Goal: Task Accomplishment & Management: Manage account settings

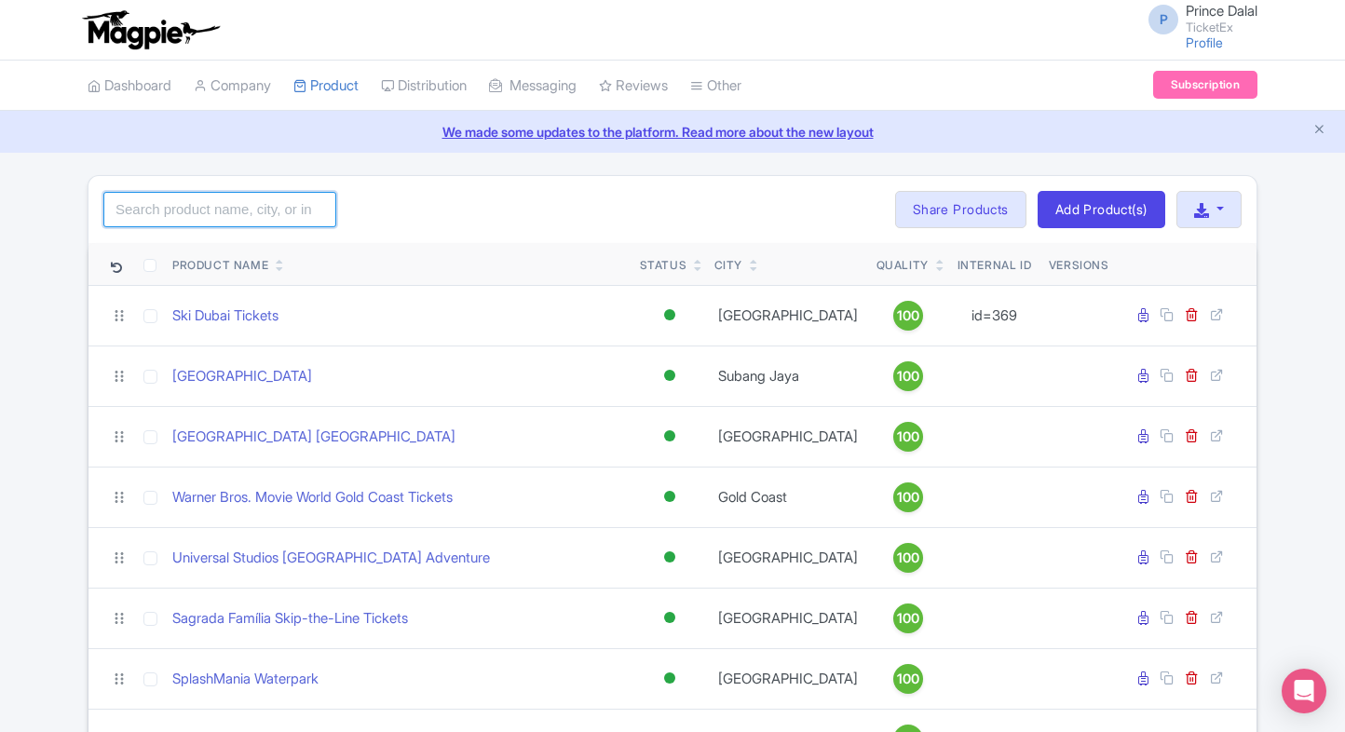
click at [254, 214] on input "search" at bounding box center [219, 209] width 233 height 35
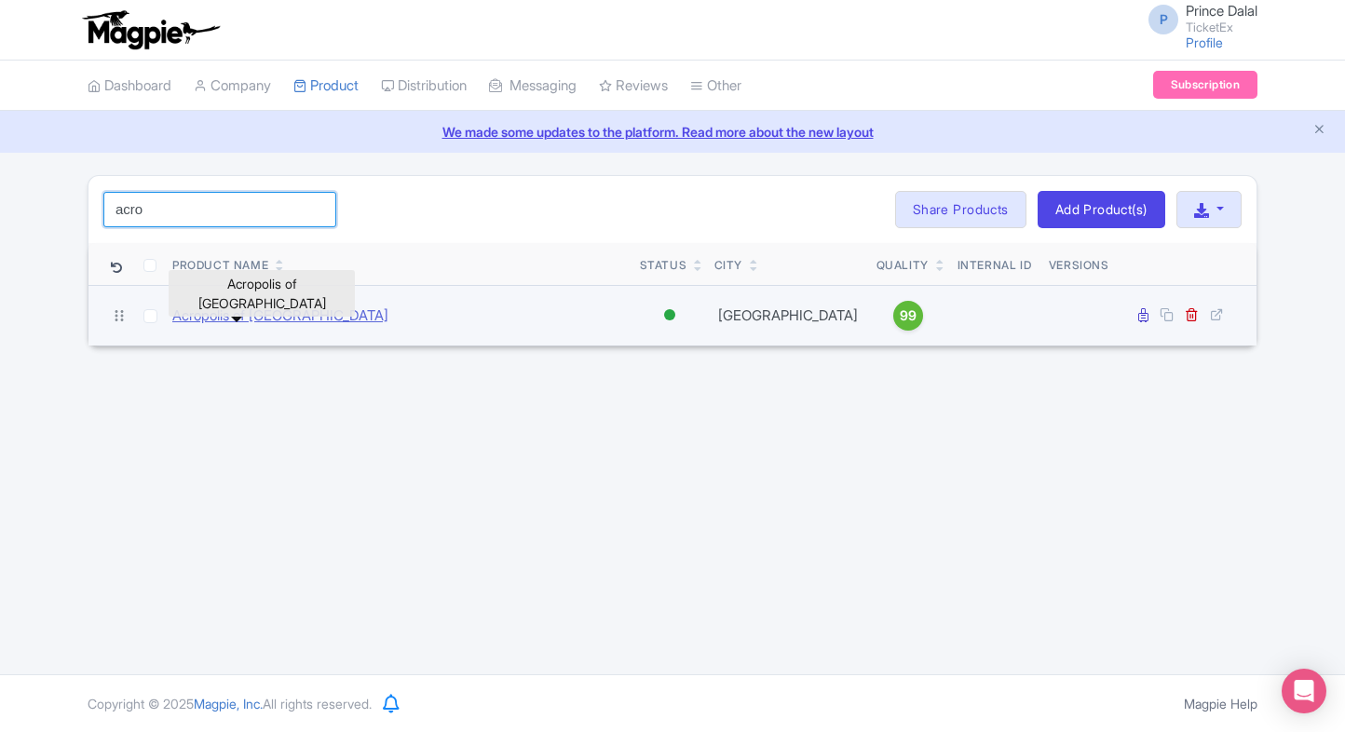
type input "acro"
click at [246, 311] on link "Acropolis of [GEOGRAPHIC_DATA]" at bounding box center [280, 316] width 216 height 21
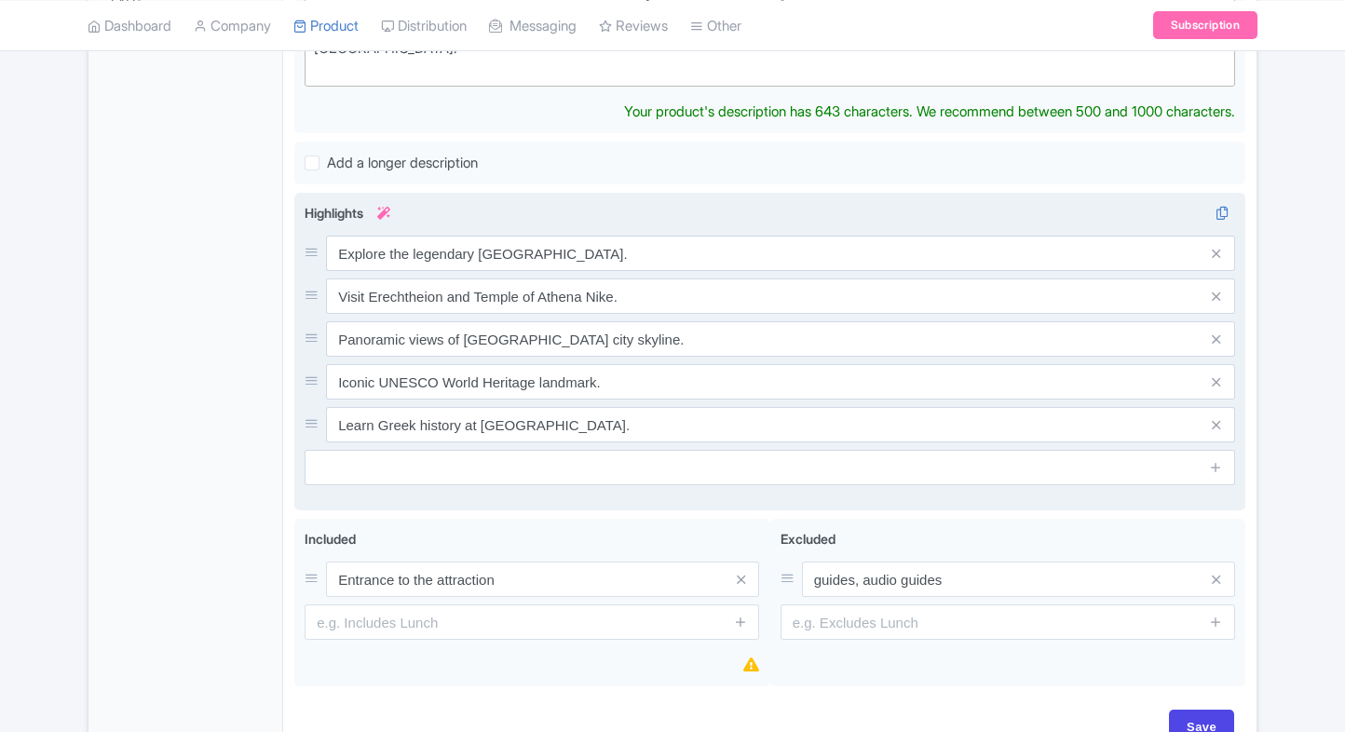
scroll to position [693, 0]
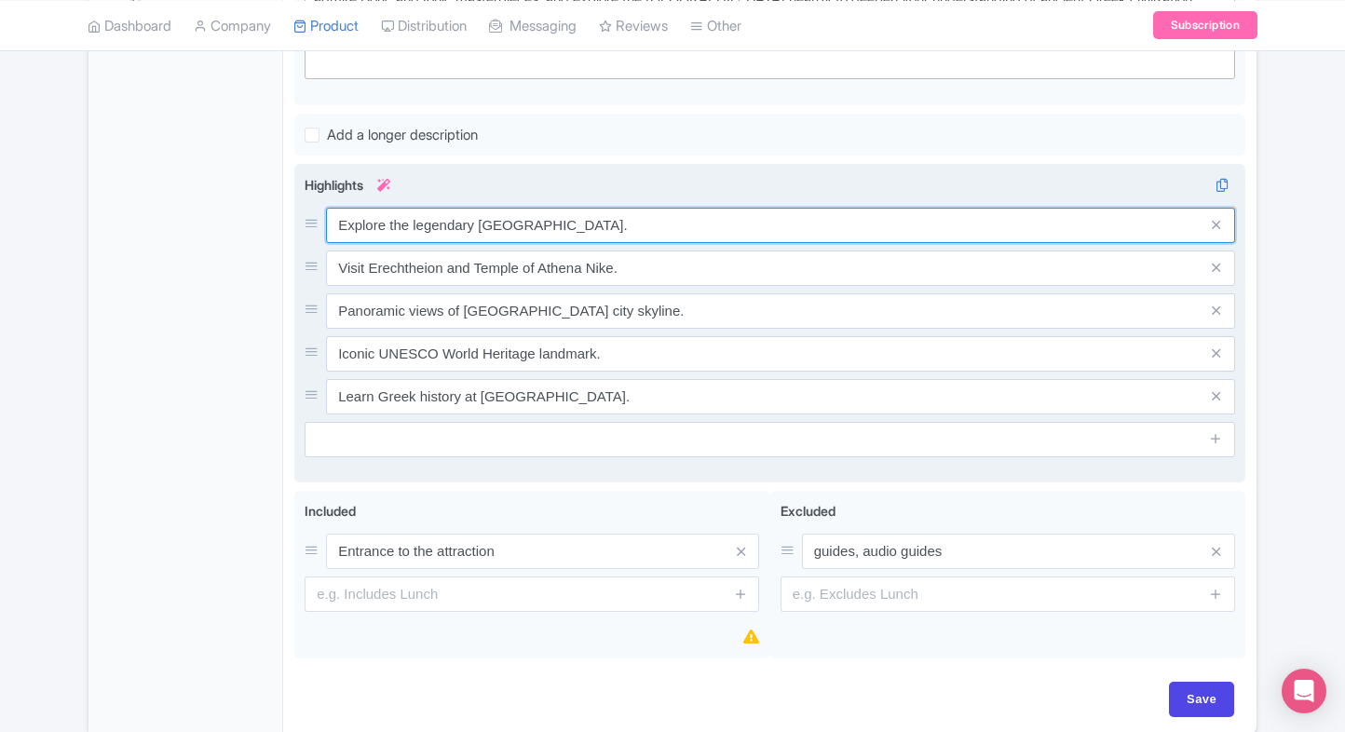
click at [591, 214] on input "Explore the legendary Parthenon temple." at bounding box center [780, 225] width 909 height 35
paste input "Greece’s iconic ancient citadel"
type input "Explore Greece’s iconic ancient citadel"
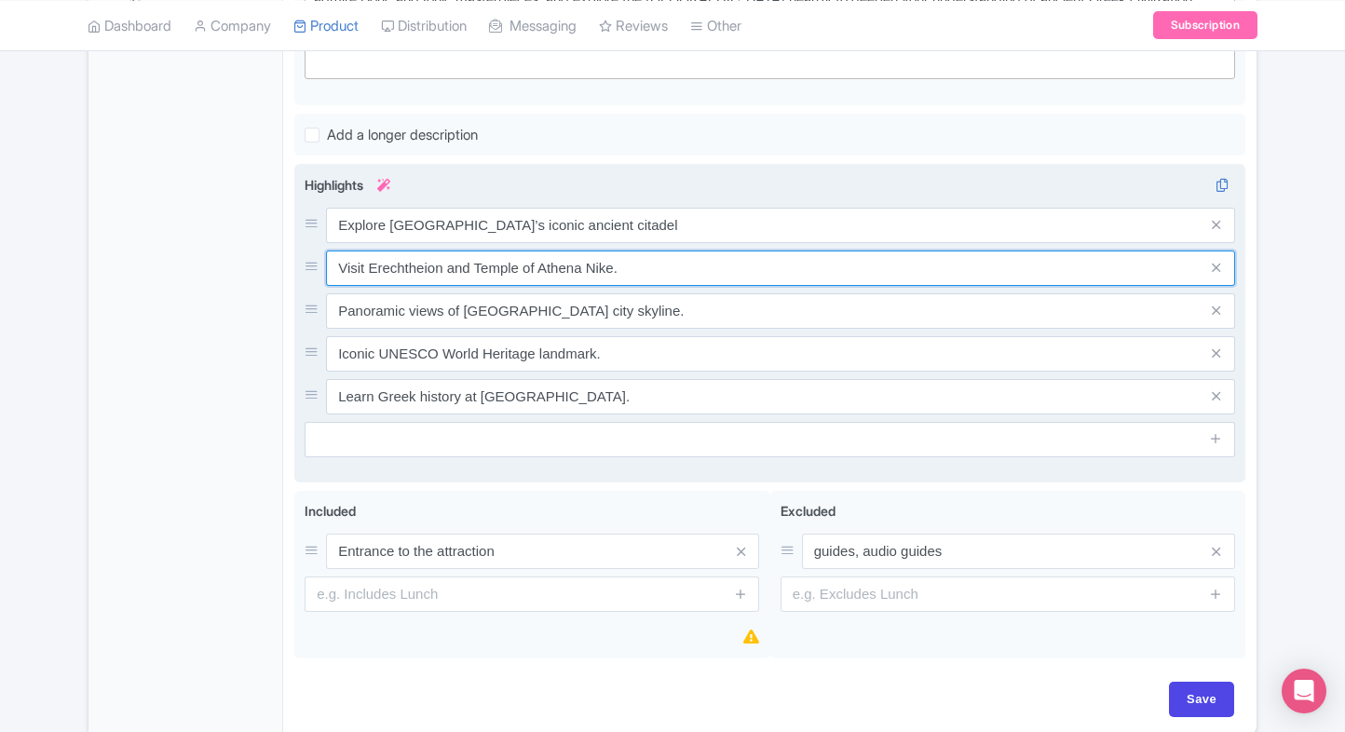
click at [524, 251] on input "Visit Erechtheion and Temple of Athena Nike." at bounding box center [780, 268] width 909 height 35
paste input "the Parthenon and historic temples"
type input "Visit the Parthenon and historic temples"
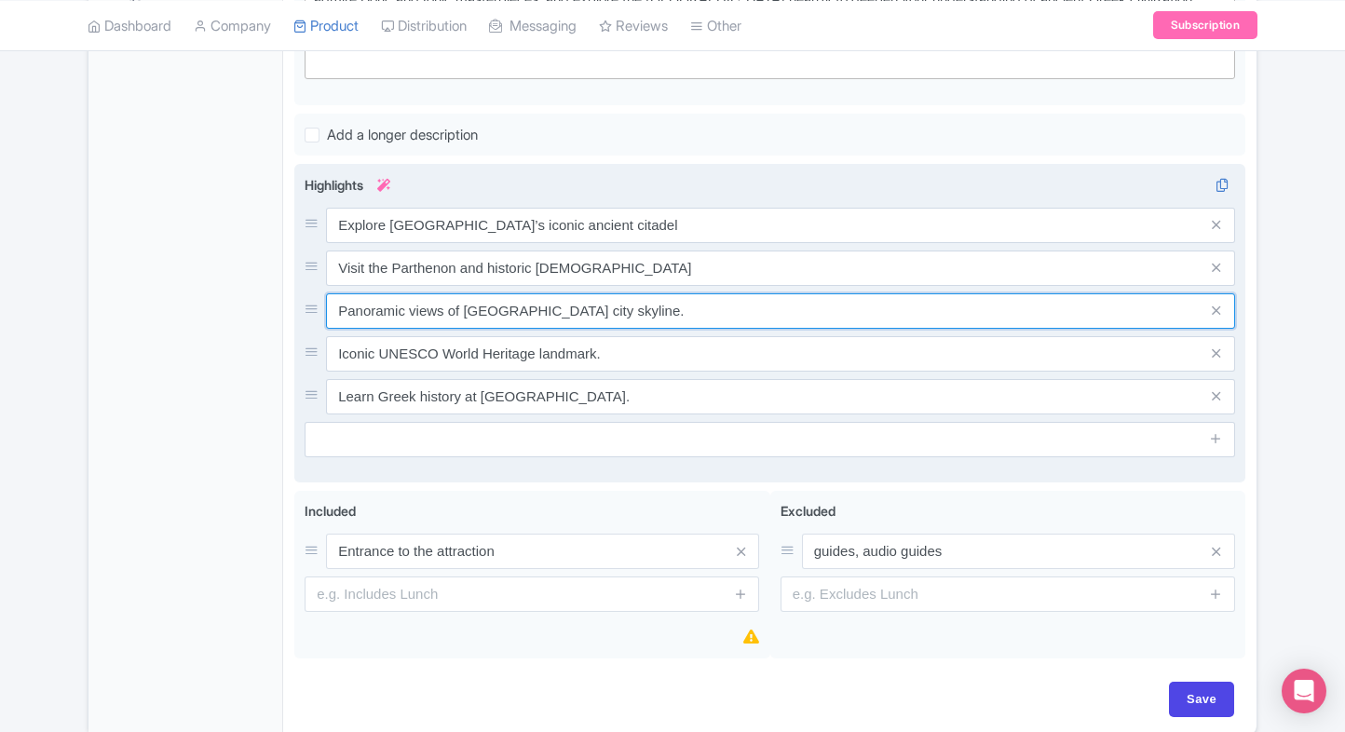
click at [587, 293] on input "Panoramic views of Athens city skyline." at bounding box center [780, 310] width 909 height 35
paste input "Stunning panoramic views of Athens city"
type input "Stunning panoramic views of Athens city"
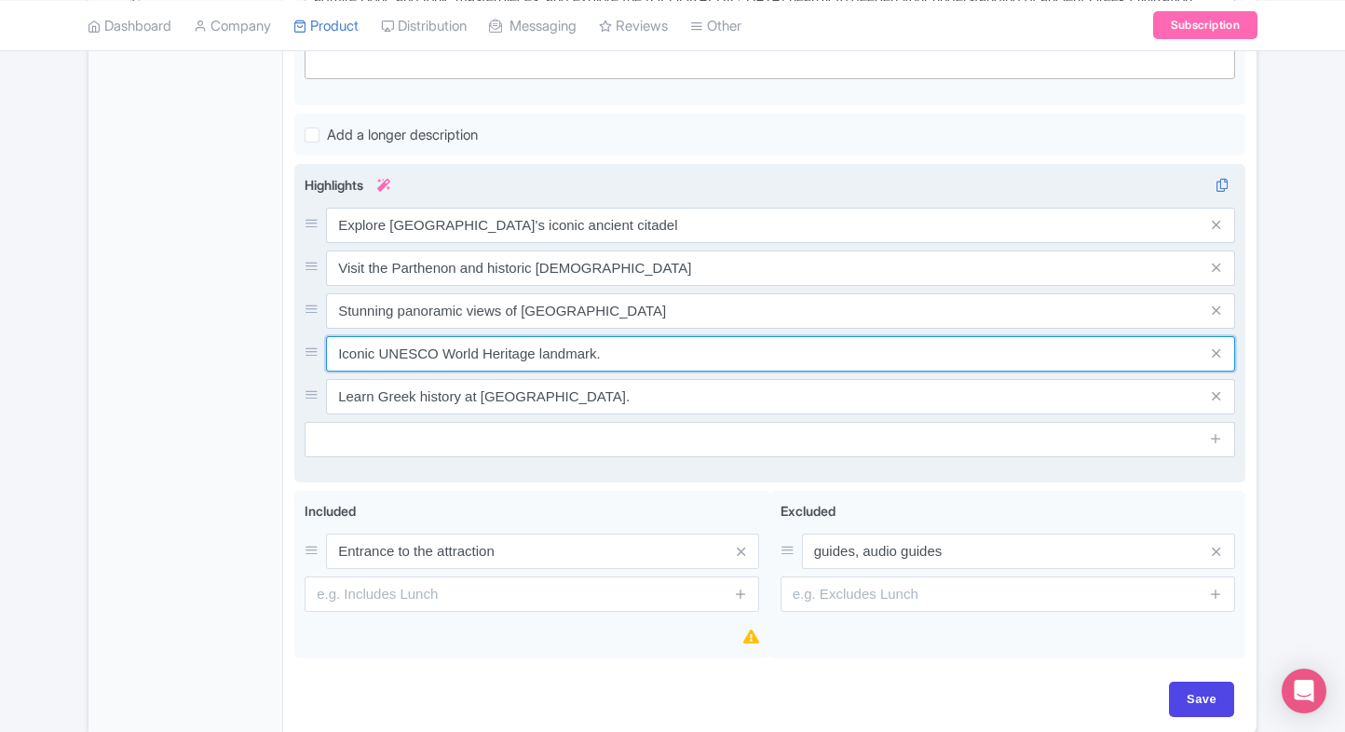
click at [526, 336] on input "Iconic UNESCO World Heritage landmark." at bounding box center [780, 353] width 909 height 35
paste input "Learn about ancient Greek civilization"
click at [526, 336] on input "Learn about ancient Greek civilization" at bounding box center [780, 353] width 909 height 35
type input "Learn about ancient Greek civilization"
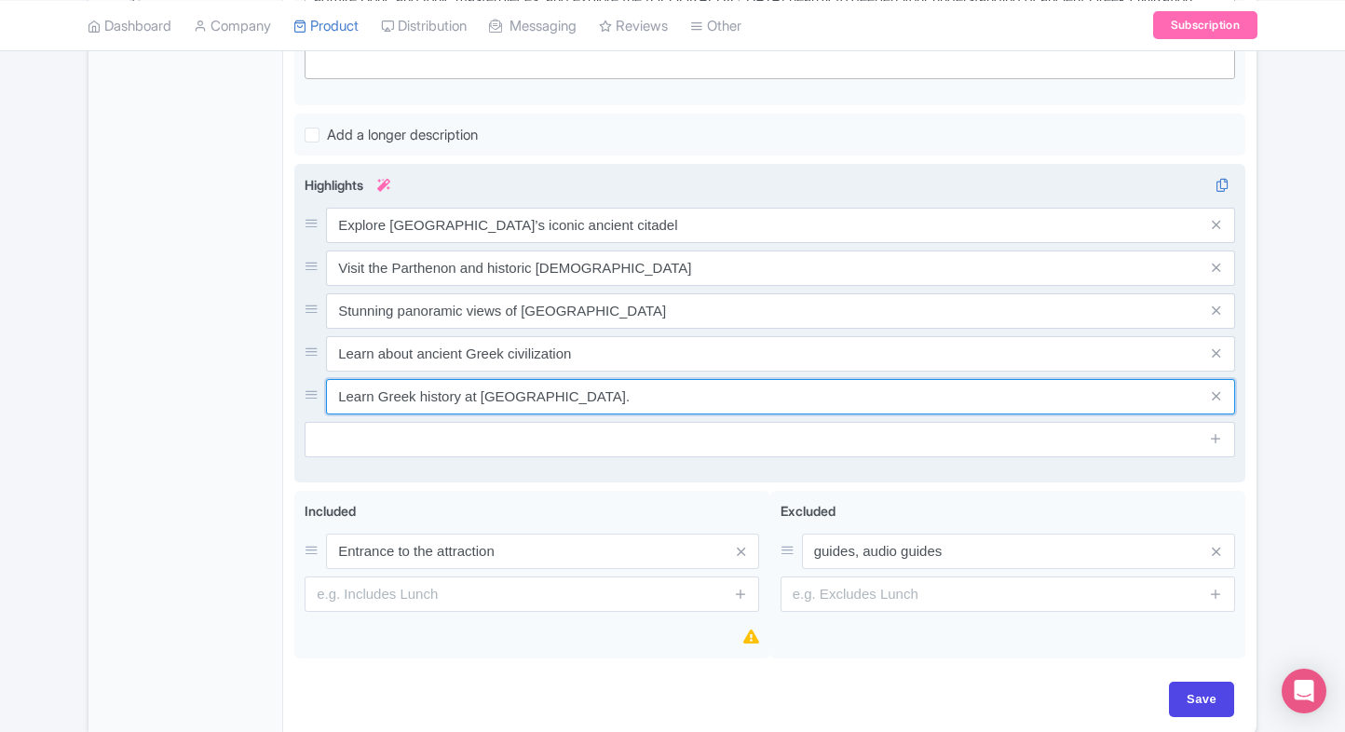
click at [534, 379] on input "Learn Greek history at Acropolis Museum." at bounding box center [780, 396] width 909 height 35
paste input "UNESCO World Heritage landmark site"
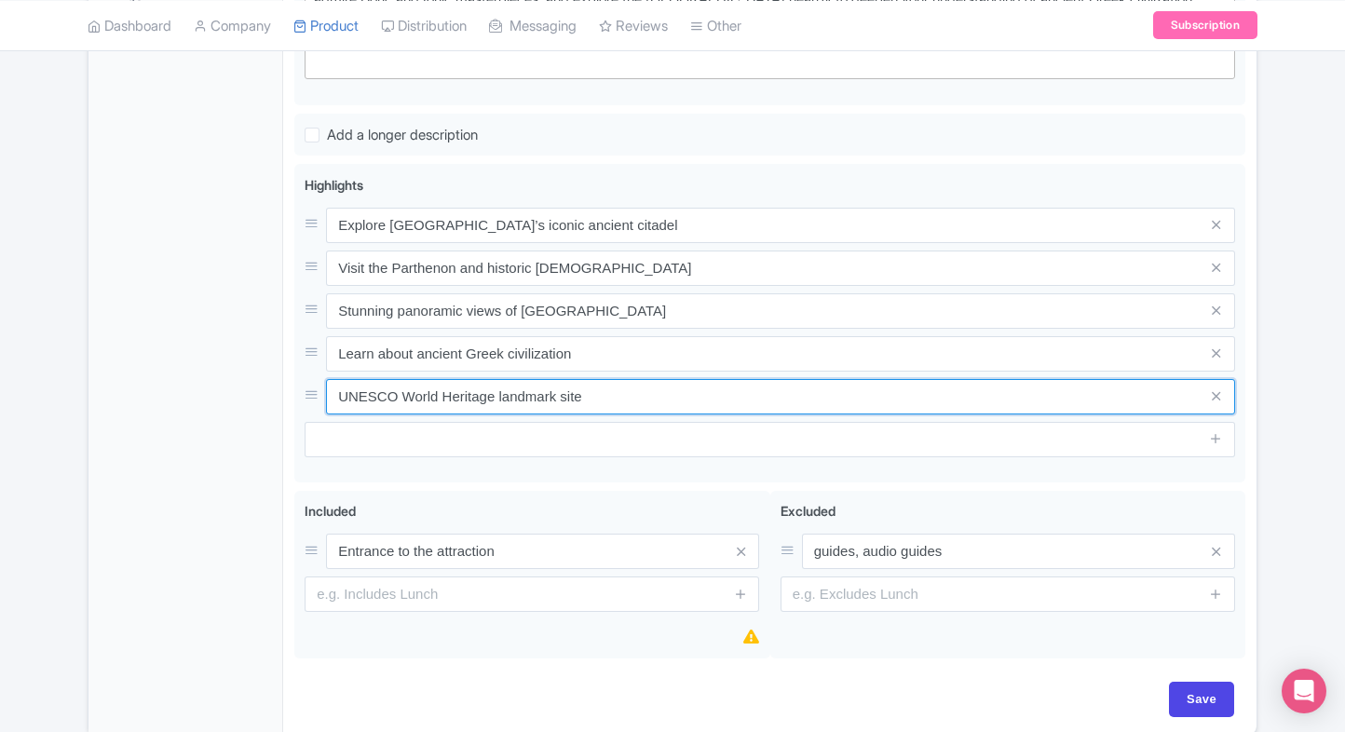
type input "UNESCO World Heritage landmark site"
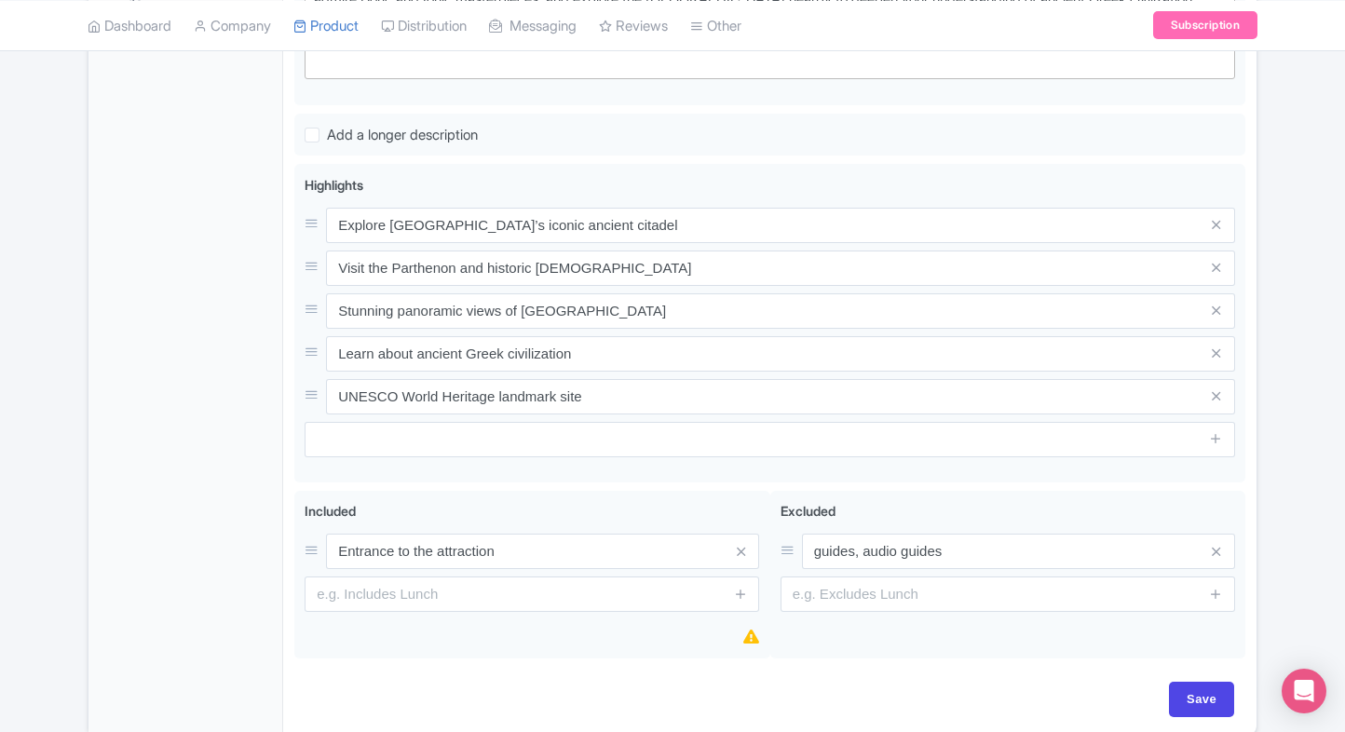
click at [1278, 390] on div "← Back to Products Acropolis of Athens ID# MXQLRE Content Distribution Google T…" at bounding box center [672, 109] width 1345 height 1255
click at [1212, 682] on input "Save" at bounding box center [1201, 699] width 65 height 35
type input "Saving..."
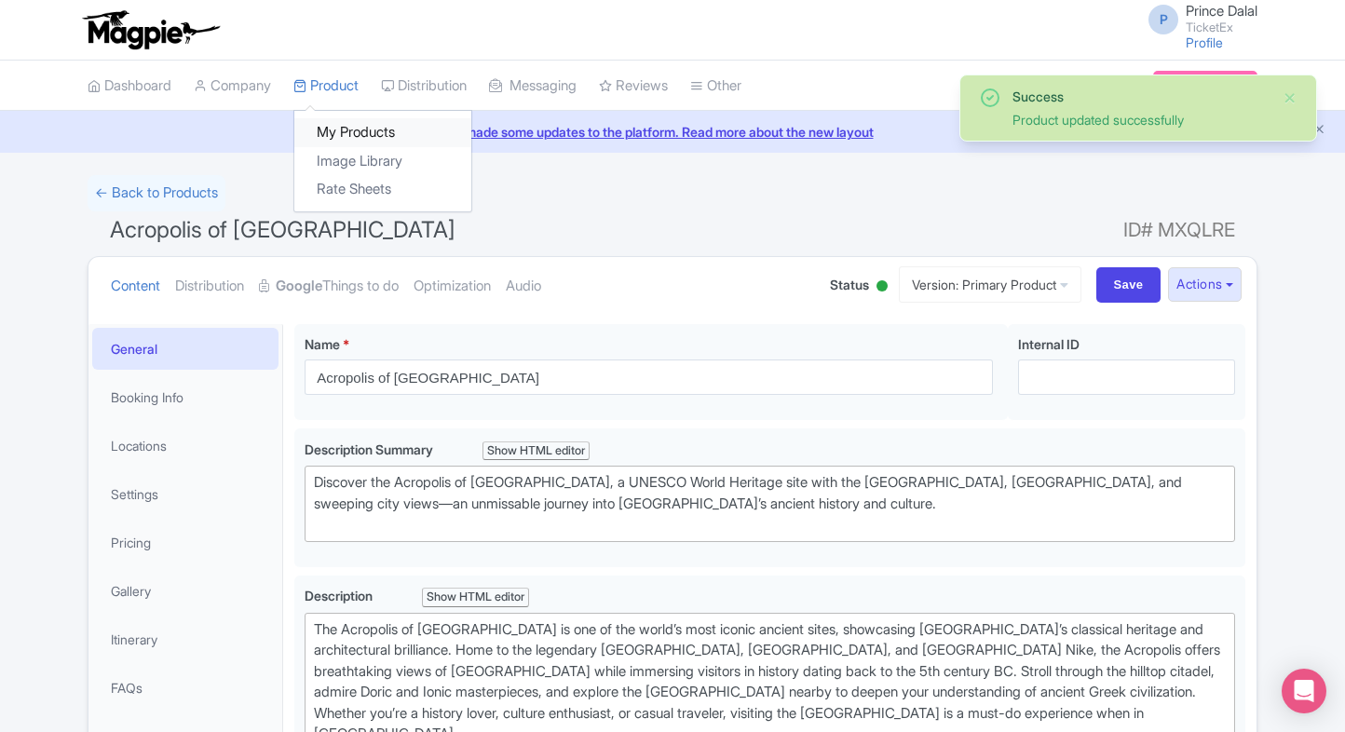
click at [343, 130] on link "My Products" at bounding box center [382, 132] width 177 height 29
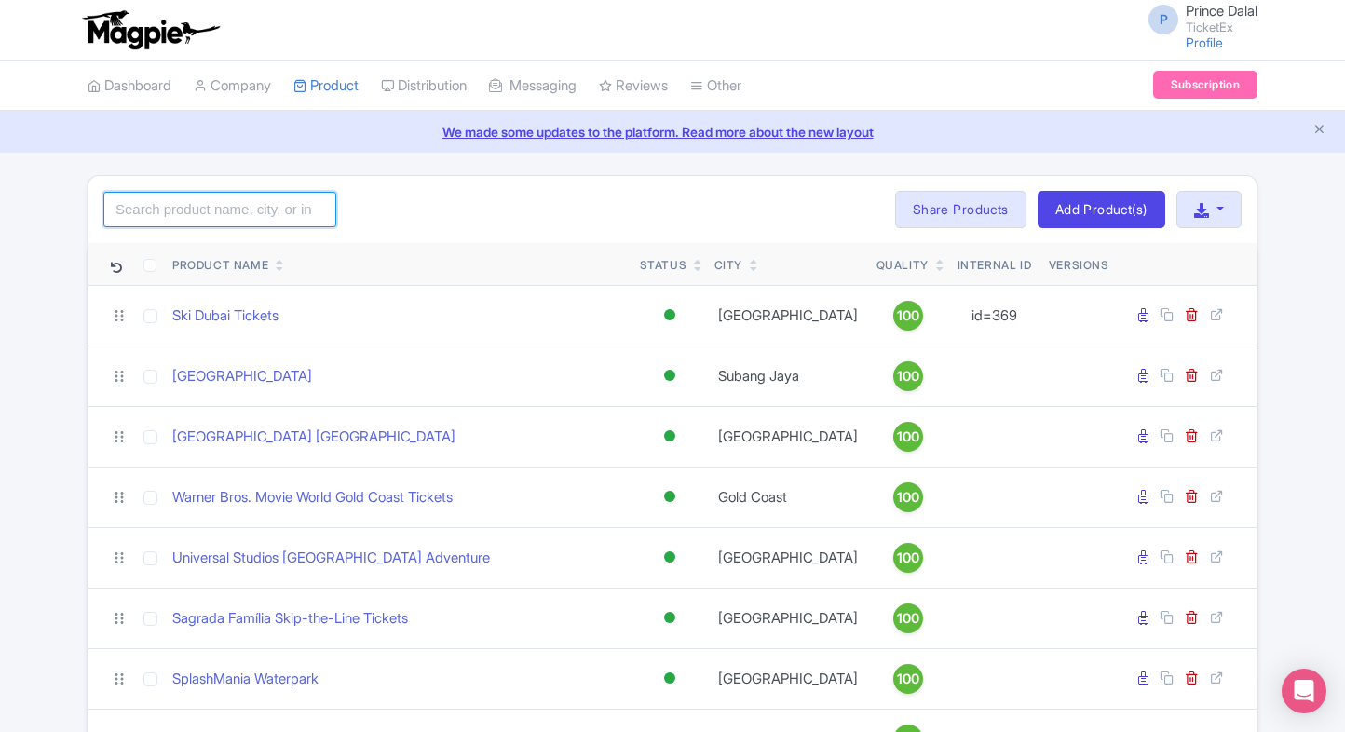
click at [221, 211] on input "search" at bounding box center [219, 209] width 233 height 35
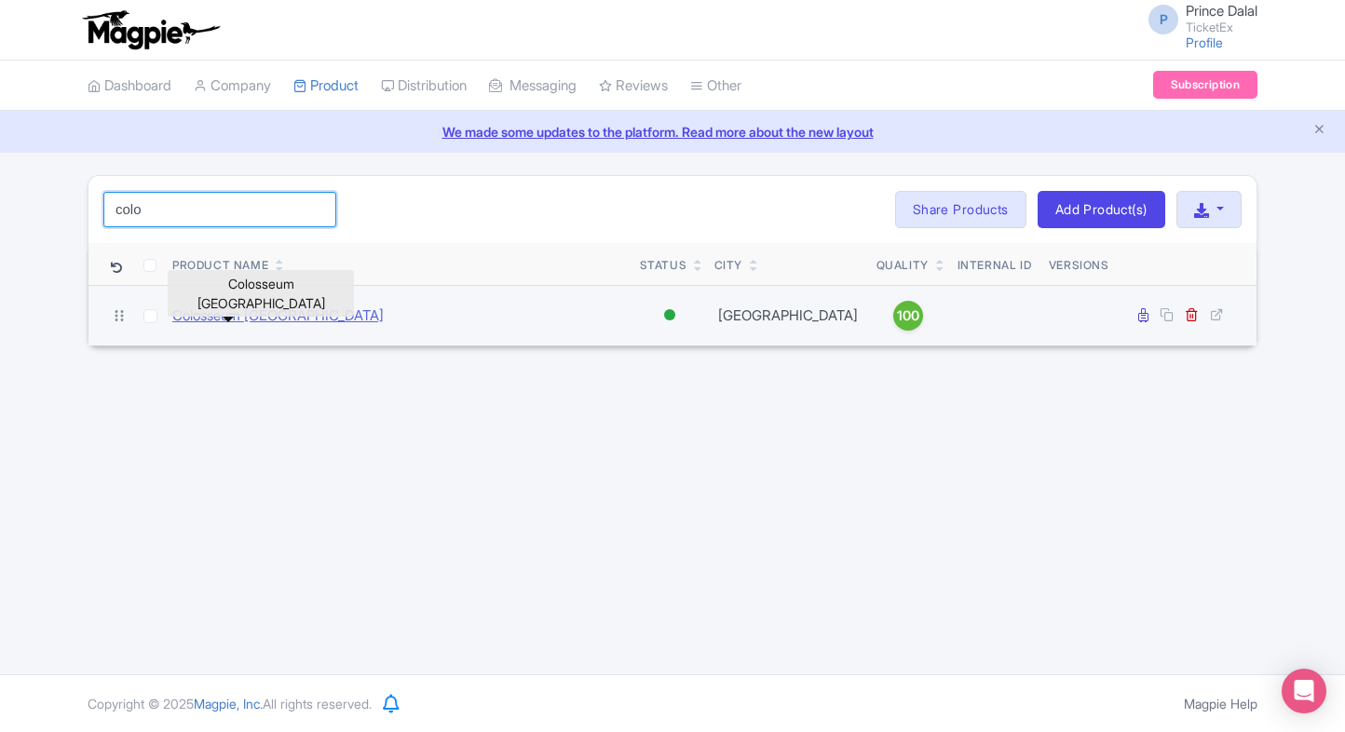
type input "colo"
click at [252, 315] on link "Colosseum [GEOGRAPHIC_DATA]" at bounding box center [277, 316] width 211 height 21
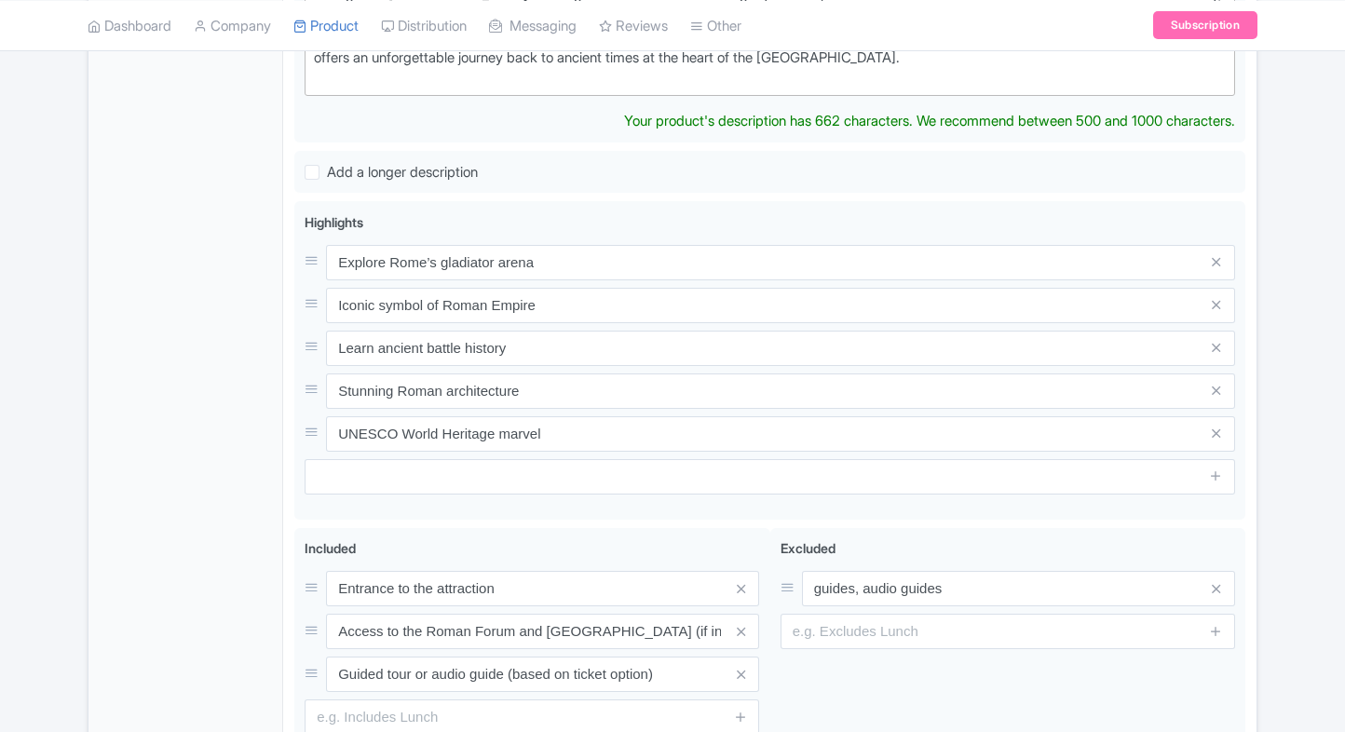
type trix-editor "<div>Step inside the legendary Colosseum of Rome, one of the New Seven Wonders …"
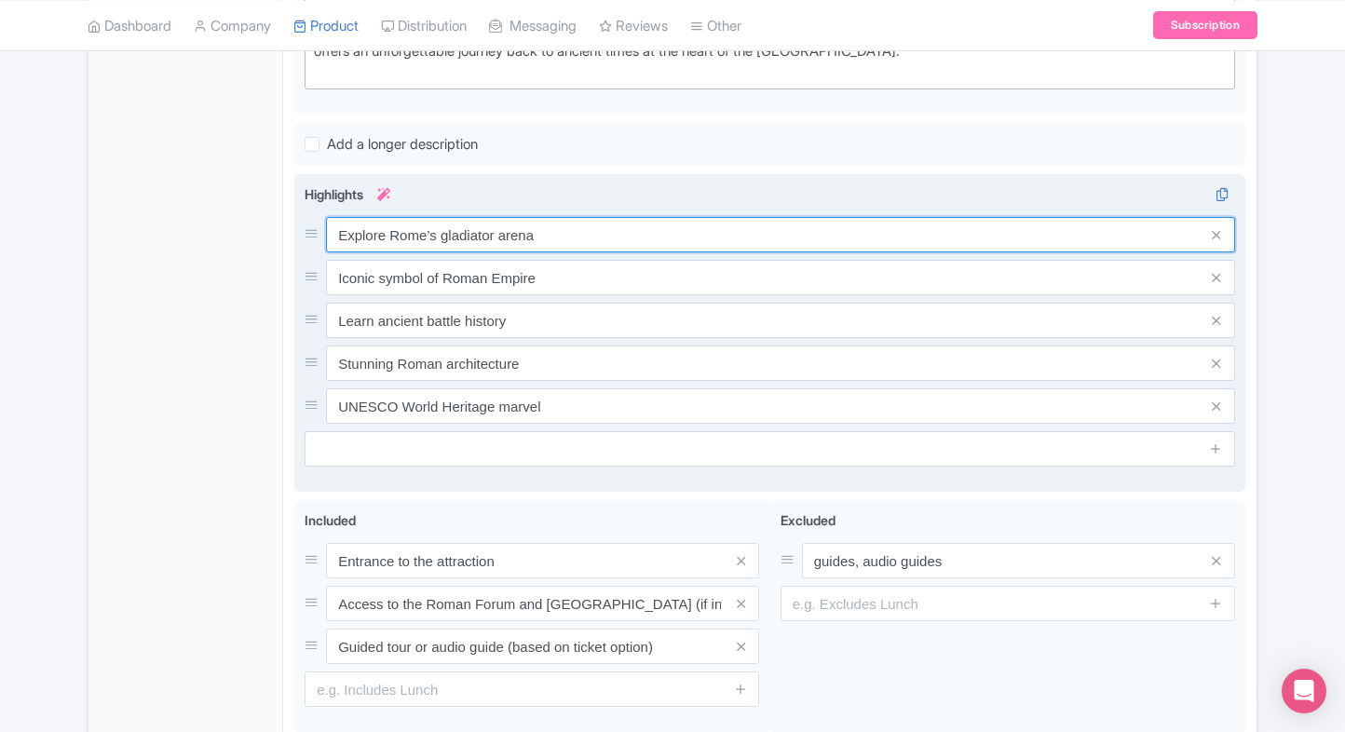
click at [552, 255] on div "Explore Rome’s gladiator arena Iconic symbol of Roman Empire Learn ancient batt…" at bounding box center [770, 320] width 931 height 207
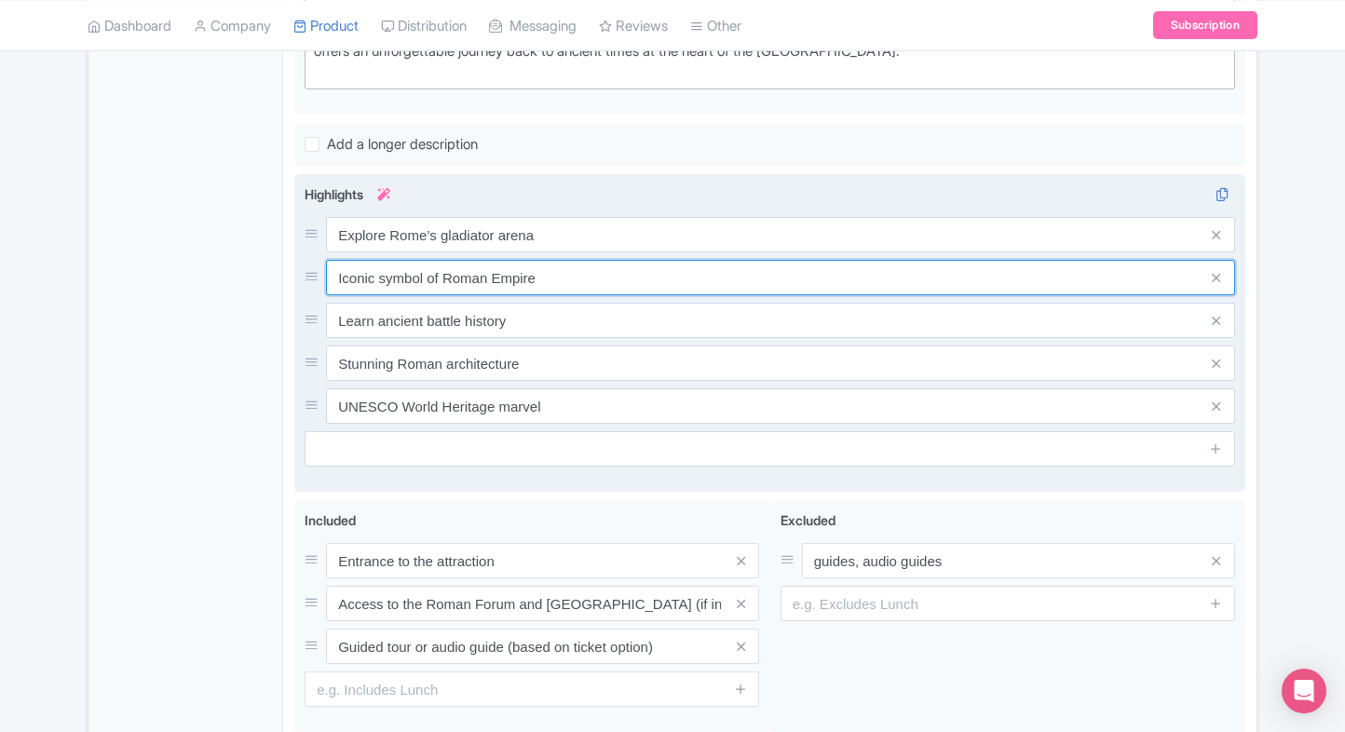
click at [552, 260] on input "Iconic symbol of Roman Empire" at bounding box center [780, 277] width 909 height 35
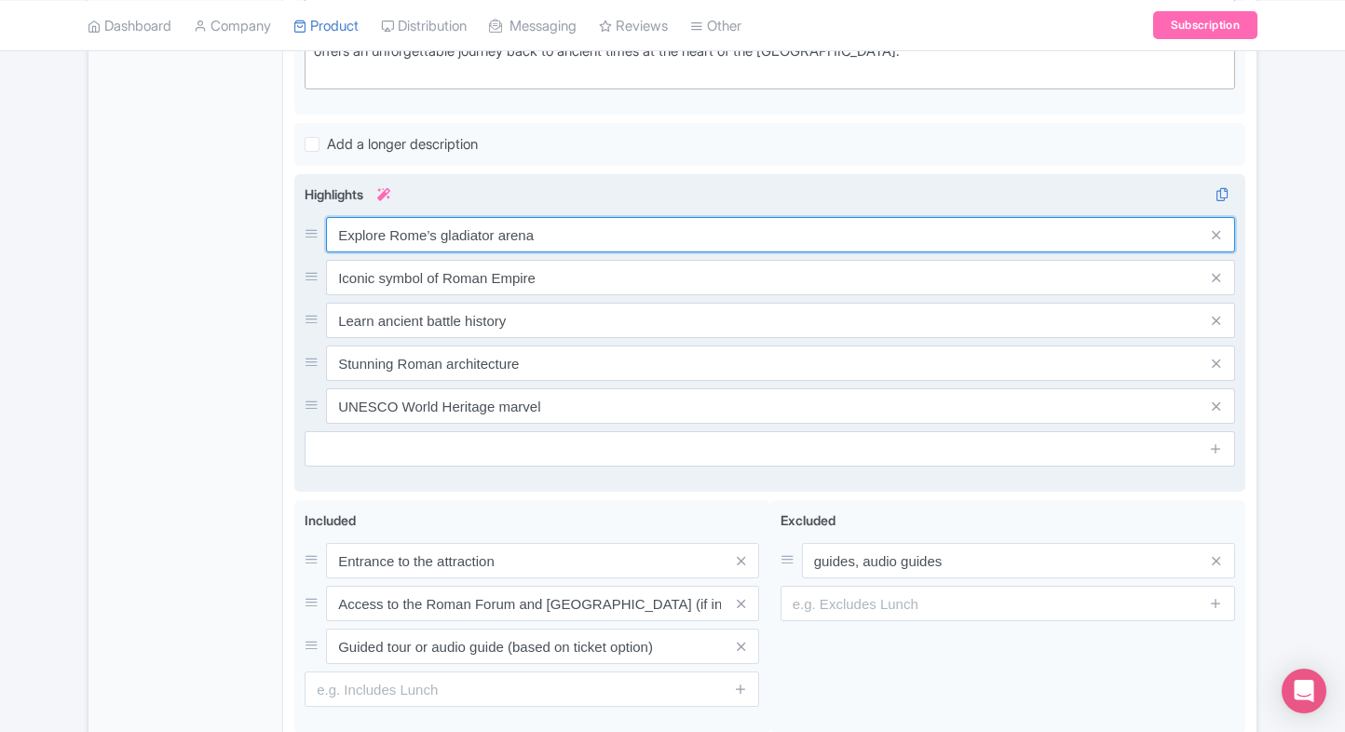
click at [563, 248] on input "Explore Rome’s gladiator arena" at bounding box center [780, 234] width 909 height 35
paste input "Walk inside Rome’s legendary amphitheater"
type input "Walk inside Rome’s legendary amphitheater"
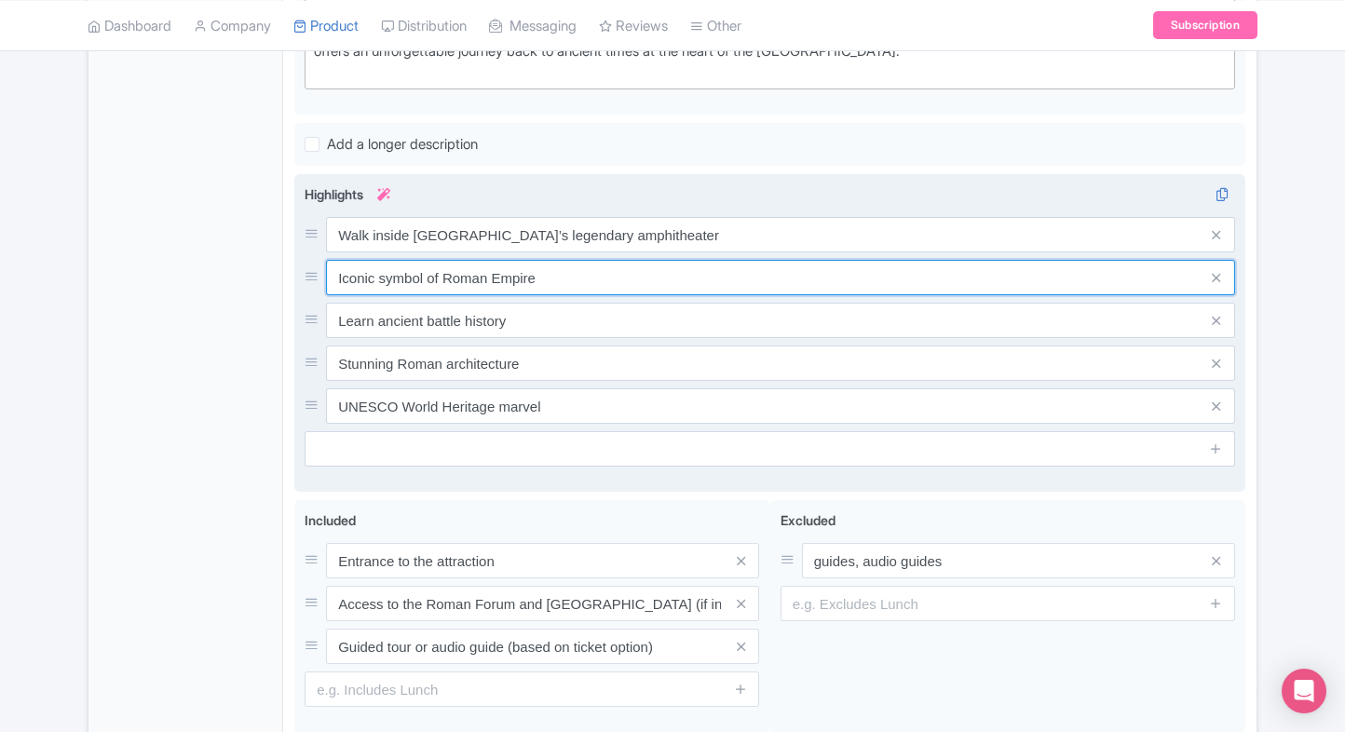
click at [651, 267] on input "Iconic symbol of Roman Empire" at bounding box center [780, 277] width 909 height 35
paste input "Discover gladiator and emperor history"
type input "Discover gladiator and emperor history"
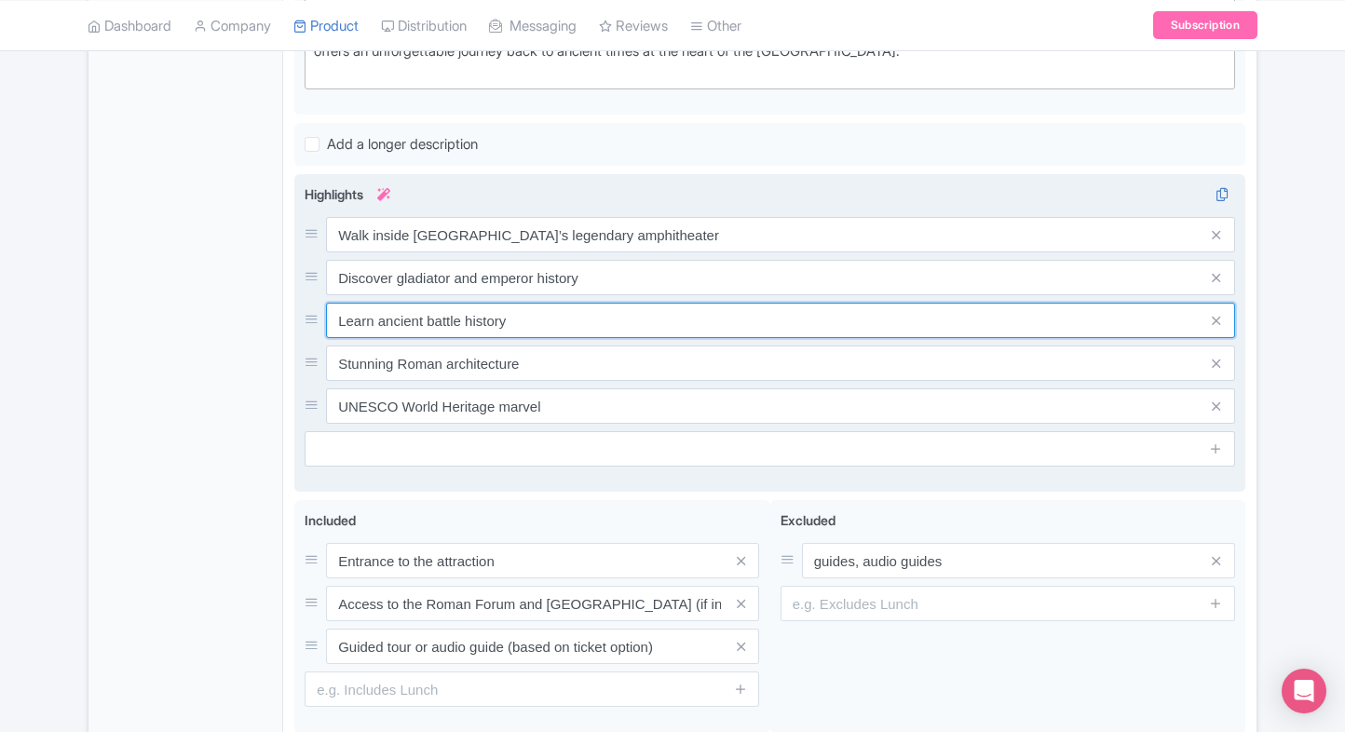
click at [593, 310] on input "Learn ancient battle history" at bounding box center [780, 320] width 909 height 35
paste input "Access to arena, tiers, and corridors"
type input "Access to arena, tiers, and corridors"
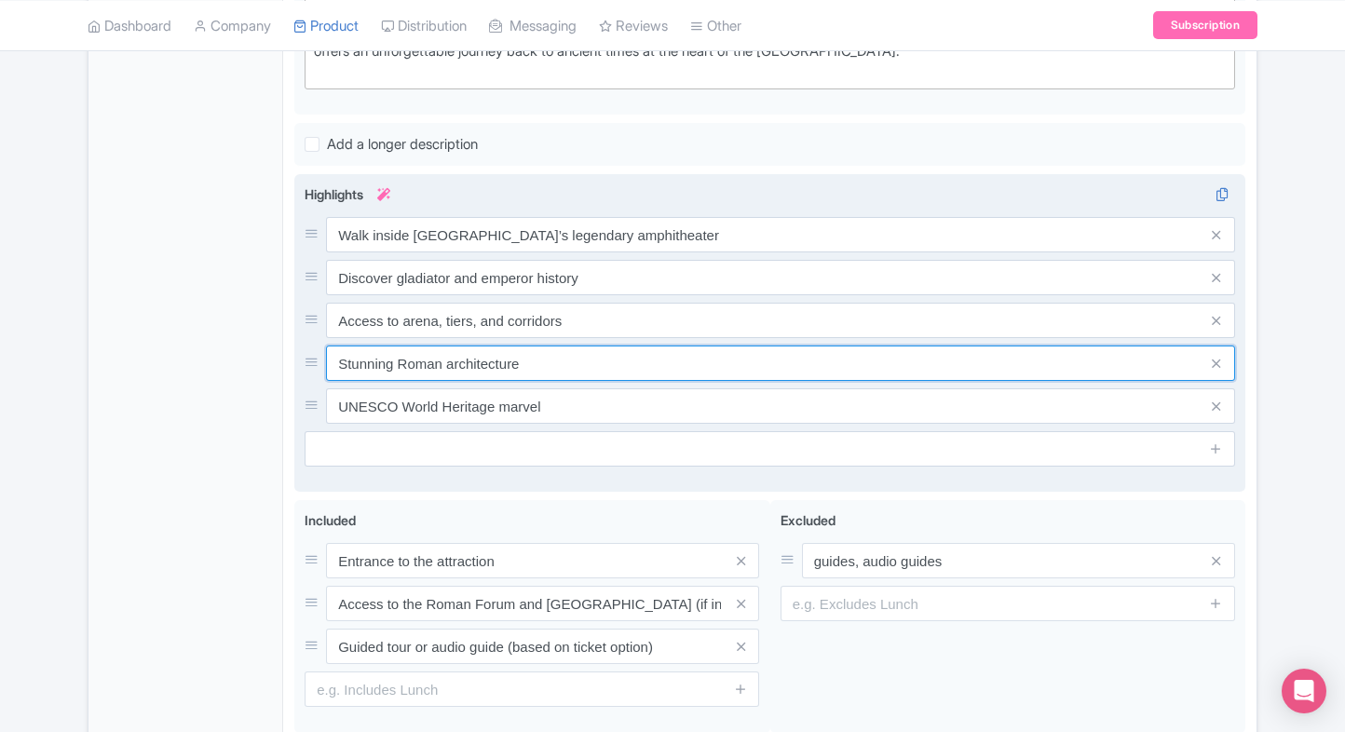
click at [589, 370] on input "Stunning Roman architecture" at bounding box center [780, 363] width 909 height 35
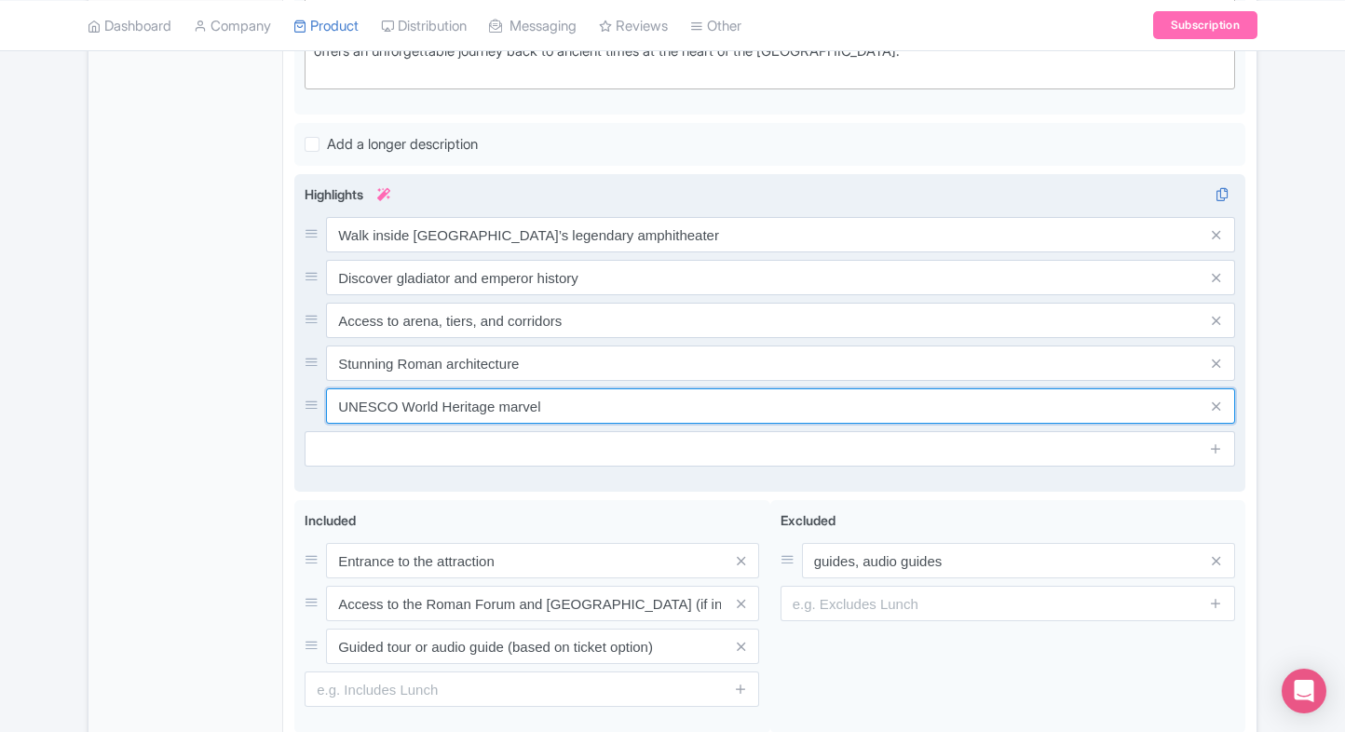
click at [667, 402] on input "UNESCO World Heritage marvel" at bounding box center [780, 406] width 909 height 35
paste input "Iconic UNESCO World Heritage monument"
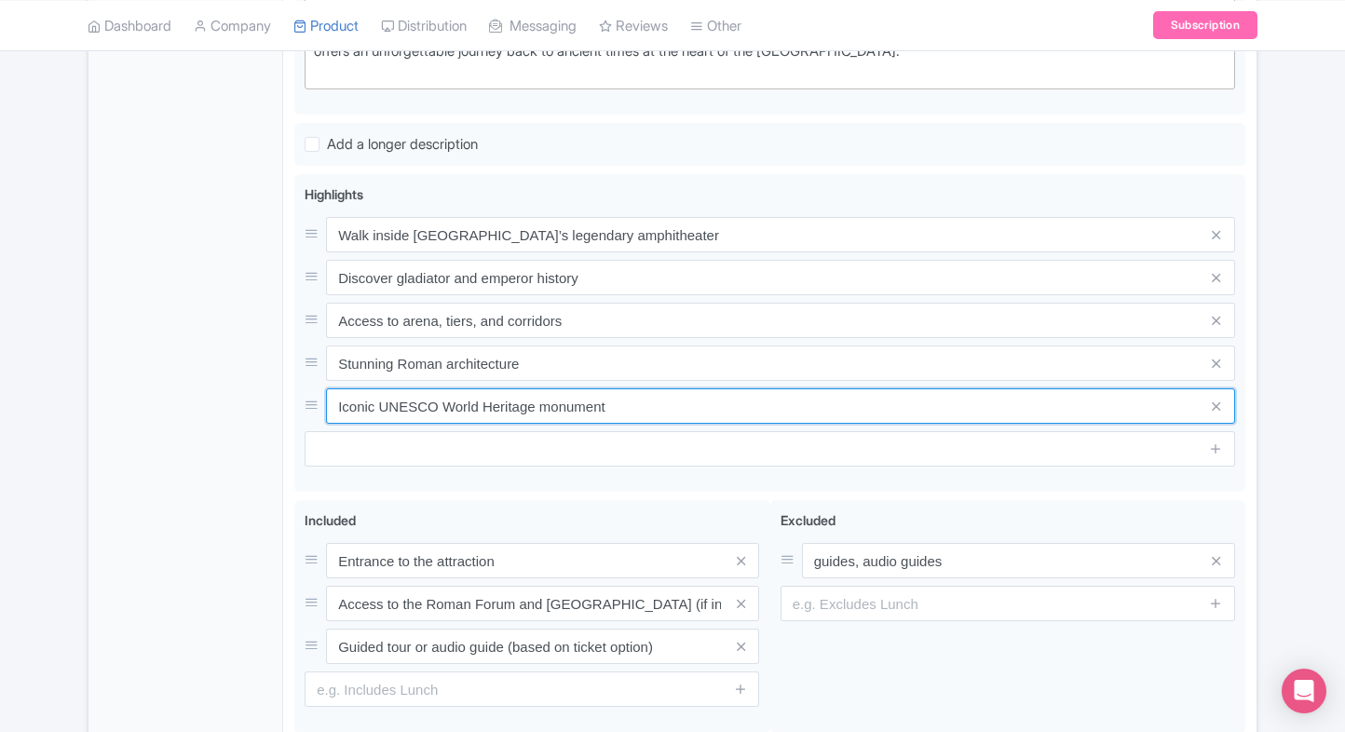
type input "Iconic UNESCO World Heritage monument"
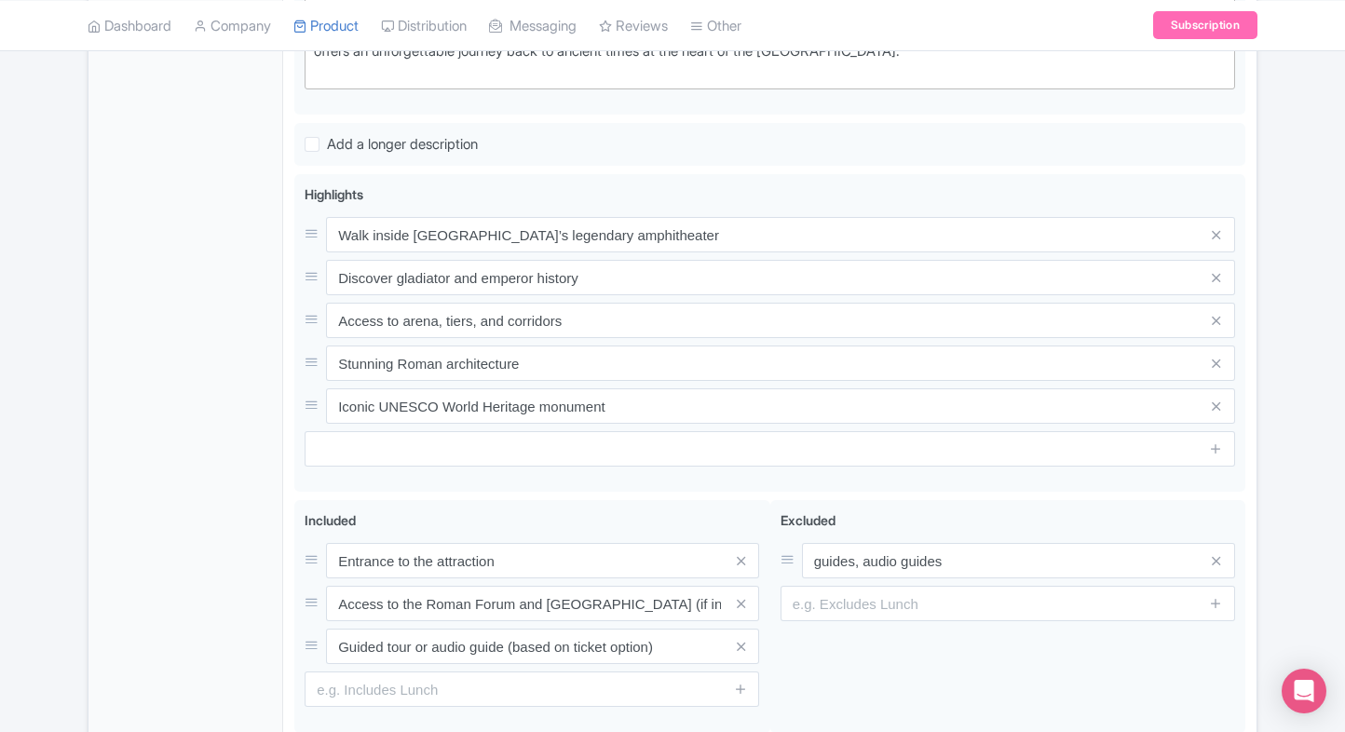
click at [280, 432] on div "General Booking Info Locations Settings Pricing Gallery Itinerary FAQs" at bounding box center [186, 236] width 195 height 1149
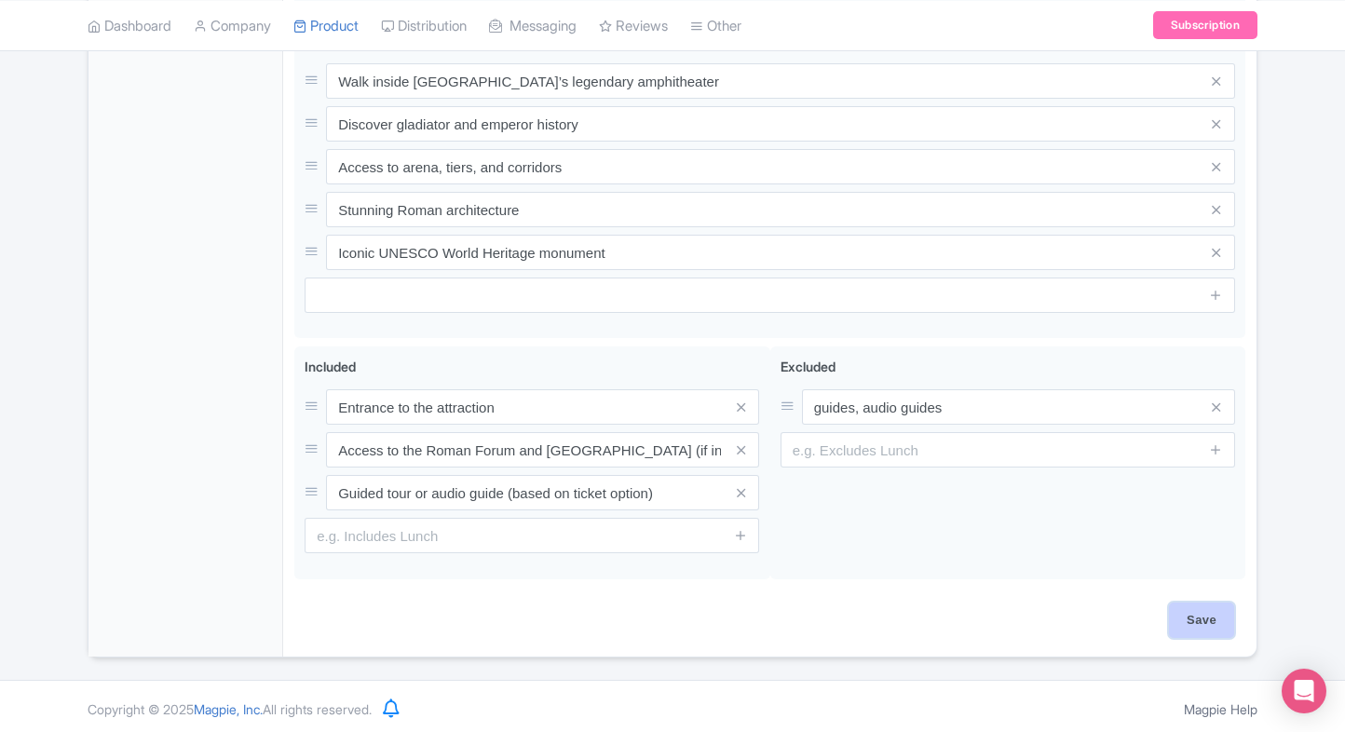
click at [1217, 616] on input "Save" at bounding box center [1201, 620] width 65 height 35
type input "Saving..."
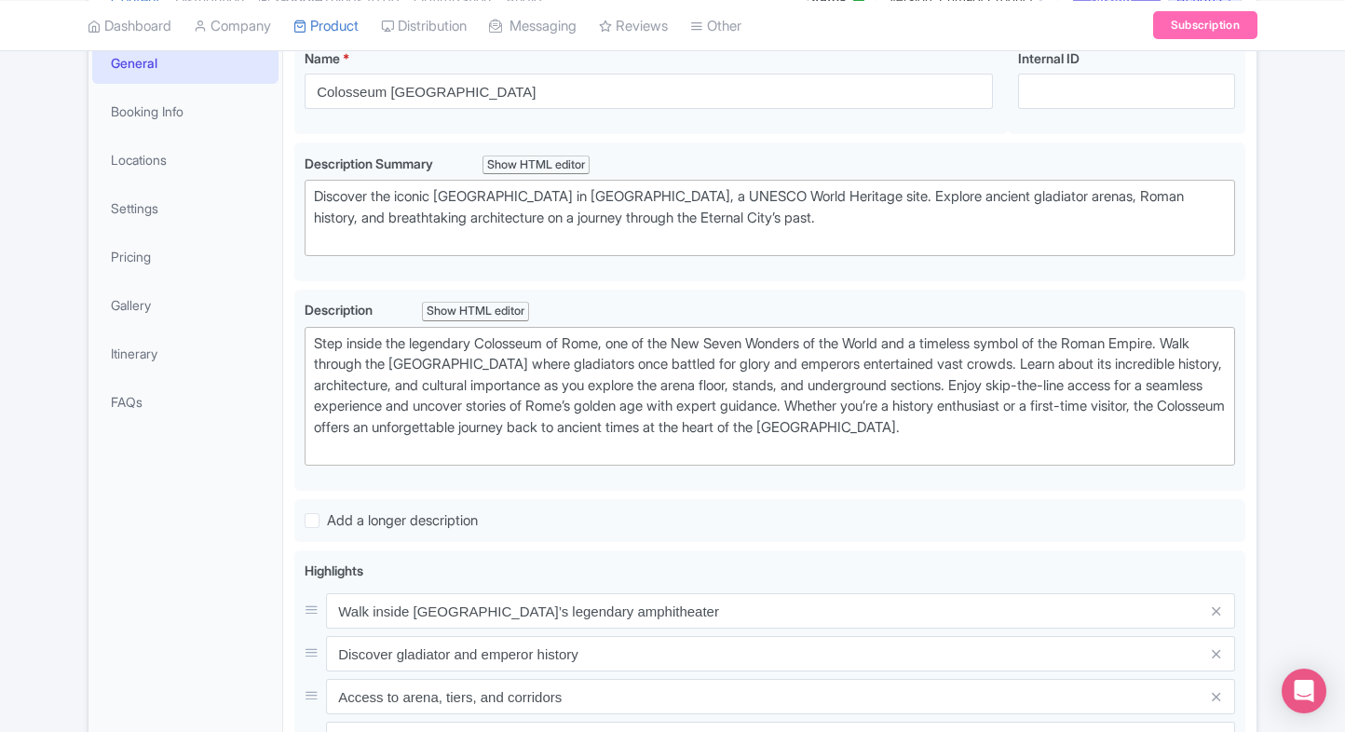
scroll to position [0, 0]
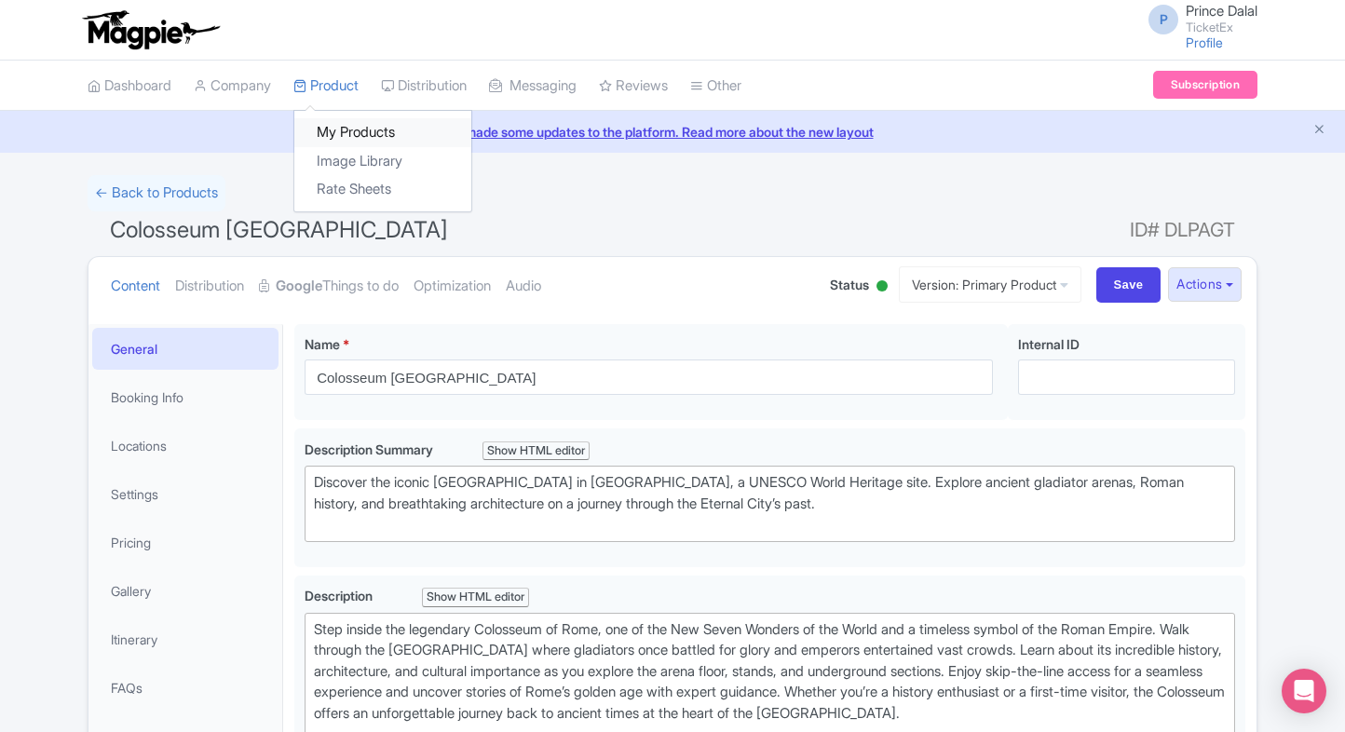
click at [318, 133] on link "My Products" at bounding box center [382, 132] width 177 height 29
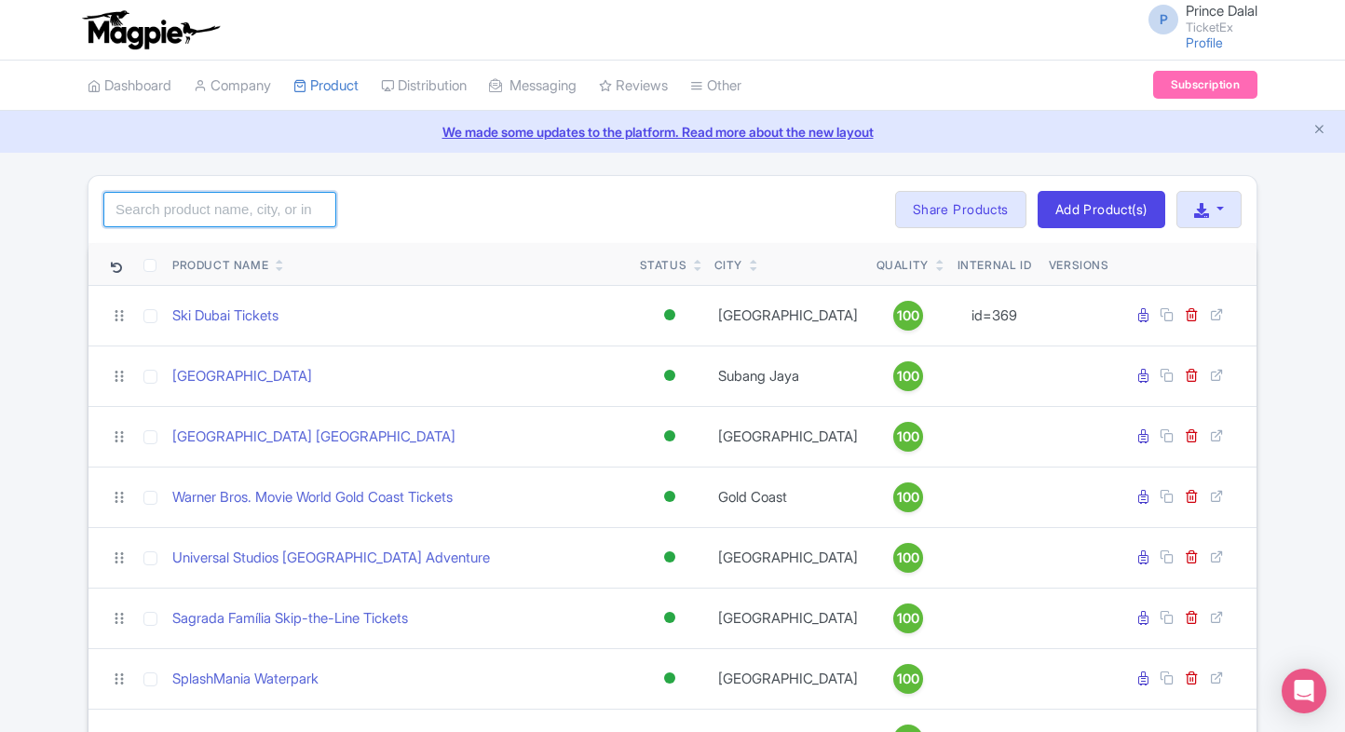
click at [164, 193] on input "search" at bounding box center [219, 209] width 233 height 35
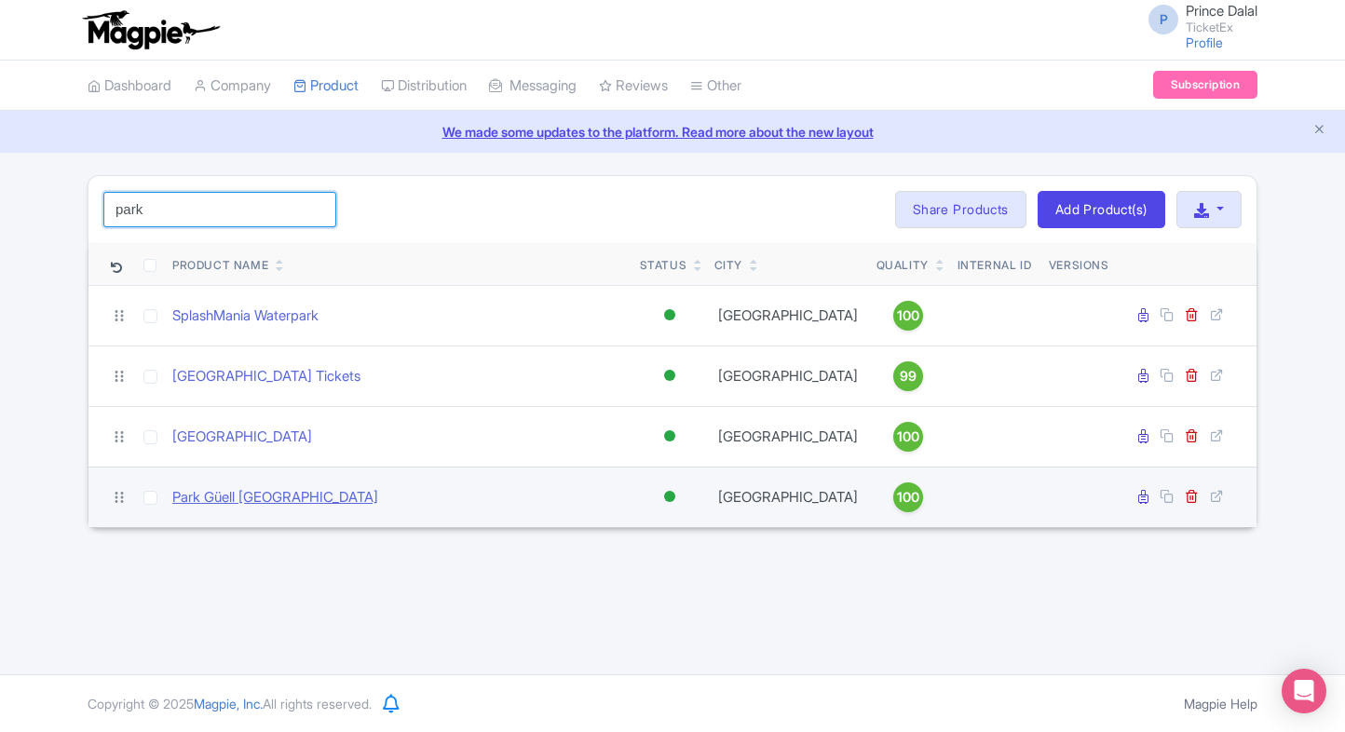
type input "park"
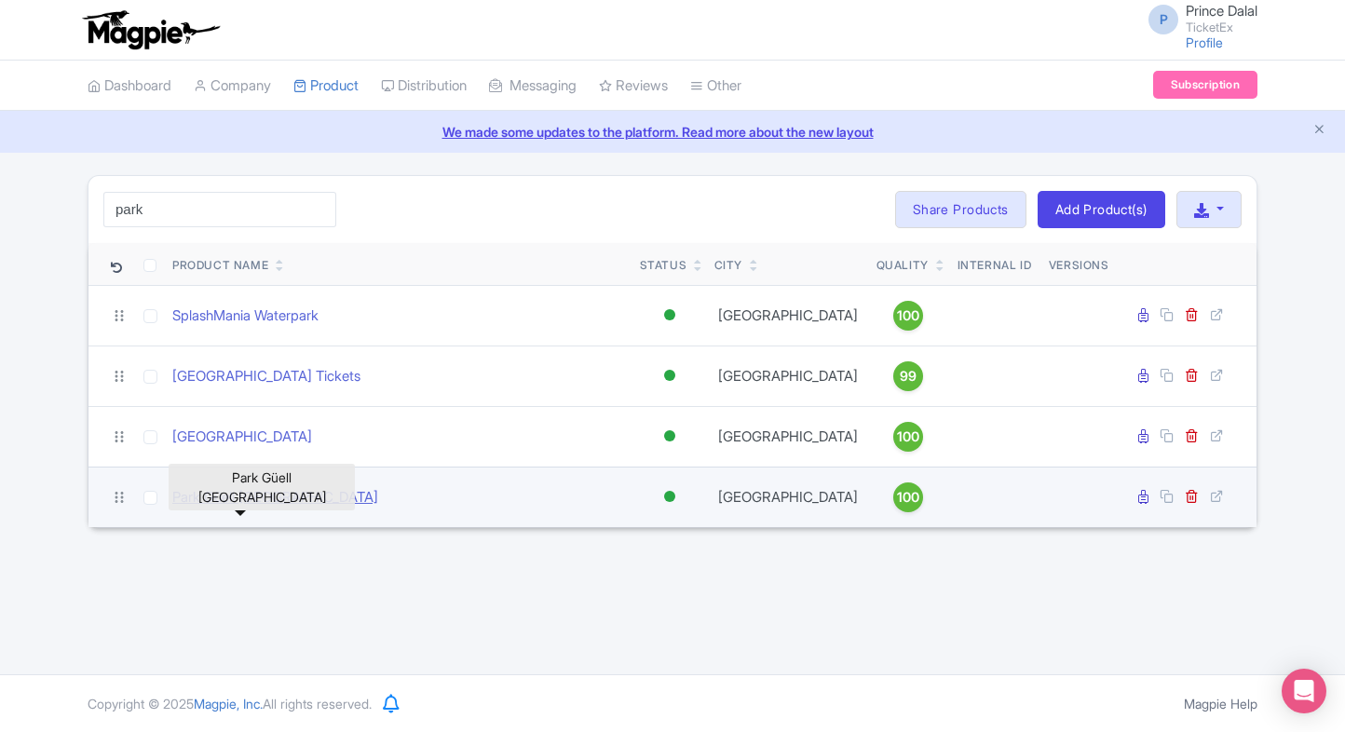
click at [209, 498] on link "Park Güell [GEOGRAPHIC_DATA]" at bounding box center [275, 497] width 206 height 21
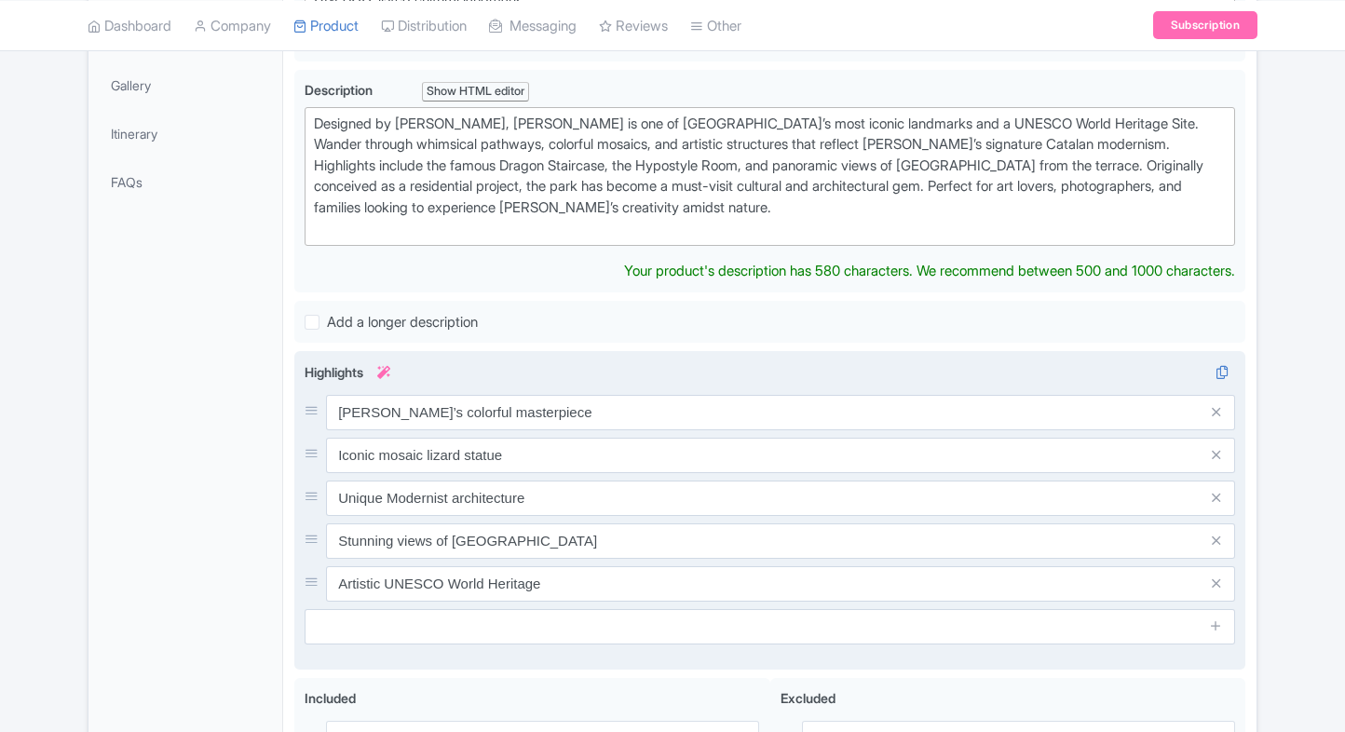
scroll to position [514, 0]
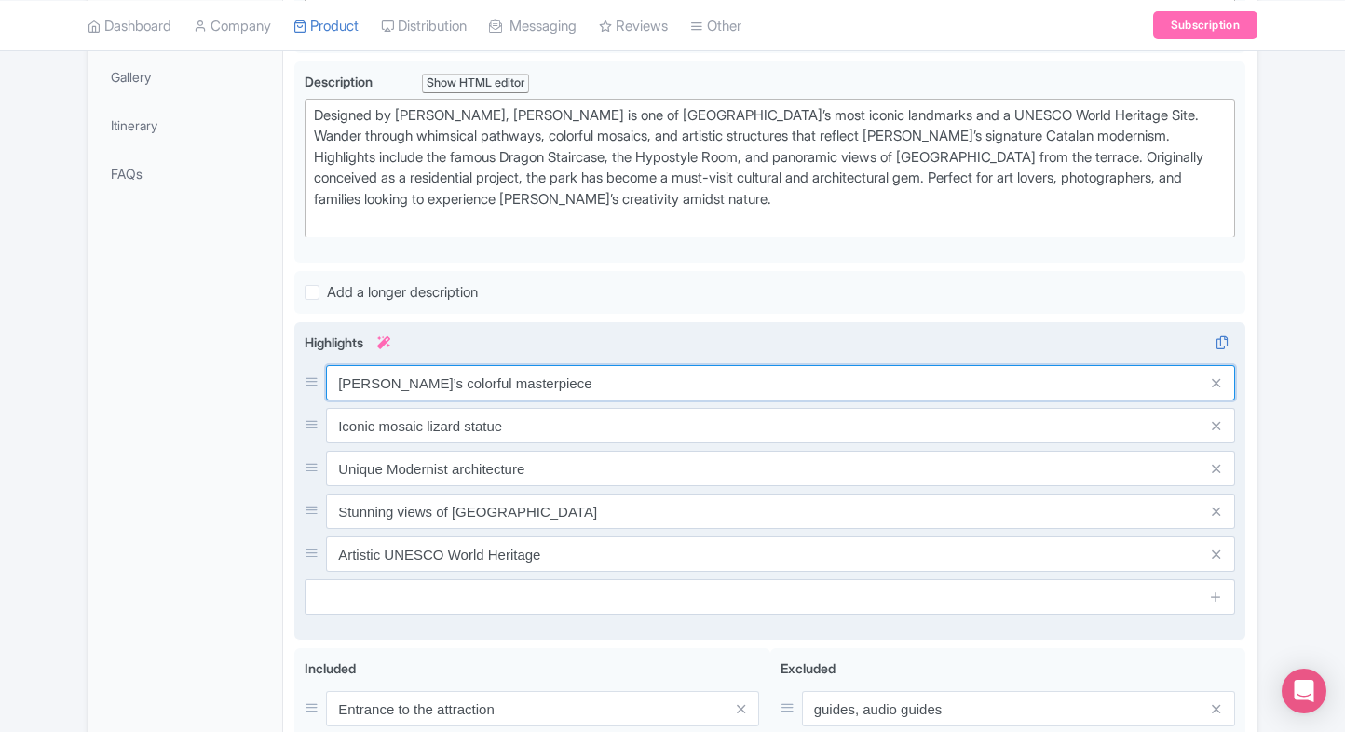
click at [499, 393] on input "[PERSON_NAME]’s colorful masterpiece" at bounding box center [780, 382] width 909 height 35
paste input "Stroll through Gaudí’s colorful creations"
type input "Stroll through Gaudí’s colorful creations"
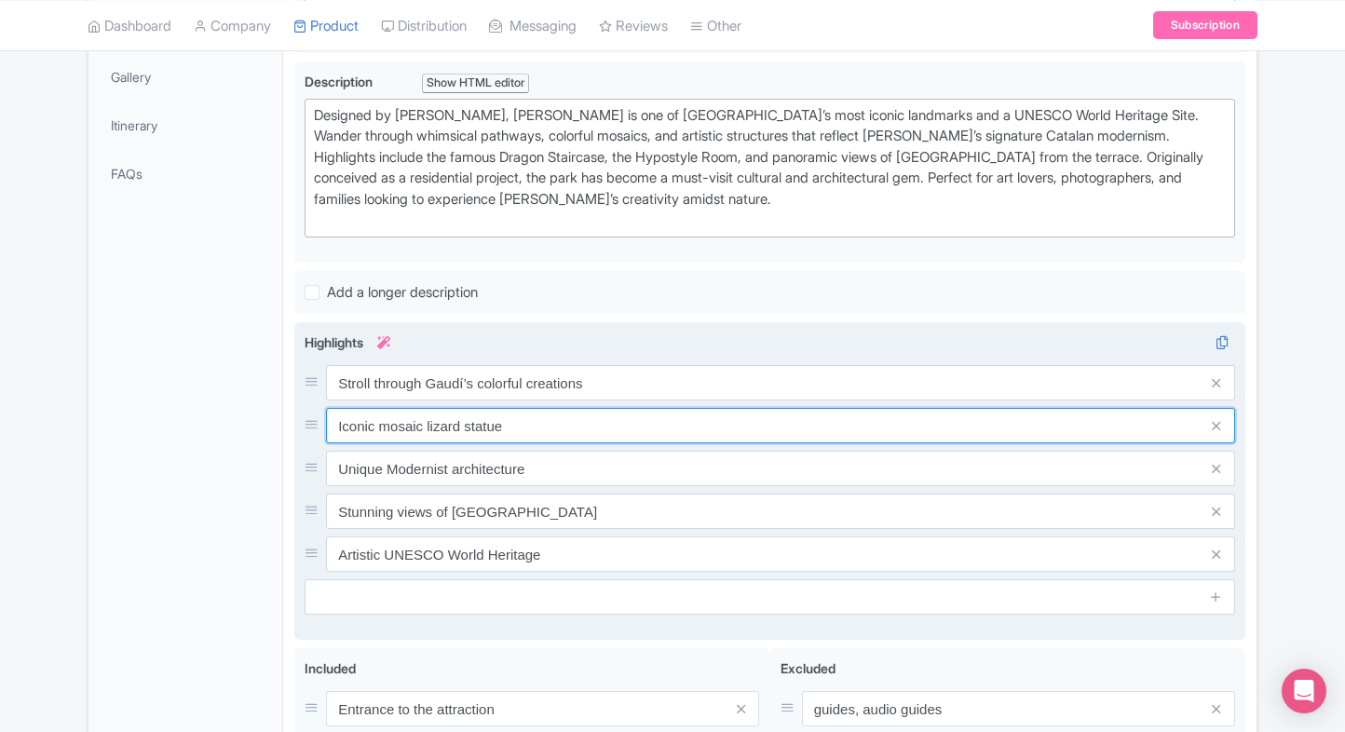
click at [499, 408] on input "Iconic mosaic lizard statue" at bounding box center [780, 425] width 909 height 35
paste input "See mosaic benches and iconic dragon"
type input "See mosaic benches and iconic dragon"
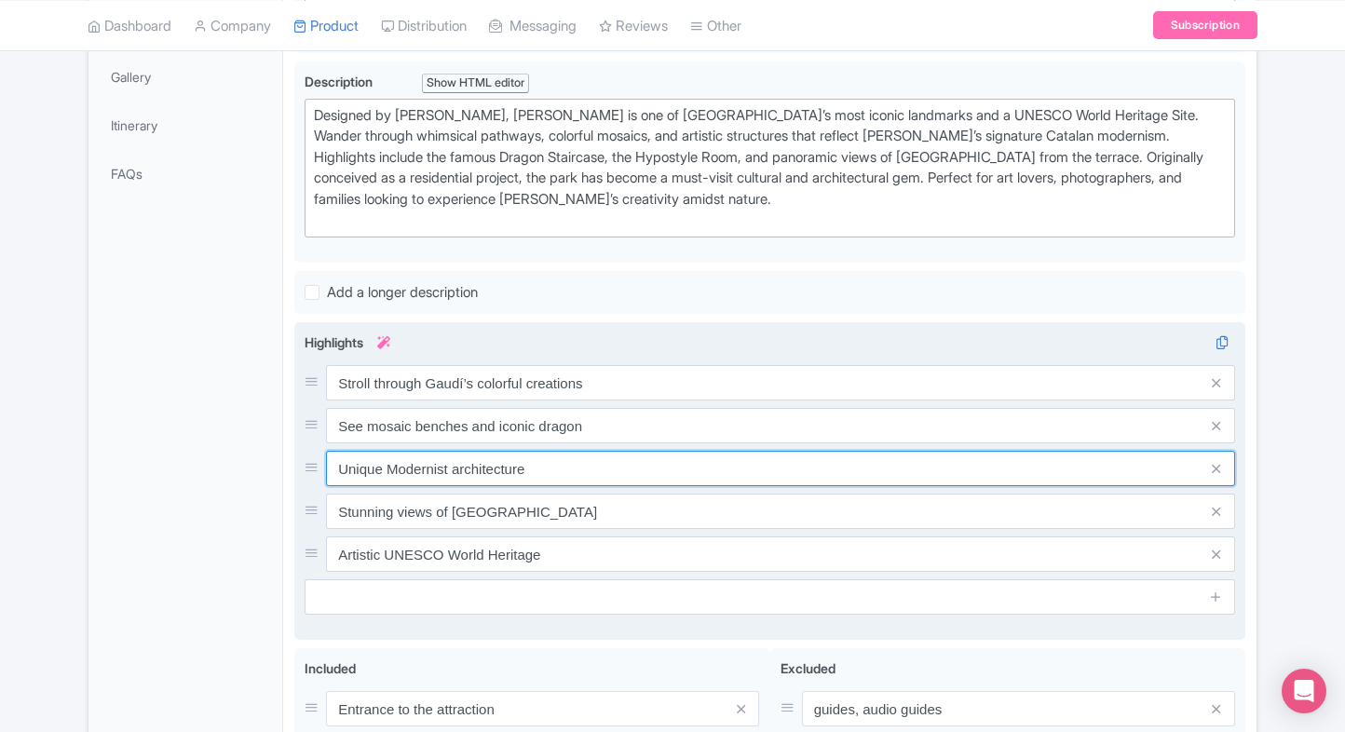
click at [525, 451] on input "Unique Modernist architecture" at bounding box center [780, 468] width 909 height 35
paste input "Panoramic city views from park terraces"
type input "Panoramic city views from park terraces"
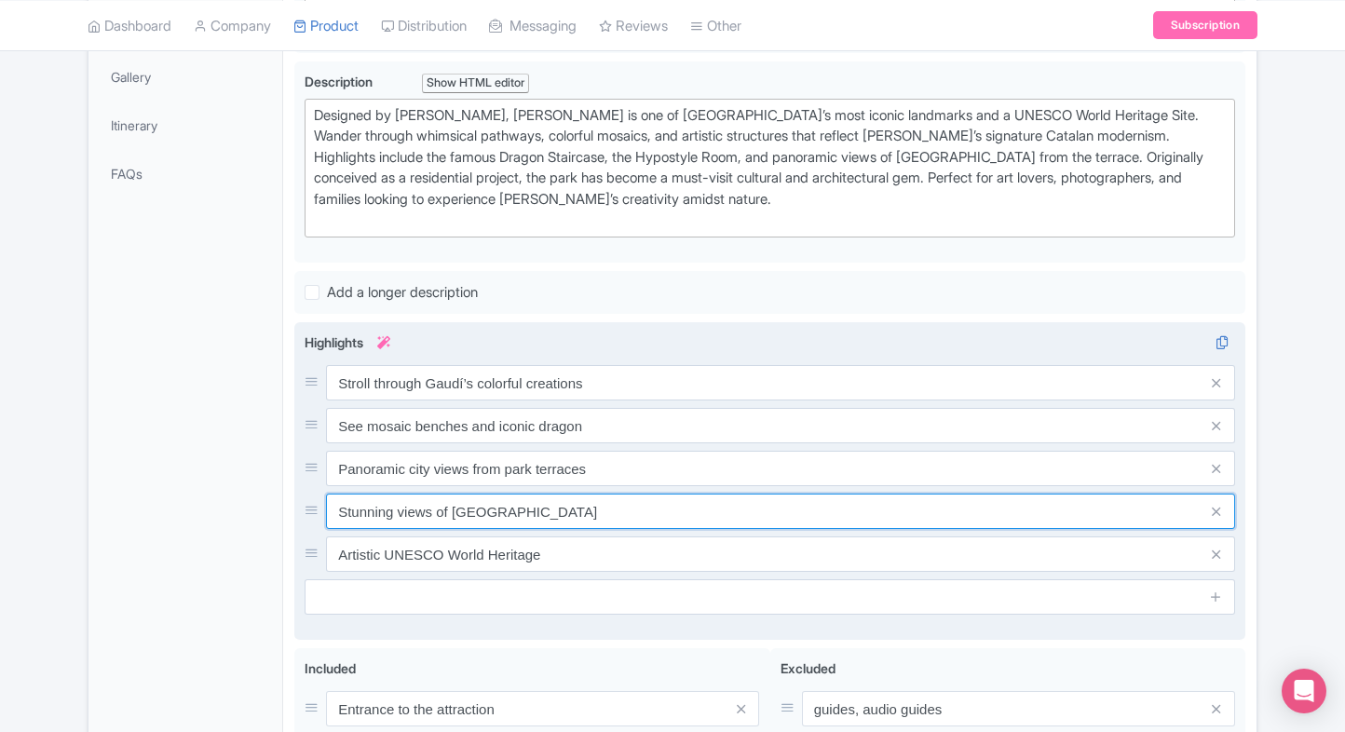
click at [519, 494] on input "Stunning views of Barcelona" at bounding box center [780, 511] width 909 height 35
paste input "UNESCO World Heritage artistic landmark"
click at [519, 494] on input "UNESCO World Heritage artistic landmark" at bounding box center [780, 511] width 909 height 35
type input "UNESCO World Heritage artistic landmark"
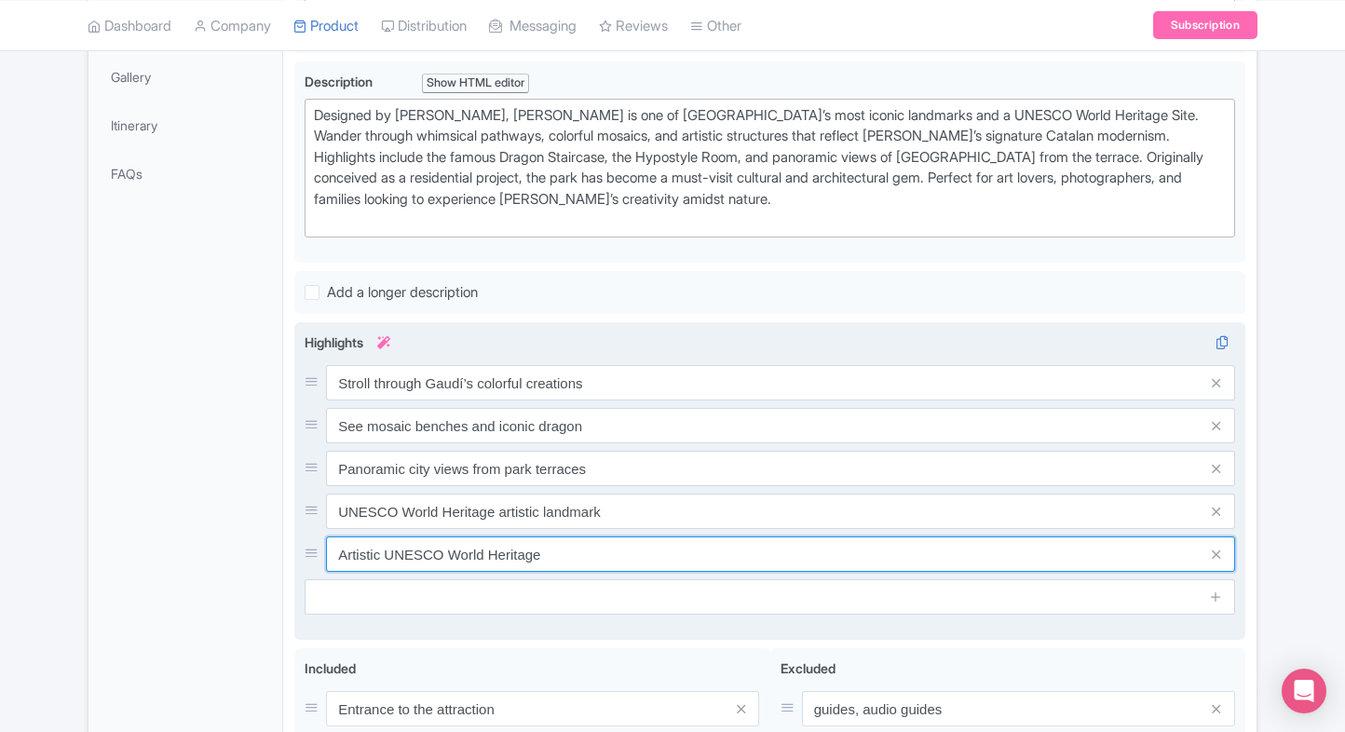
click at [499, 553] on input "Artistic UNESCO World Heritage" at bounding box center [780, 554] width 909 height 35
paste input "Perfect blend of nature and architectur"
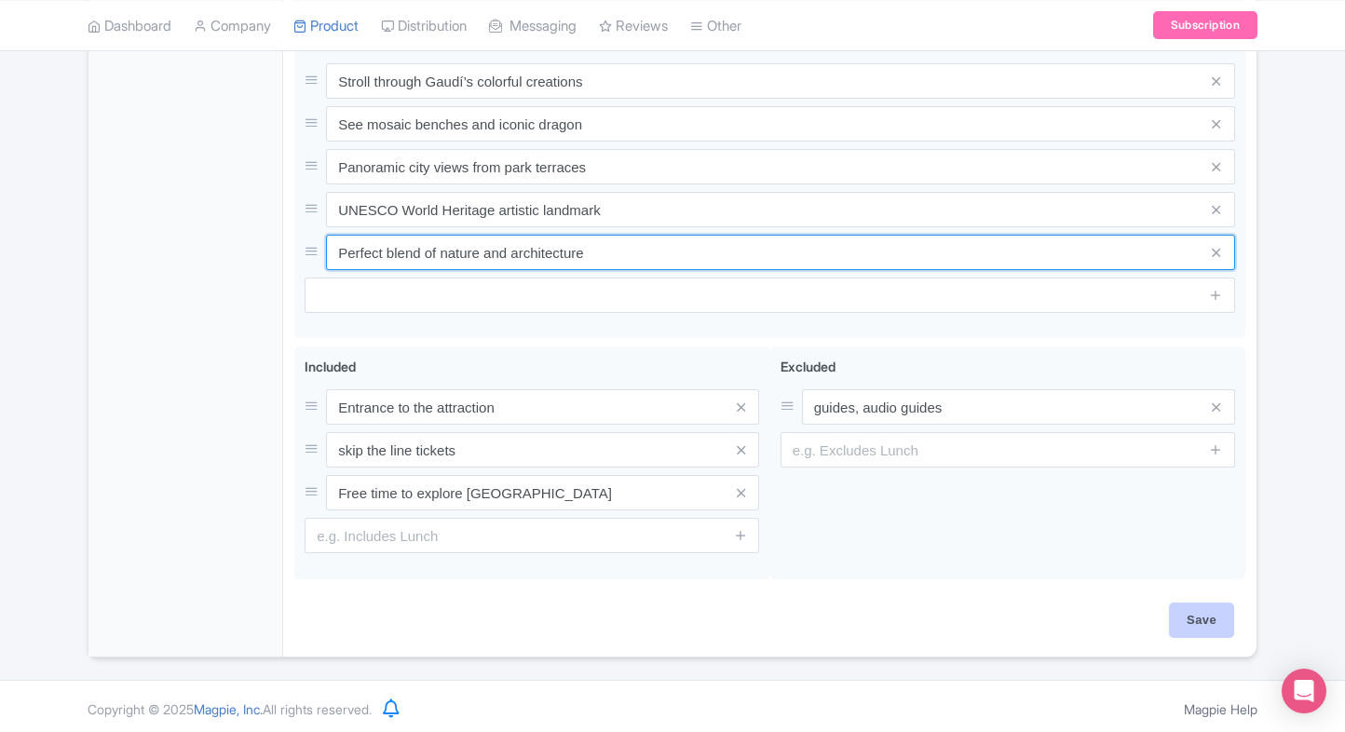
type input "Perfect blend of nature and architecture"
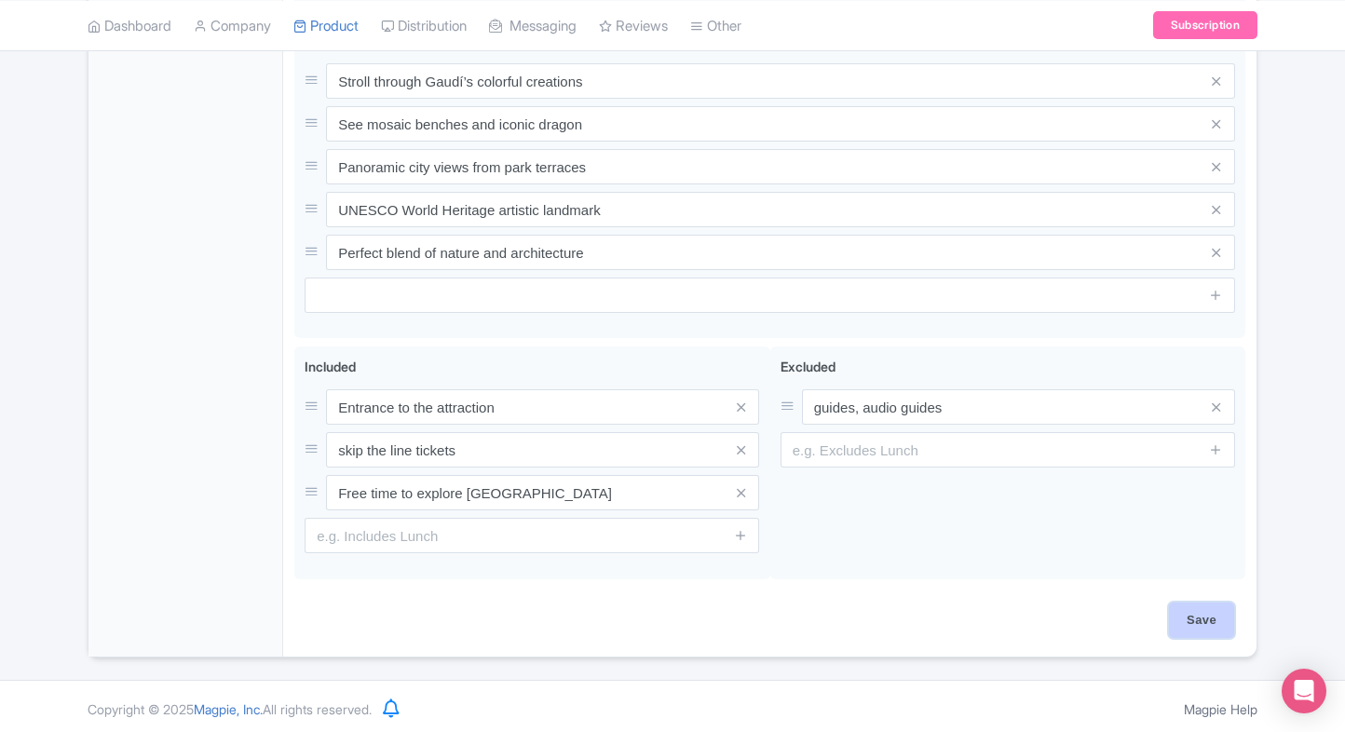
click at [1177, 603] on input "Save" at bounding box center [1201, 620] width 65 height 35
type input "Saving..."
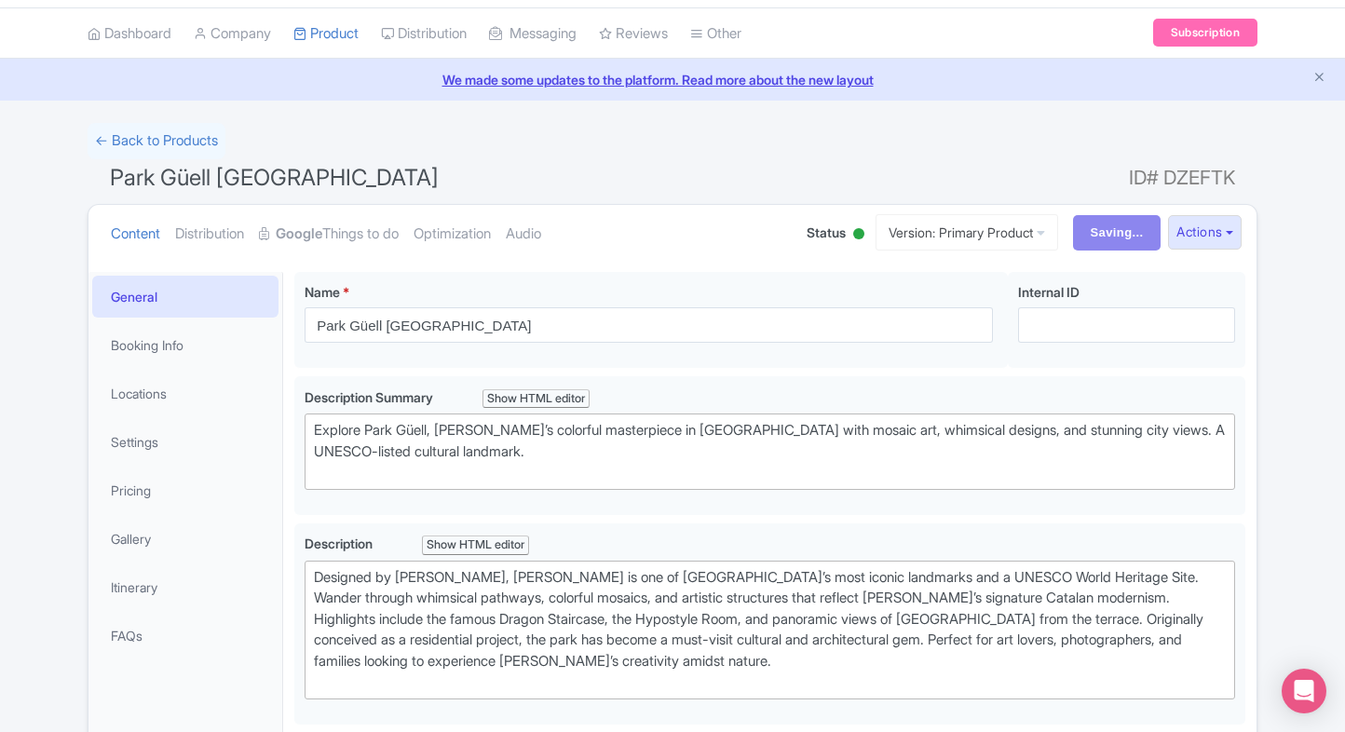
scroll to position [0, 0]
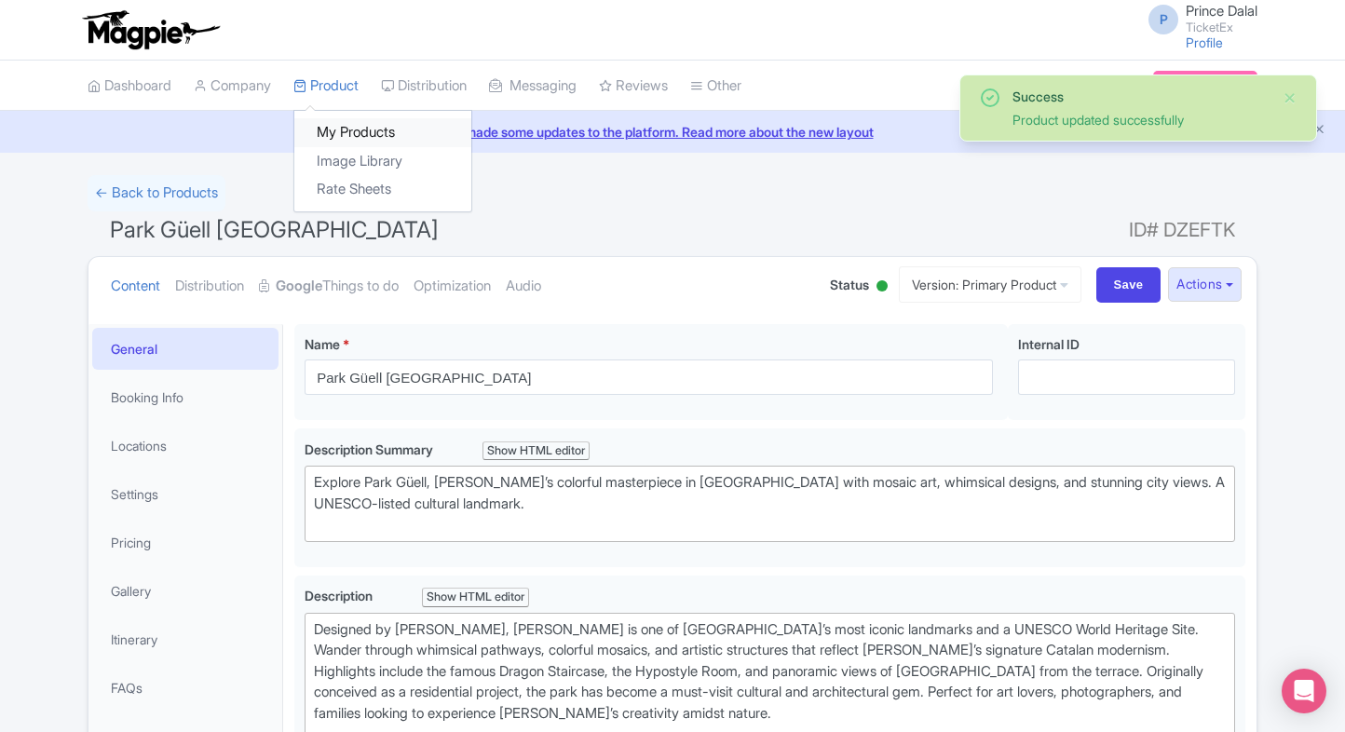
click at [325, 129] on link "My Products" at bounding box center [382, 132] width 177 height 29
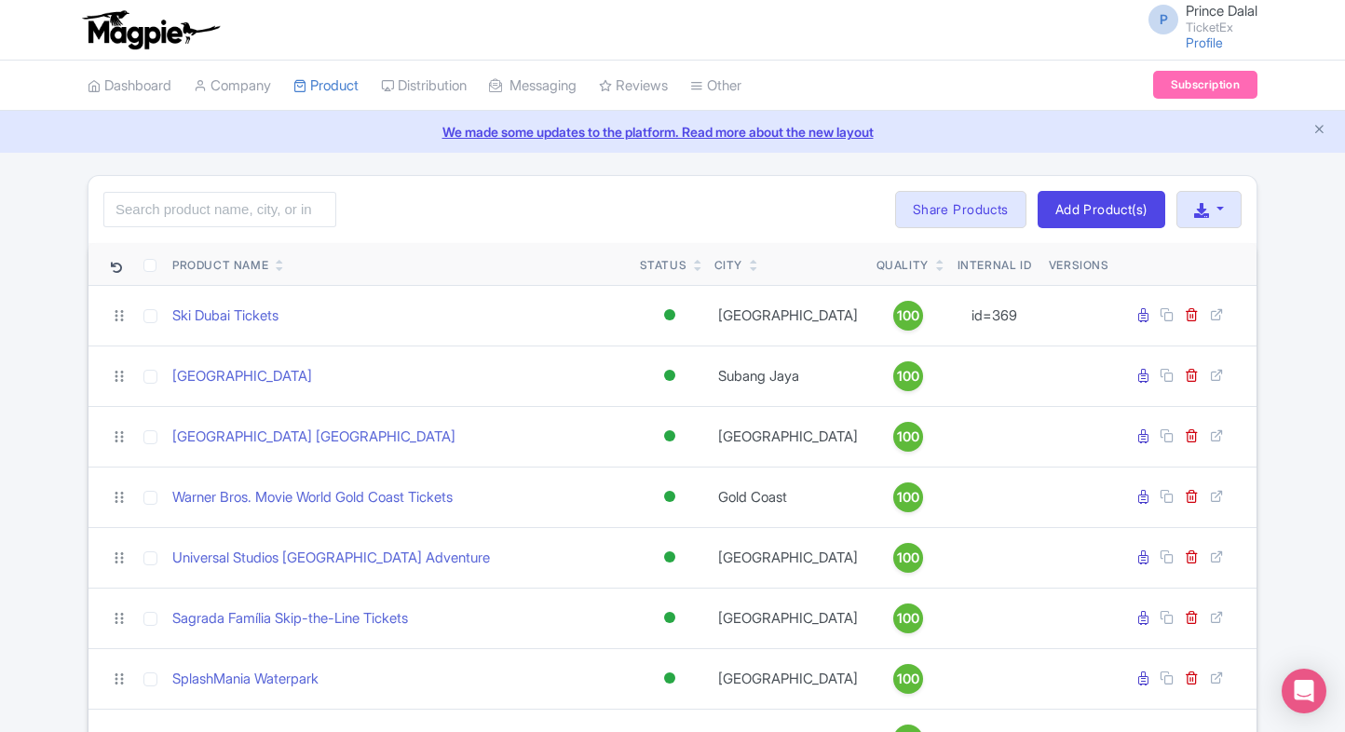
click at [135, 210] on input "search" at bounding box center [219, 209] width 233 height 35
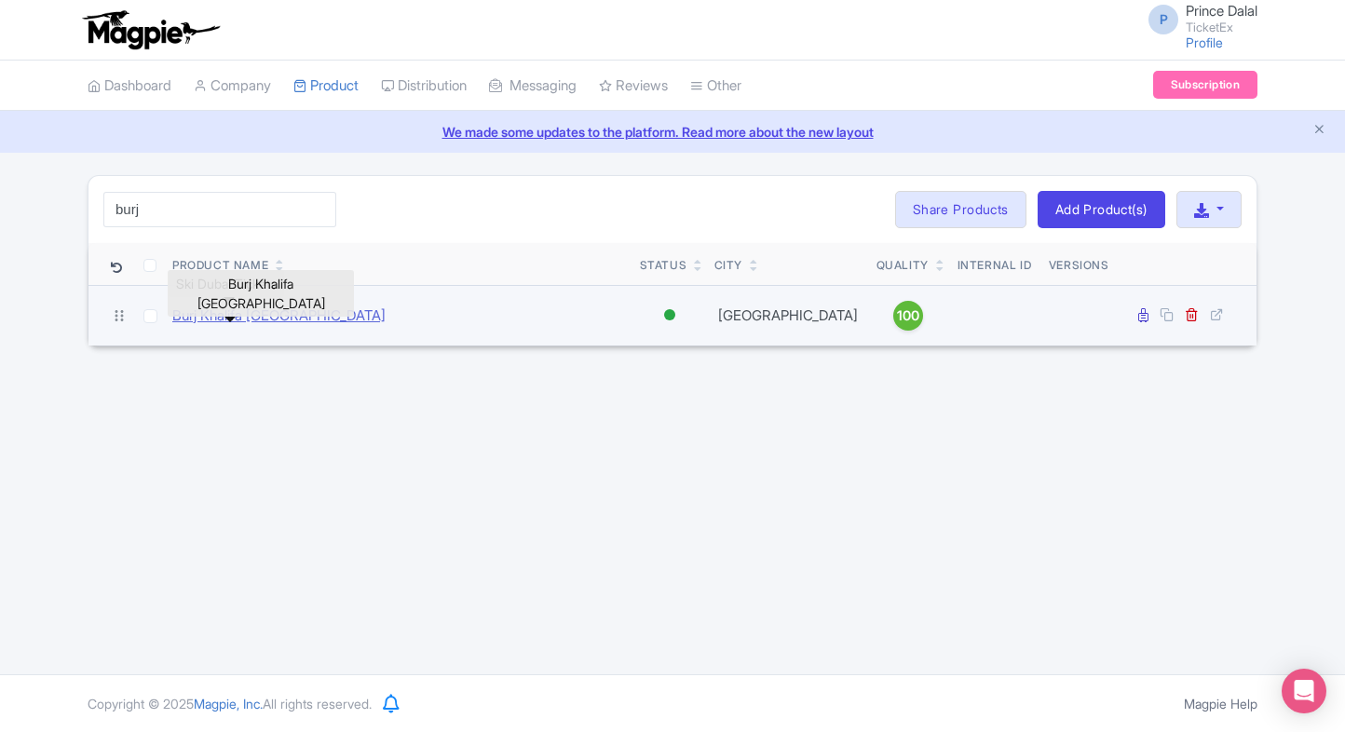
type input "burj"
click at [223, 315] on link "Burj Khalifa [GEOGRAPHIC_DATA]" at bounding box center [278, 316] width 213 height 21
click at [269, 313] on link "Burj Khalifa [GEOGRAPHIC_DATA]" at bounding box center [278, 316] width 213 height 21
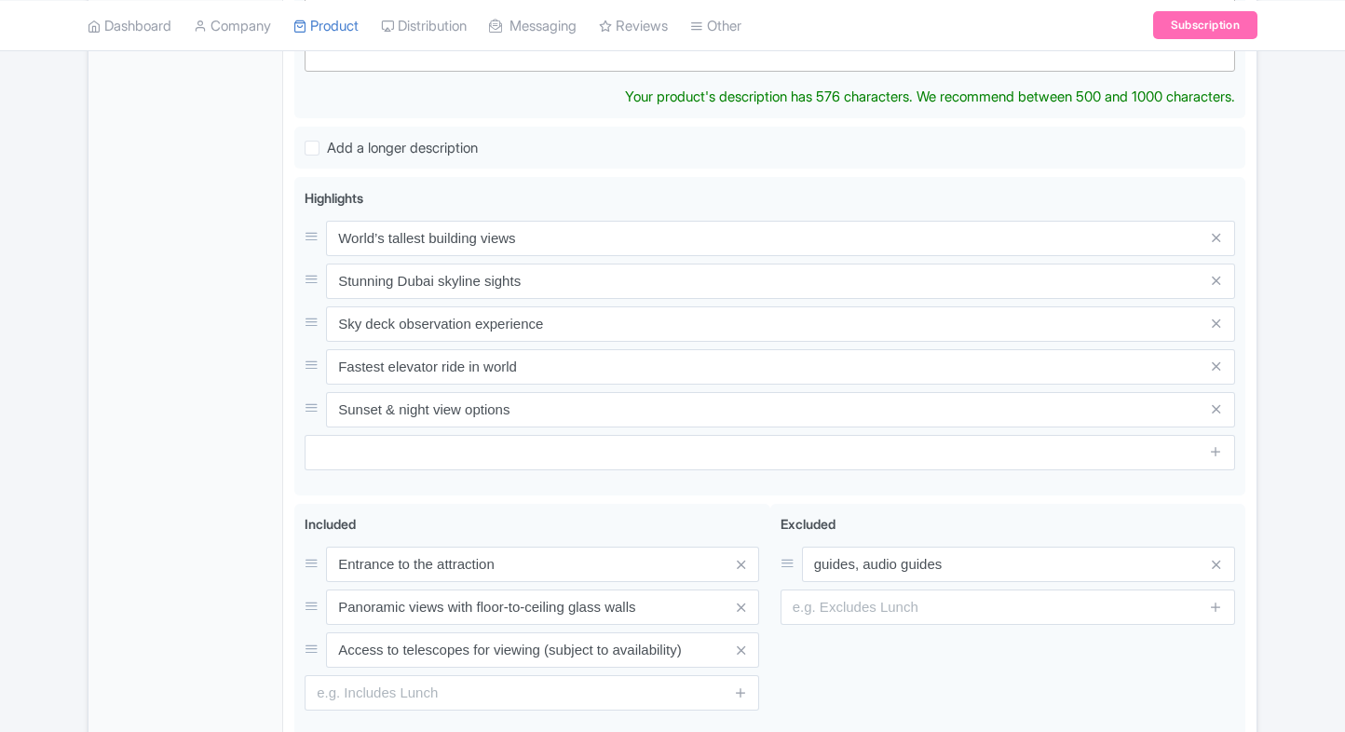
scroll to position [686, 0]
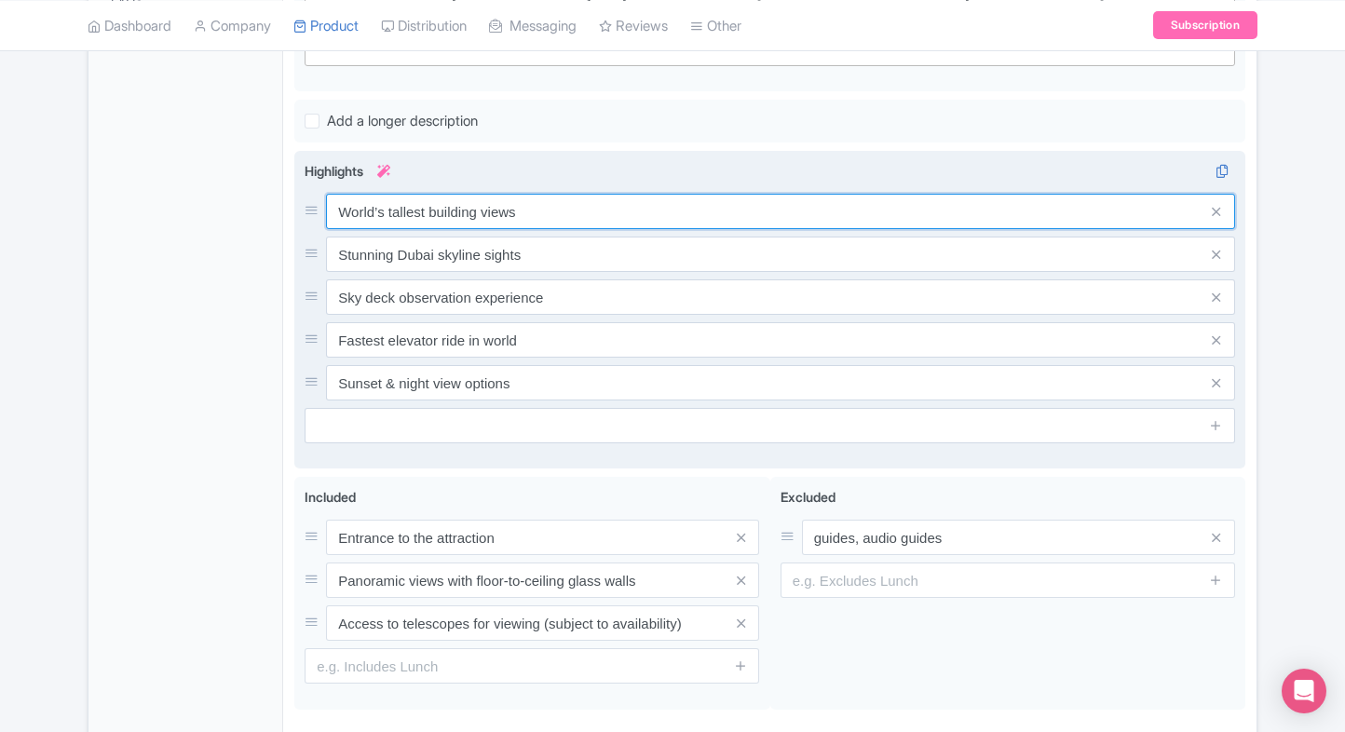
click at [534, 241] on div "World’s tallest building views Stunning Dubai skyline sights Sky deck observati…" at bounding box center [770, 297] width 931 height 207
paste input "Access world’s tallest observation deck"
type input "Access world’s tallest observation deck"
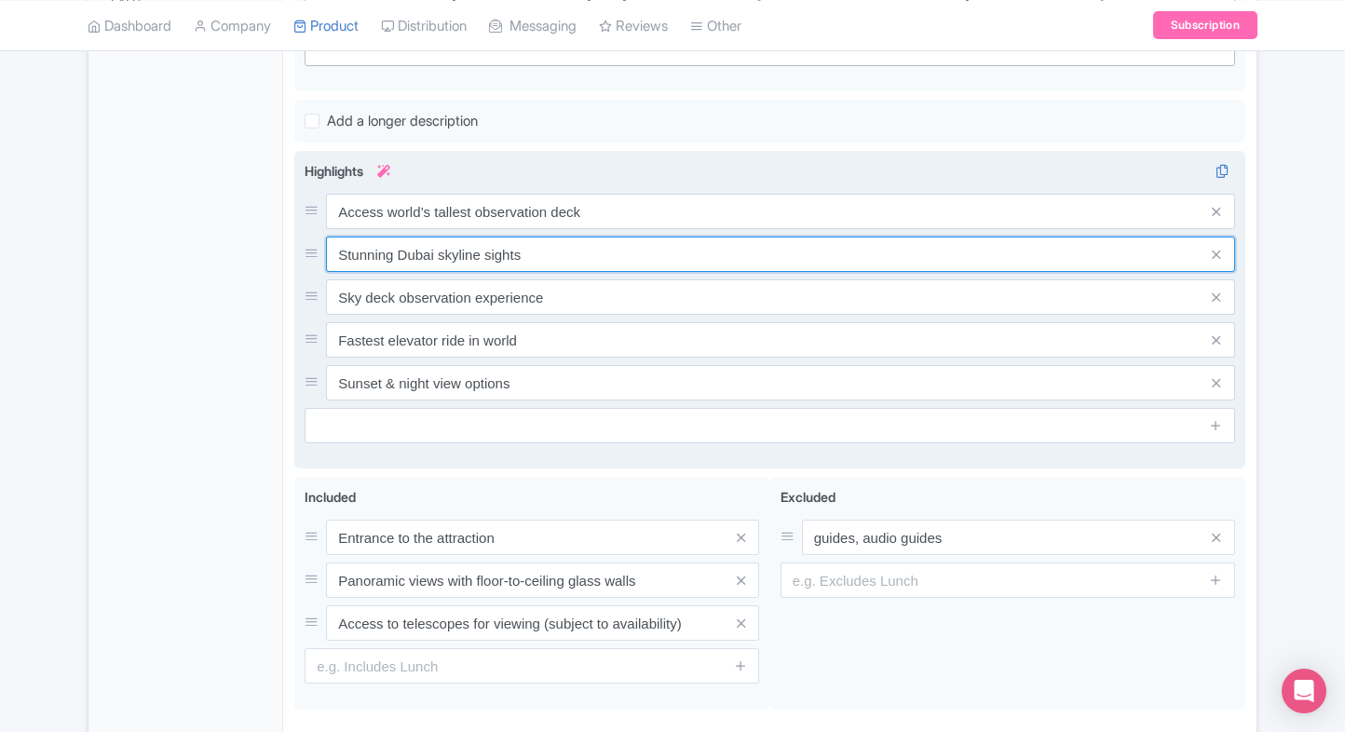
click at [621, 251] on input "Stunning Dubai skyline sights" at bounding box center [780, 254] width 909 height 35
paste input "views of Dubai skyline & desert"
type input "Stunning views of Dubai skyline & desert"
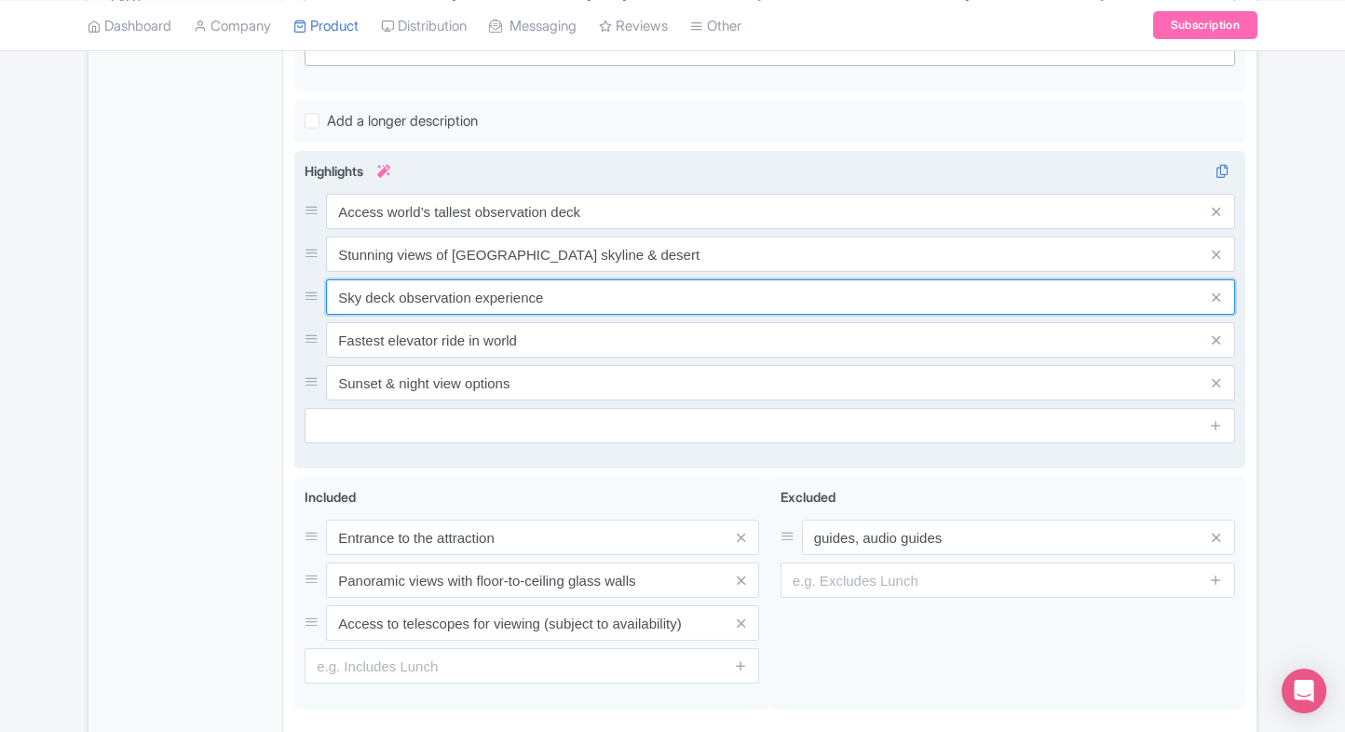
click at [599, 291] on input "Sky deck observation experience" at bounding box center [780, 297] width 909 height 35
paste input "Ride the fastest double-deck elevators"
type input "Ride the fastest double-deck elevators"
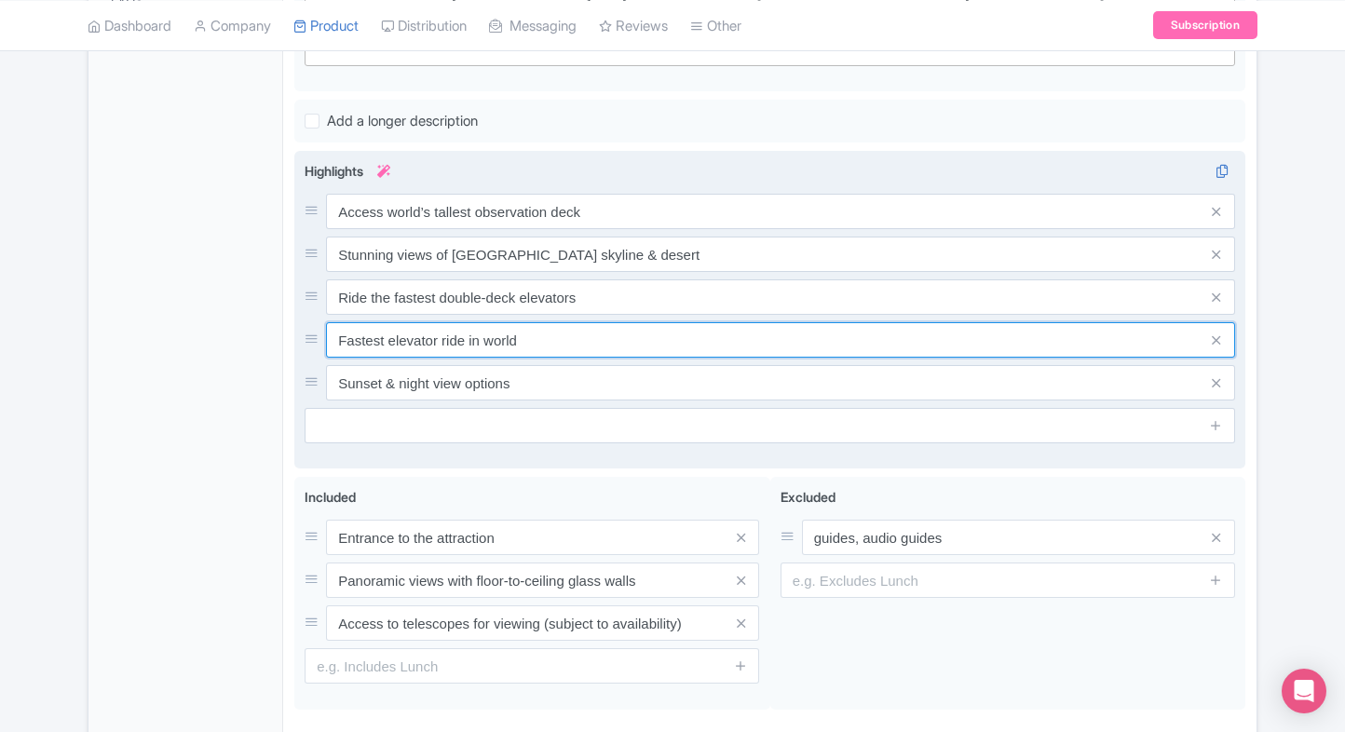
click at [604, 342] on input "Fastest elevator ride in world" at bounding box center [780, 339] width 909 height 35
paste input "See Dubai Fountain show from the top"
type input "See Dubai Fountain show from the top"
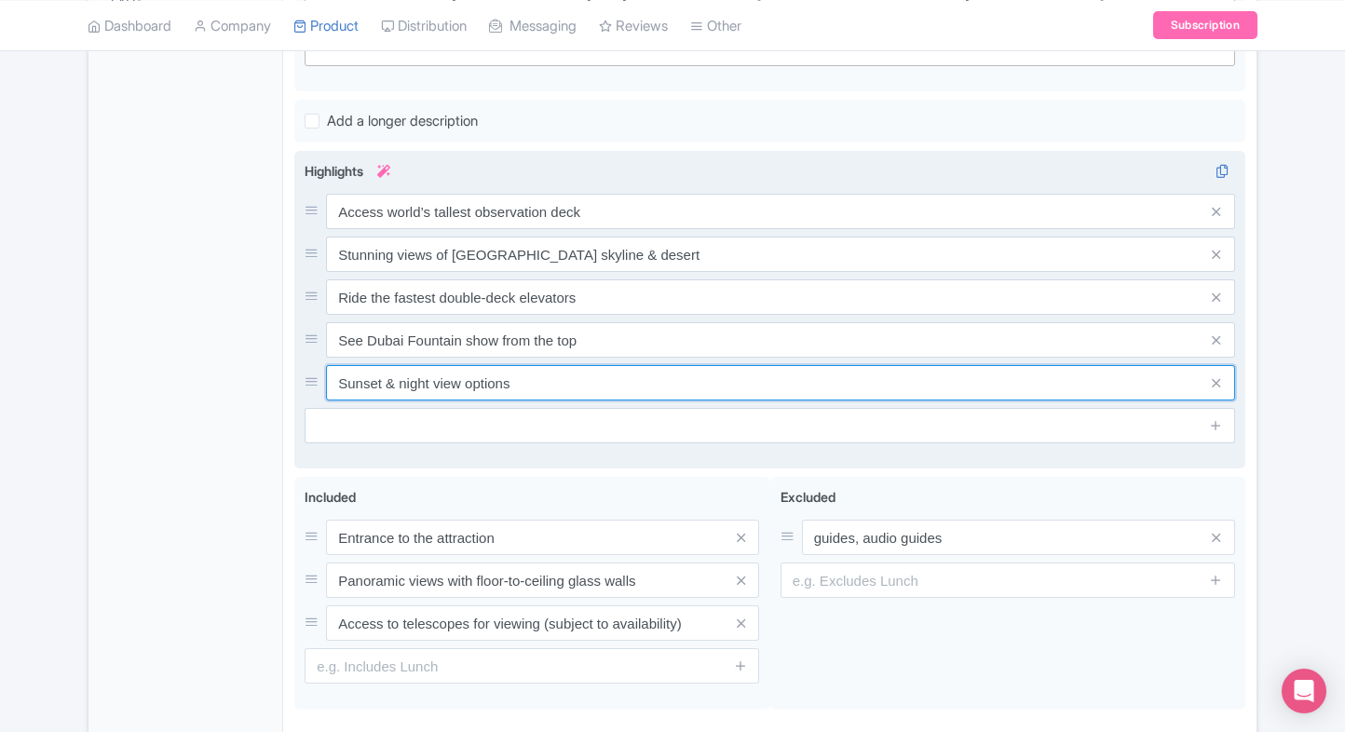
click at [598, 391] on input "Sunset & night view options" at bounding box center [780, 382] width 909 height 35
paste input "Iconic landmark of modern architecture"
type input "Iconic landmark of modern architecture"
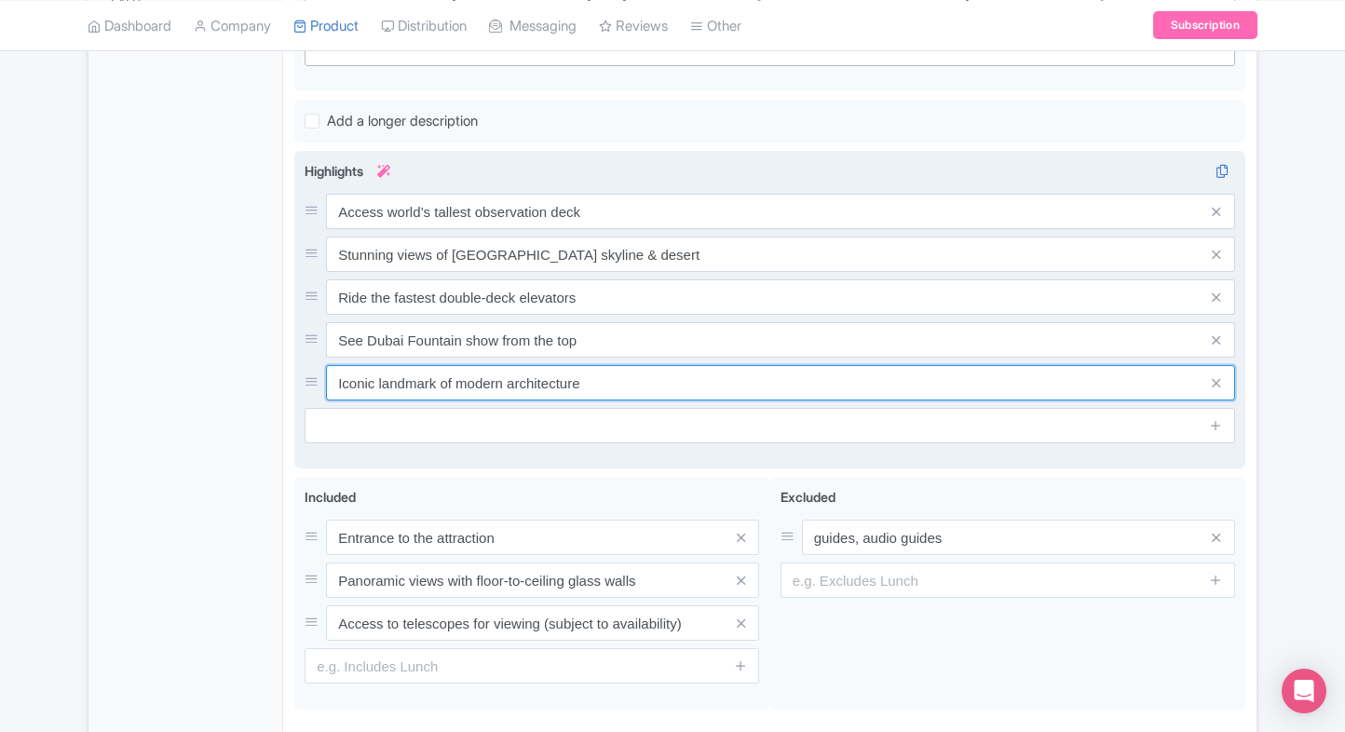
scroll to position [816, 0]
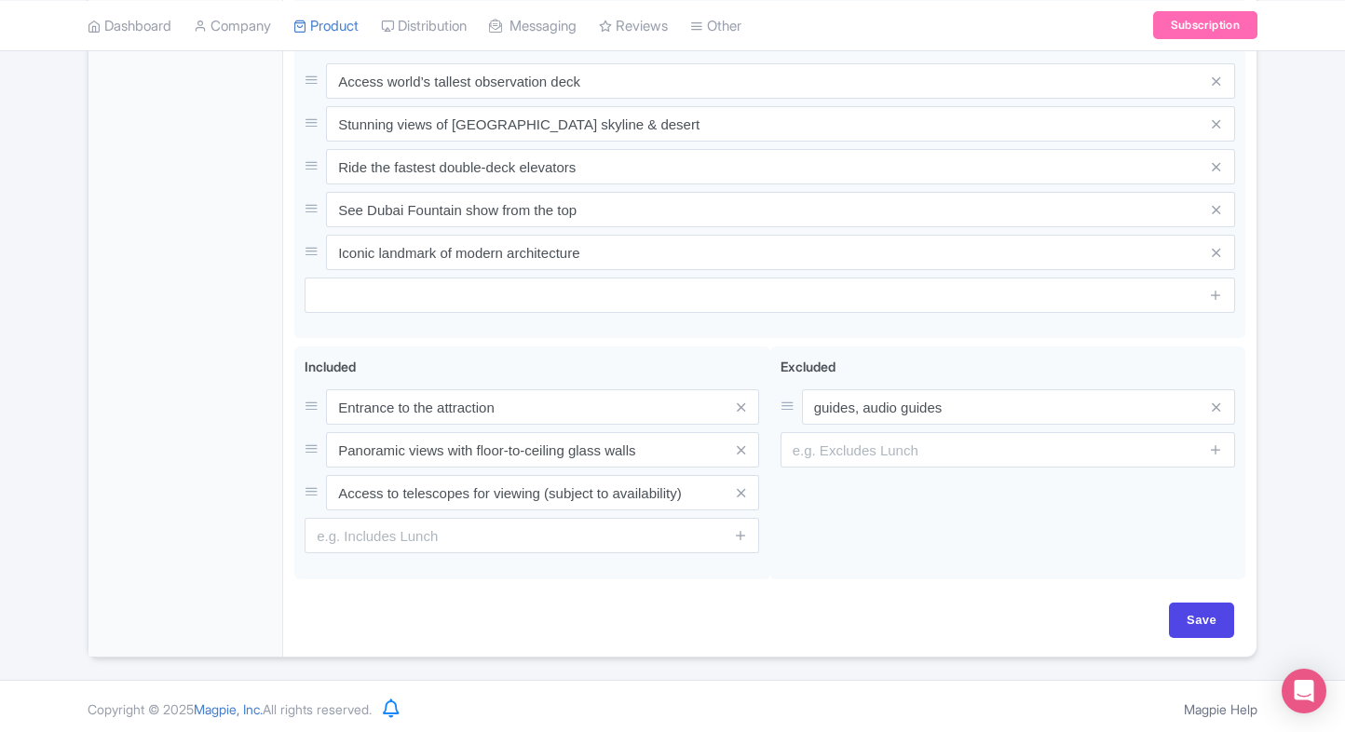
click at [1200, 636] on div "Save" at bounding box center [769, 630] width 951 height 54
click at [1204, 628] on input "Save" at bounding box center [1201, 620] width 65 height 35
type input "Saving..."
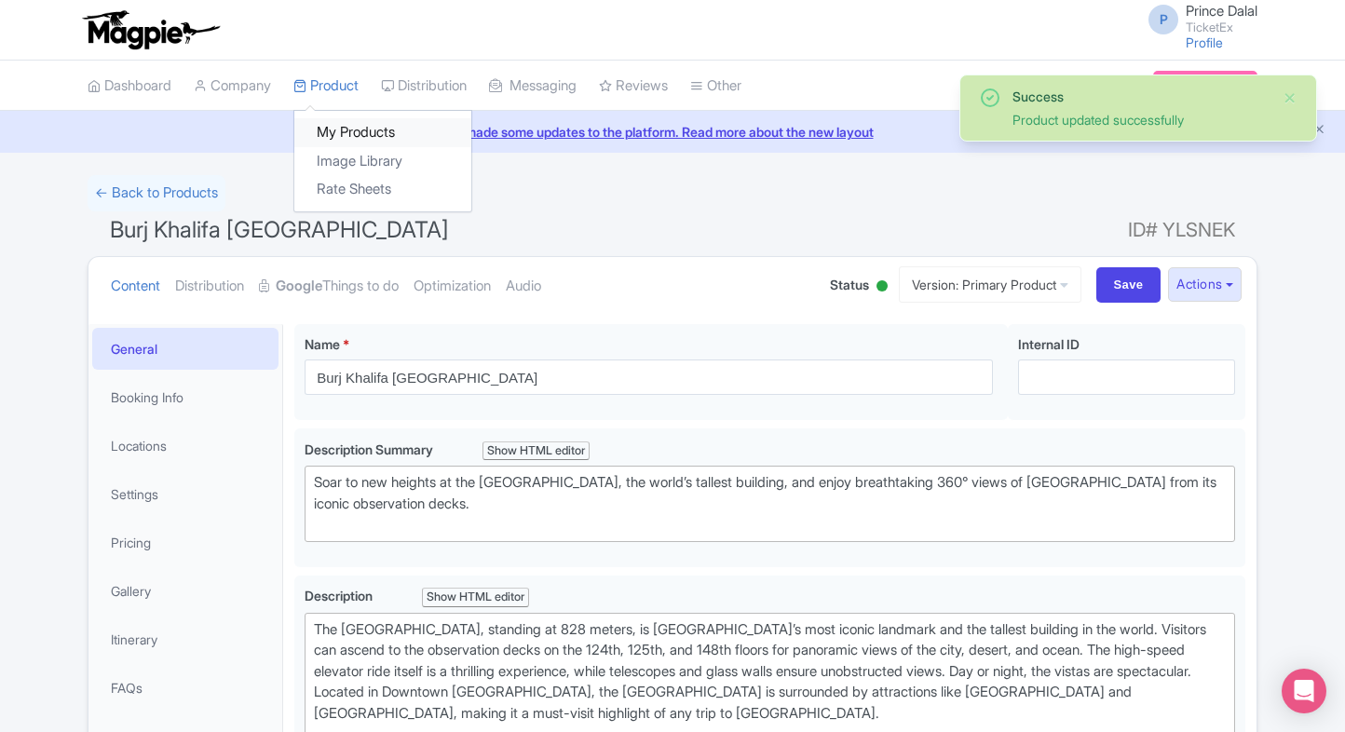
click at [328, 123] on link "My Products" at bounding box center [382, 132] width 177 height 29
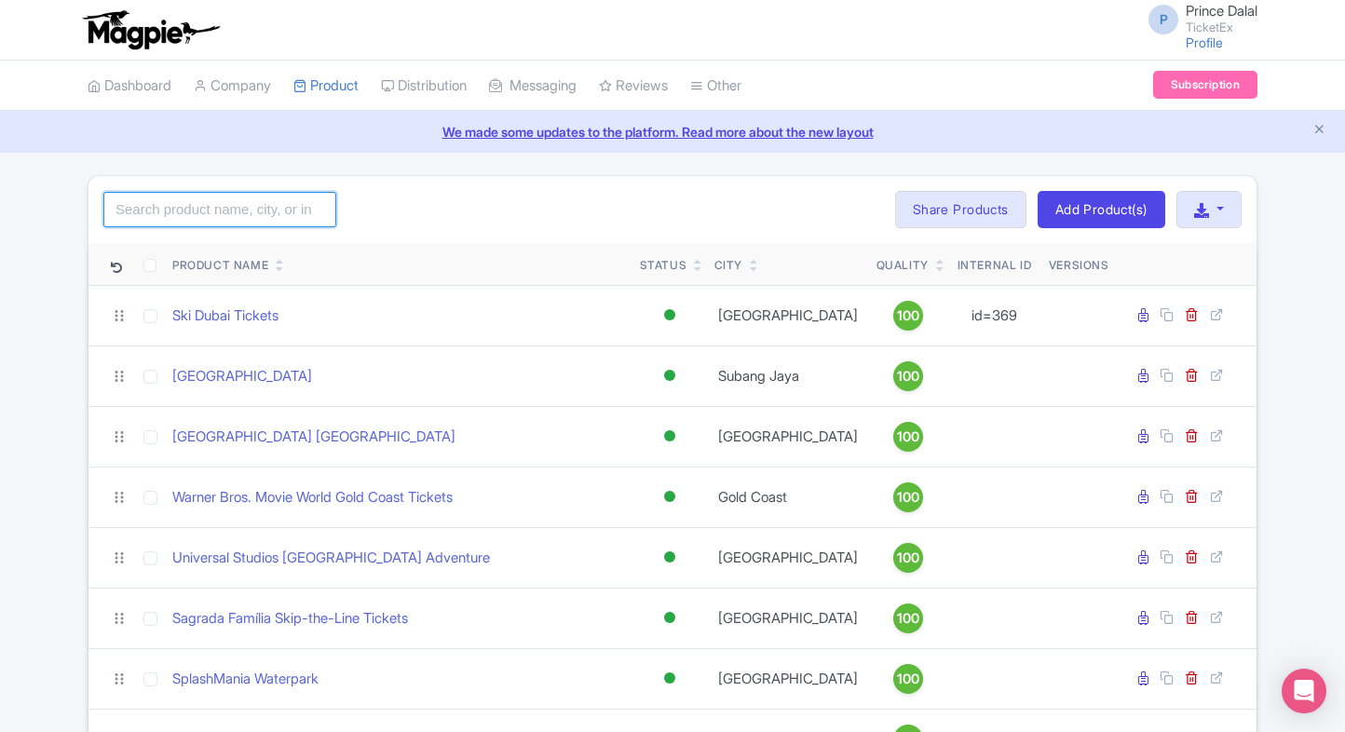
click at [237, 214] on input "search" at bounding box center [219, 209] width 233 height 35
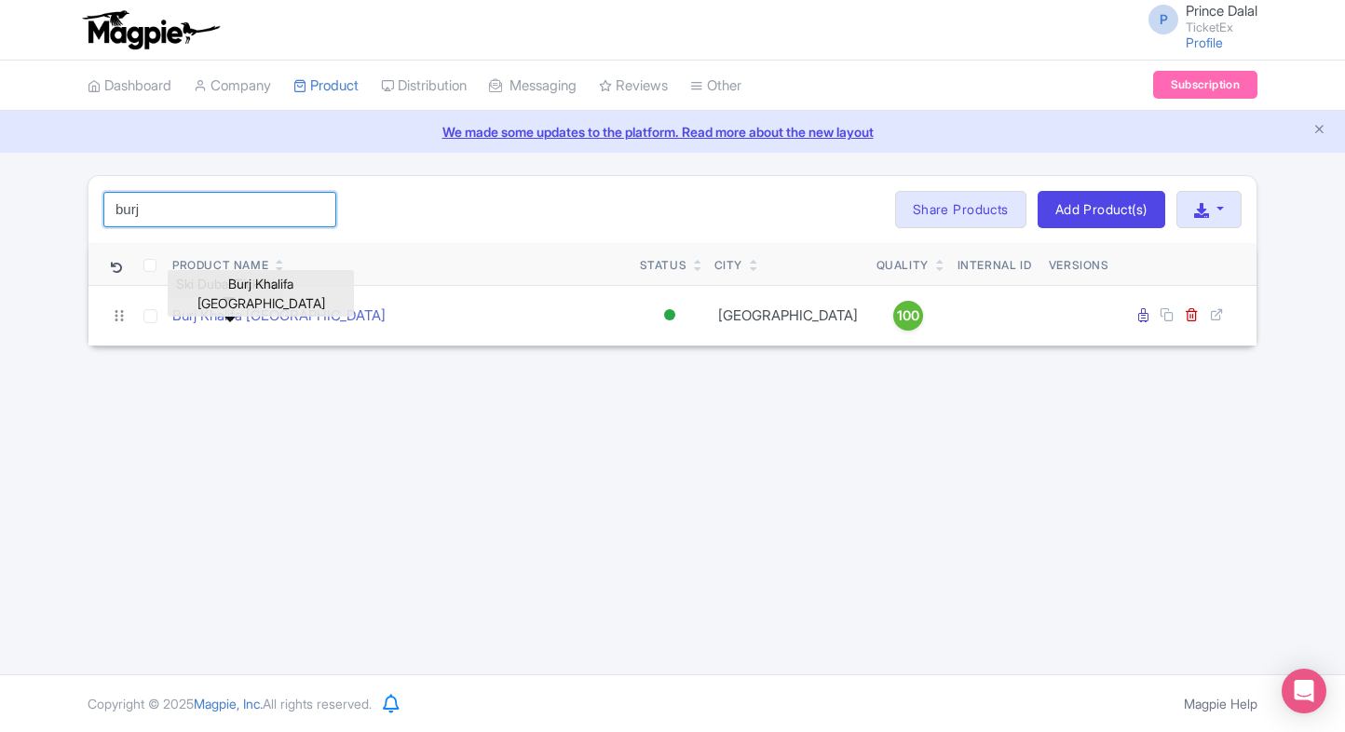
type input "burj"
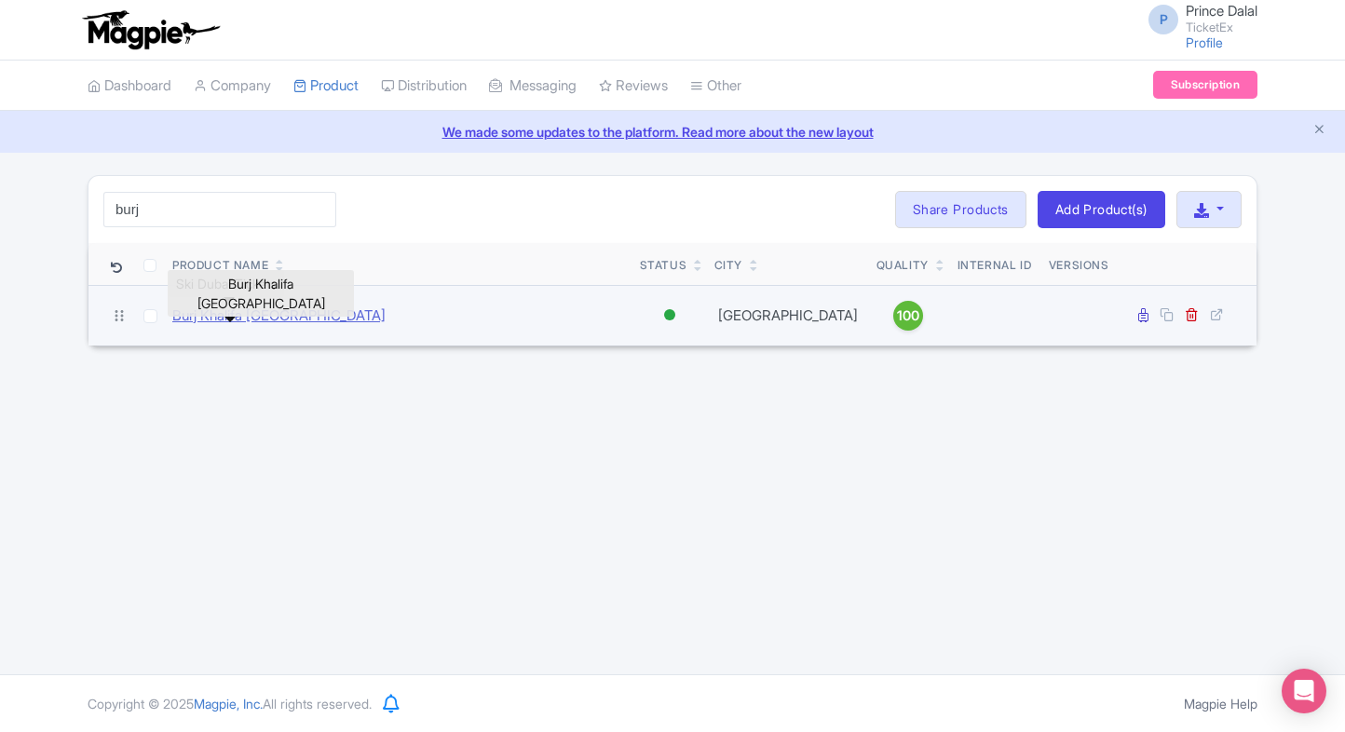
click at [222, 315] on link "Burj Khalifa [GEOGRAPHIC_DATA]" at bounding box center [278, 316] width 213 height 21
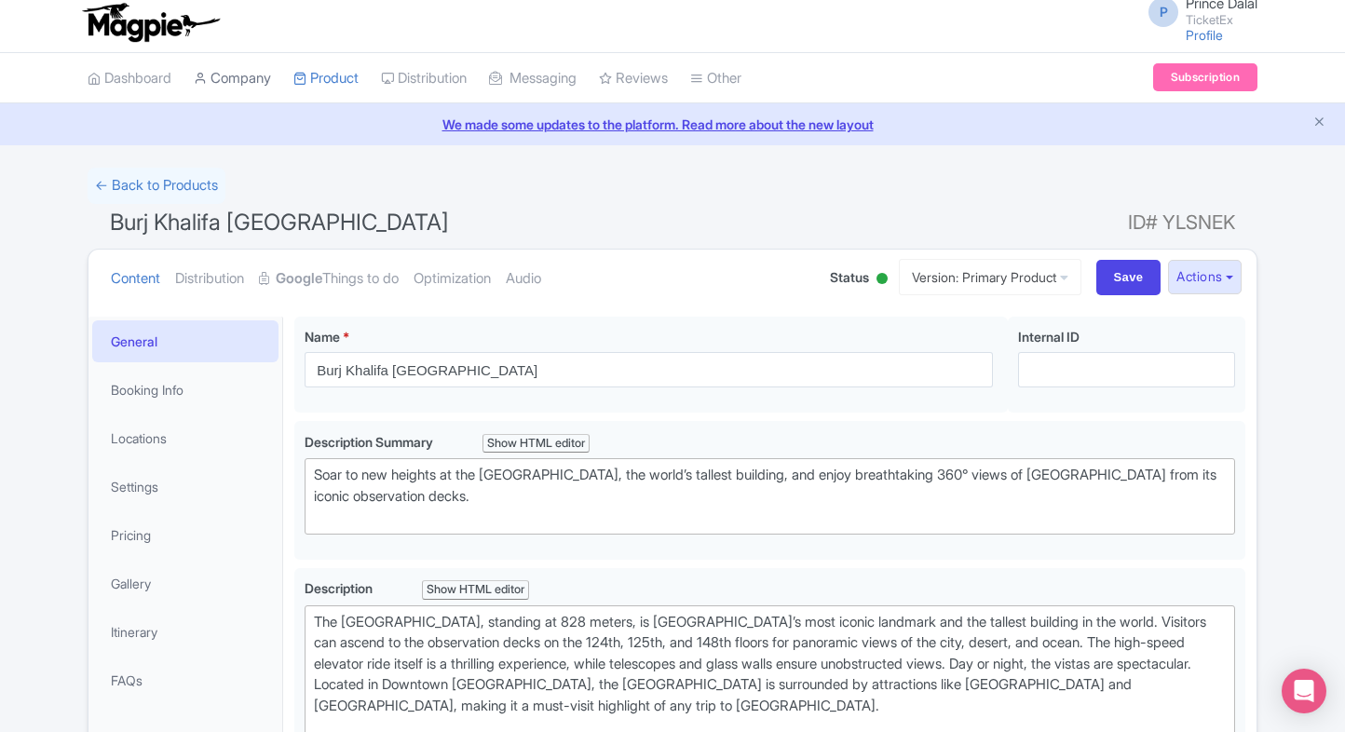
scroll to position [7, 0]
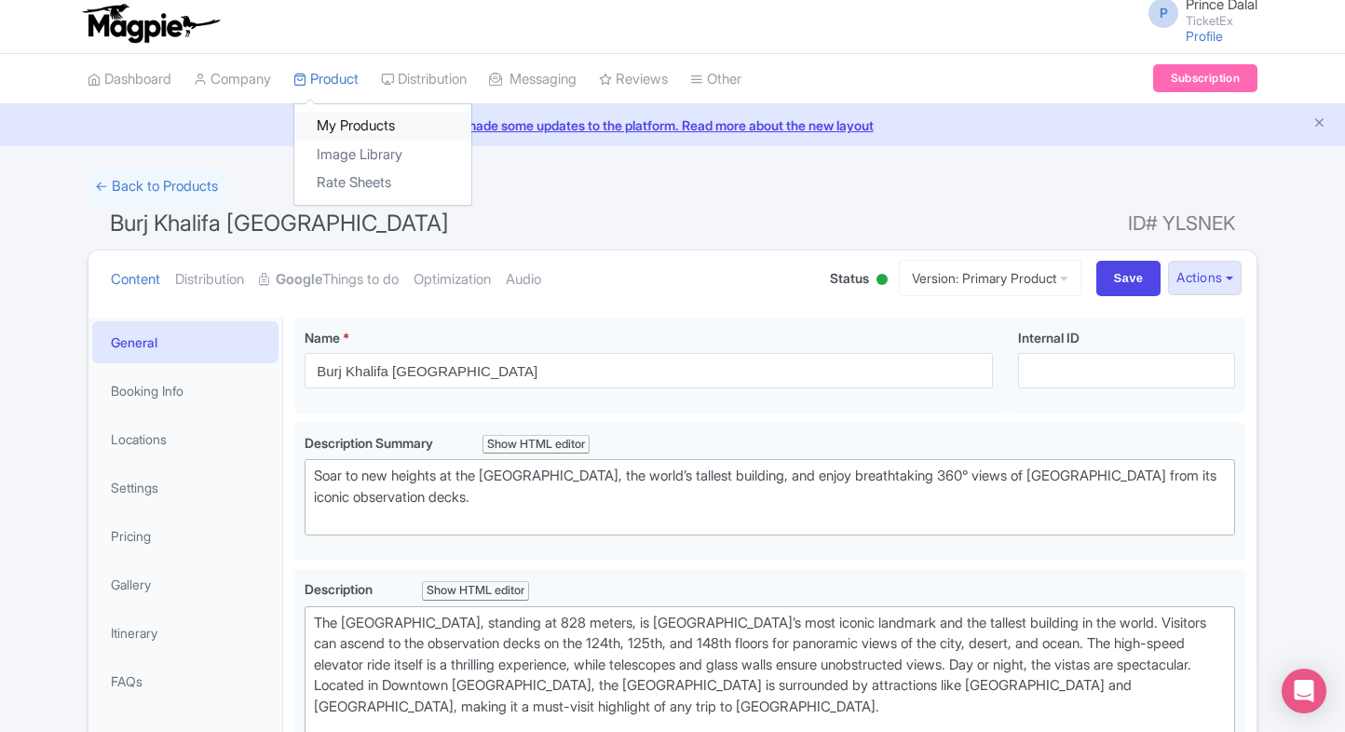
click at [328, 112] on link "My Products" at bounding box center [382, 126] width 177 height 29
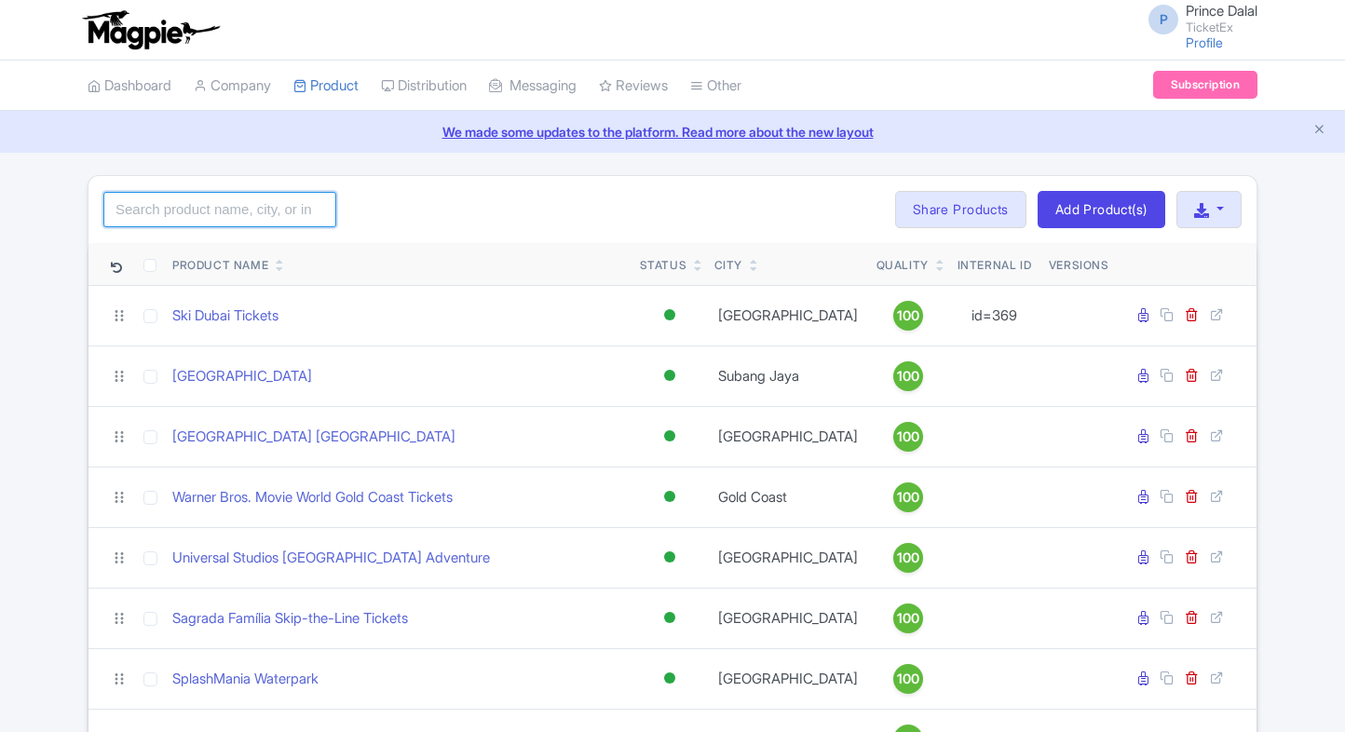
click at [198, 196] on input "search" at bounding box center [219, 209] width 233 height 35
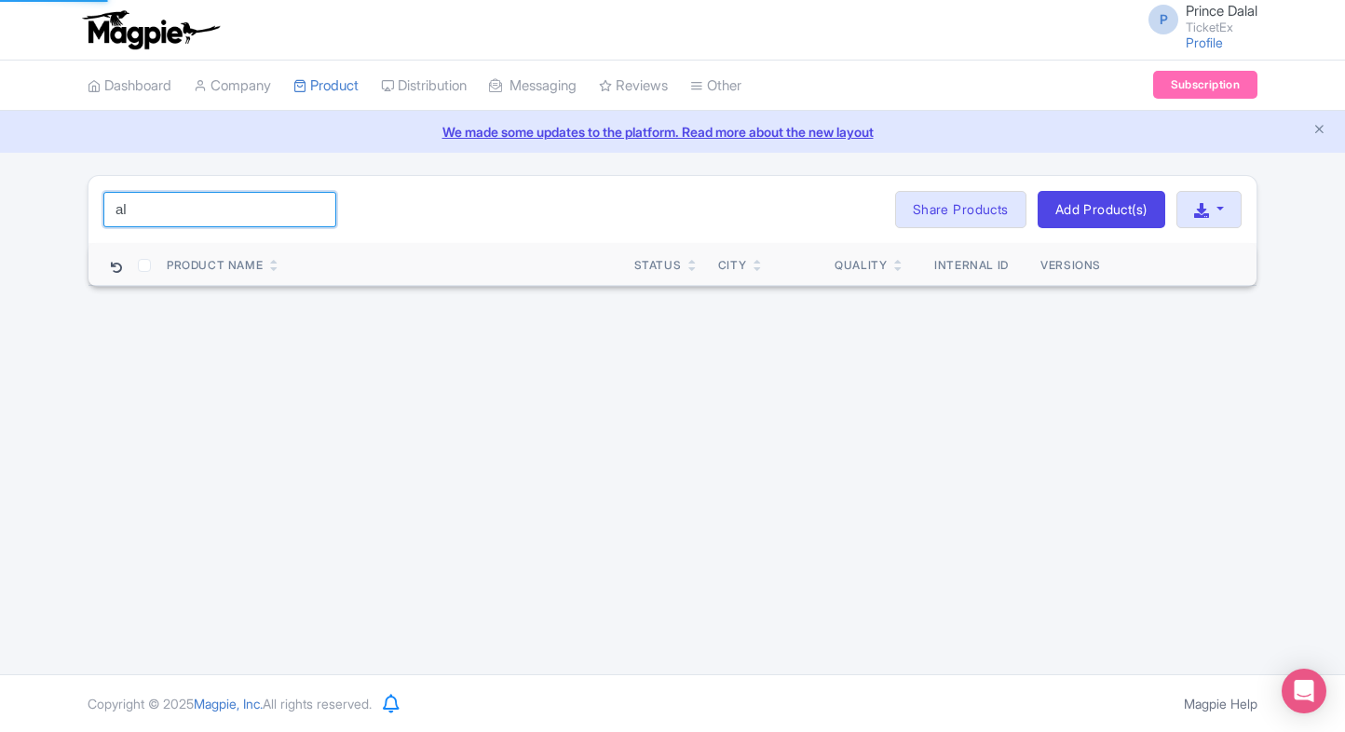
type input "a"
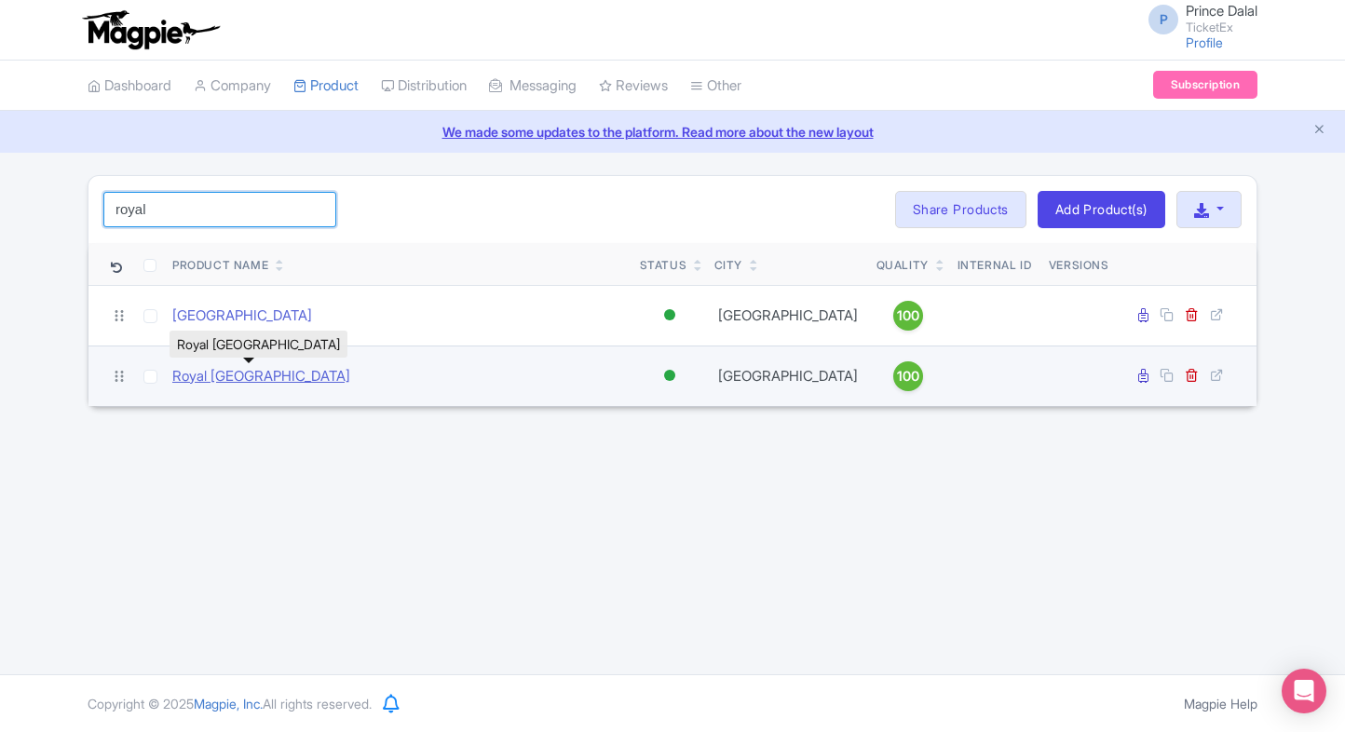
type input "royal"
click at [232, 374] on link "Royal [GEOGRAPHIC_DATA]" at bounding box center [261, 376] width 178 height 21
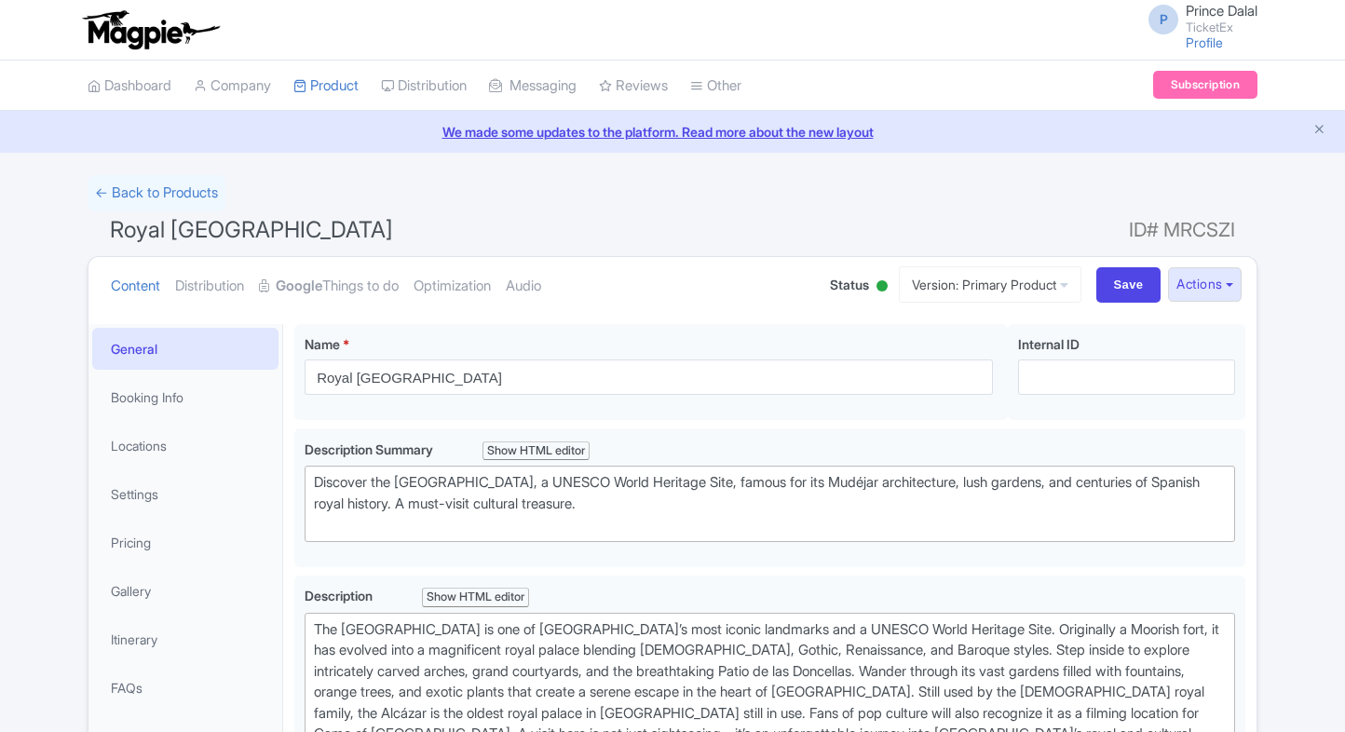
scroll to position [682, 0]
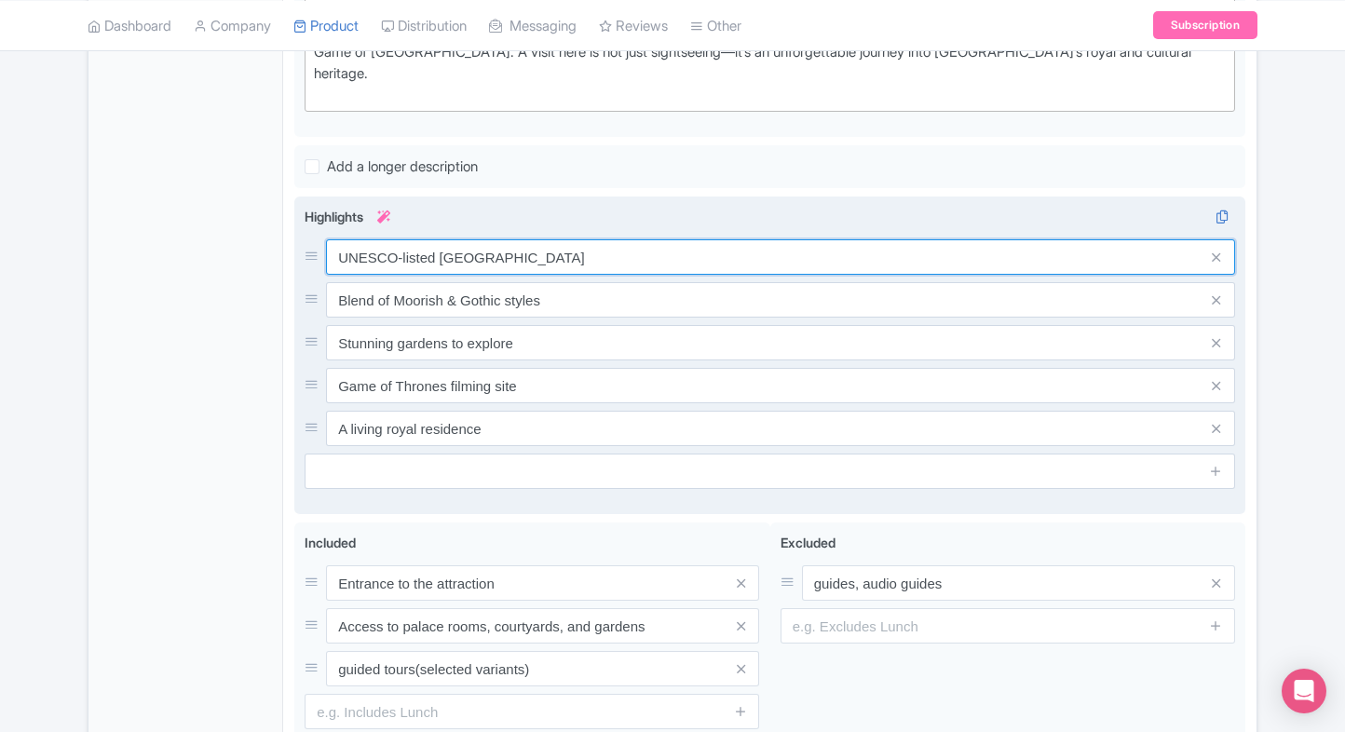
click at [507, 253] on div "UNESCO-listed royal palace Blend of Moorish & Gothic styles Stunning gardens to…" at bounding box center [770, 342] width 931 height 207
paste input "Explore exquisite Moorish architectur"
type input "Explore exquisite Moorish architecture"
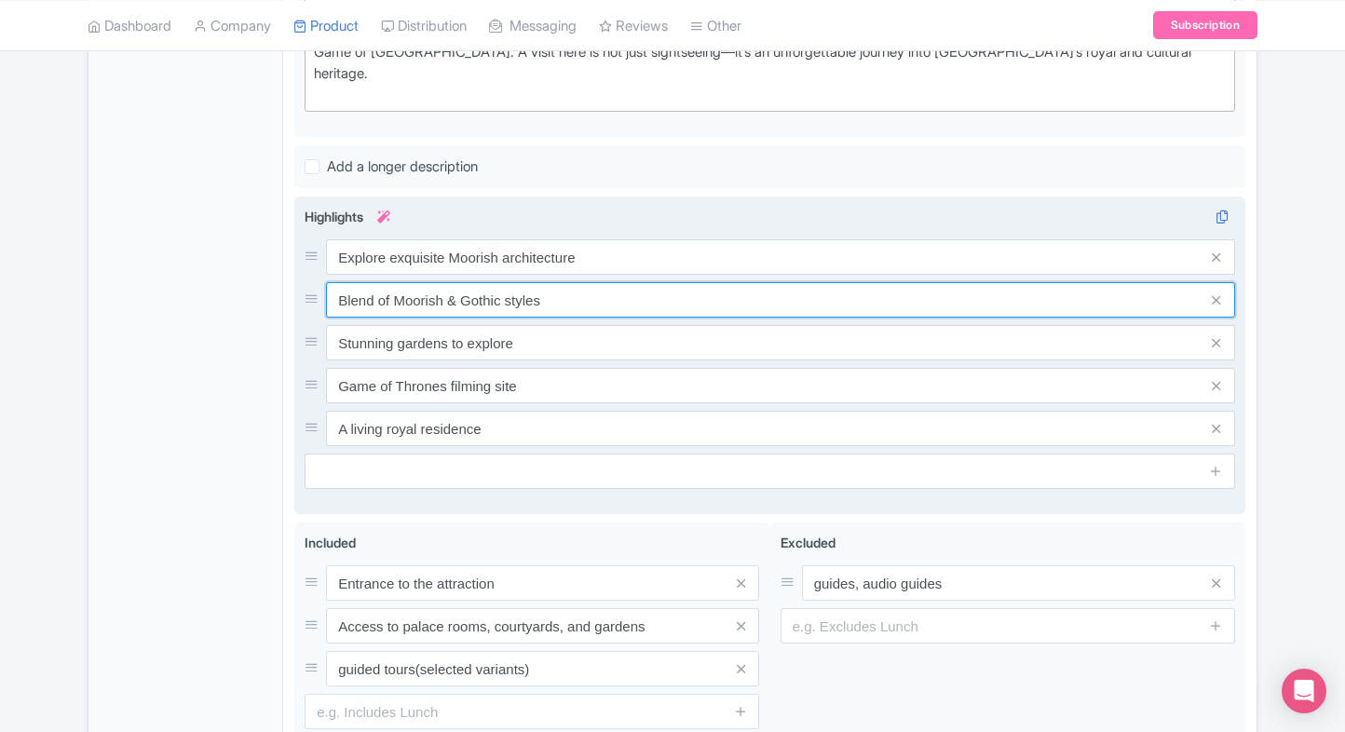
click at [626, 282] on input "Blend of Moorish & Gothic styles" at bounding box center [780, 299] width 909 height 35
paste input "Visit lavish royal palaces and garden"
type input "Visit lavish royal palaces and gardens"
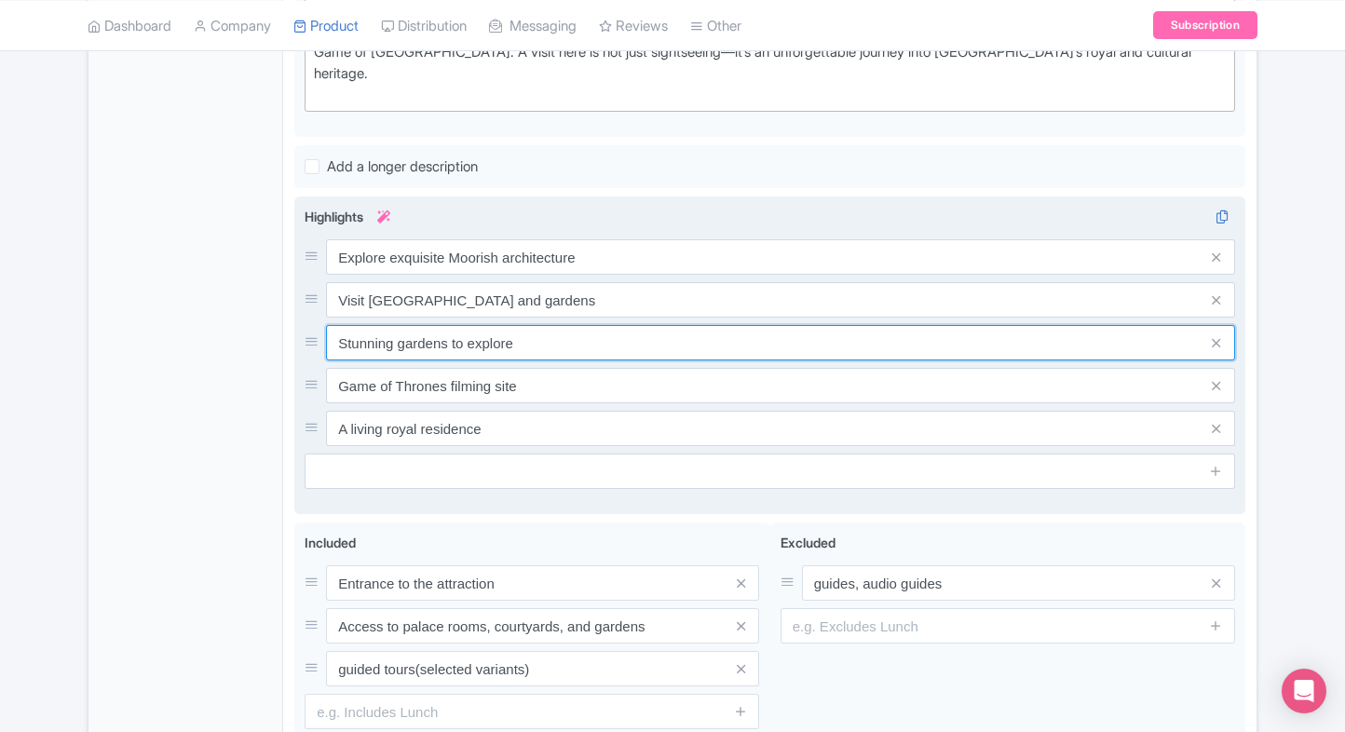
click at [606, 326] on input "Stunning gardens to explore" at bounding box center [780, 342] width 909 height 35
paste input "UNESCO World Heritage architectural gem"
type input "UNESCO World Heritage architectural gem"
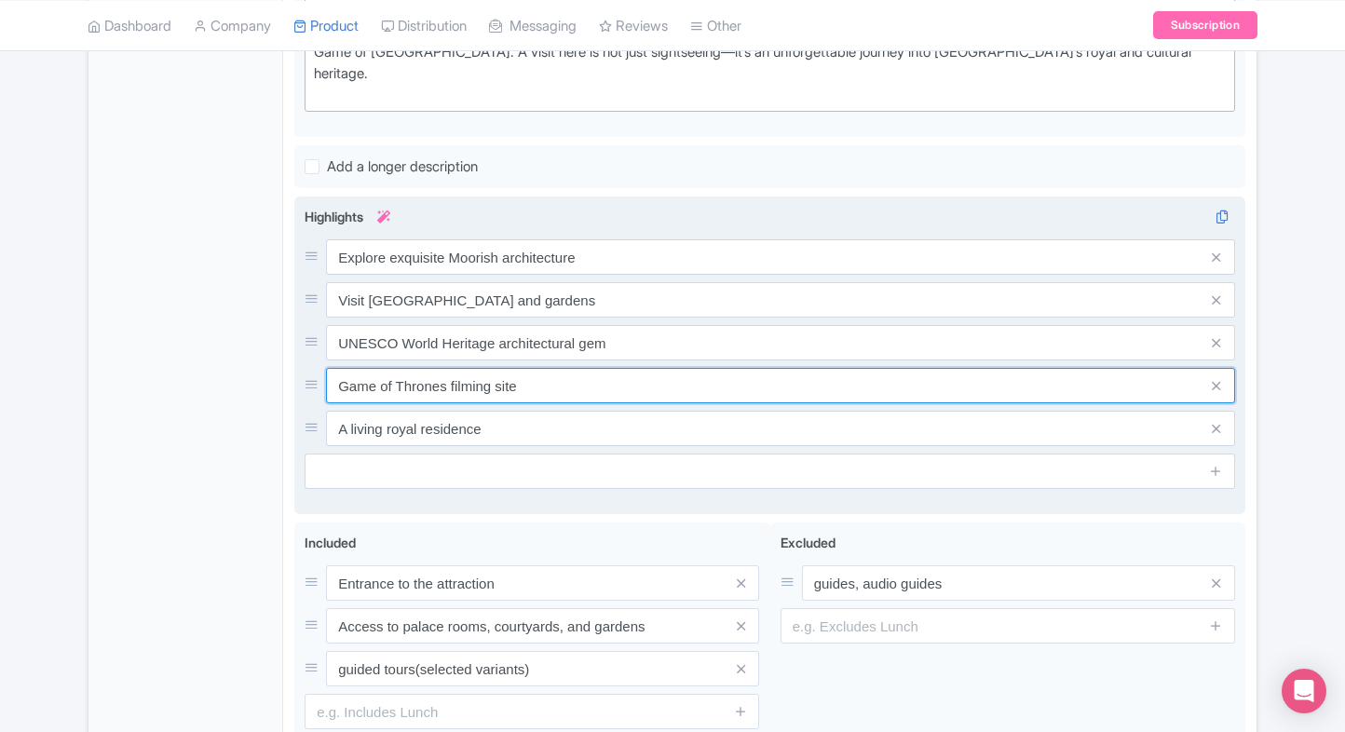
click at [607, 368] on input "Game of Thrones filming site" at bounding box center [780, 385] width 909 height 35
paste input "Filming site for famous TV productions"
type input "Filming site for famous TV productions"
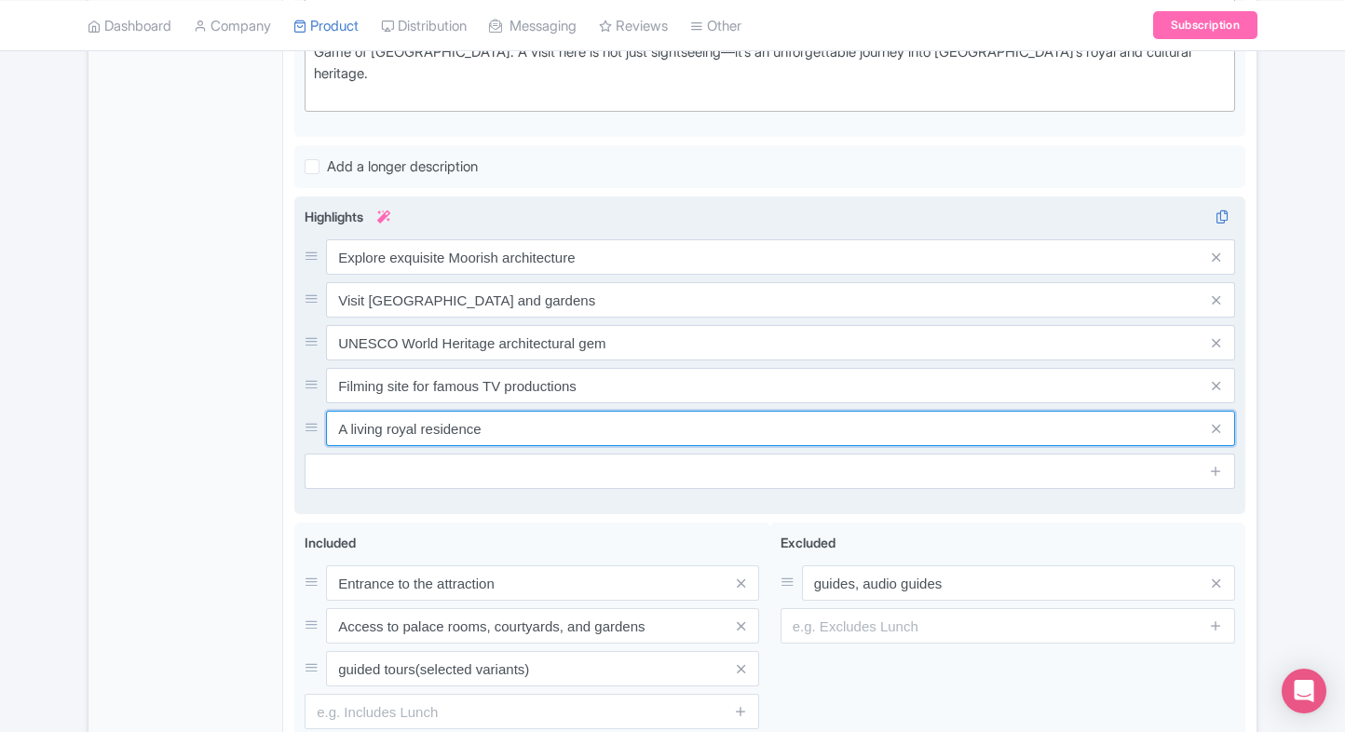
click at [599, 417] on input "A living royal residence" at bounding box center [780, 428] width 909 height 35
paste input "Learn Andalusian history and heritag"
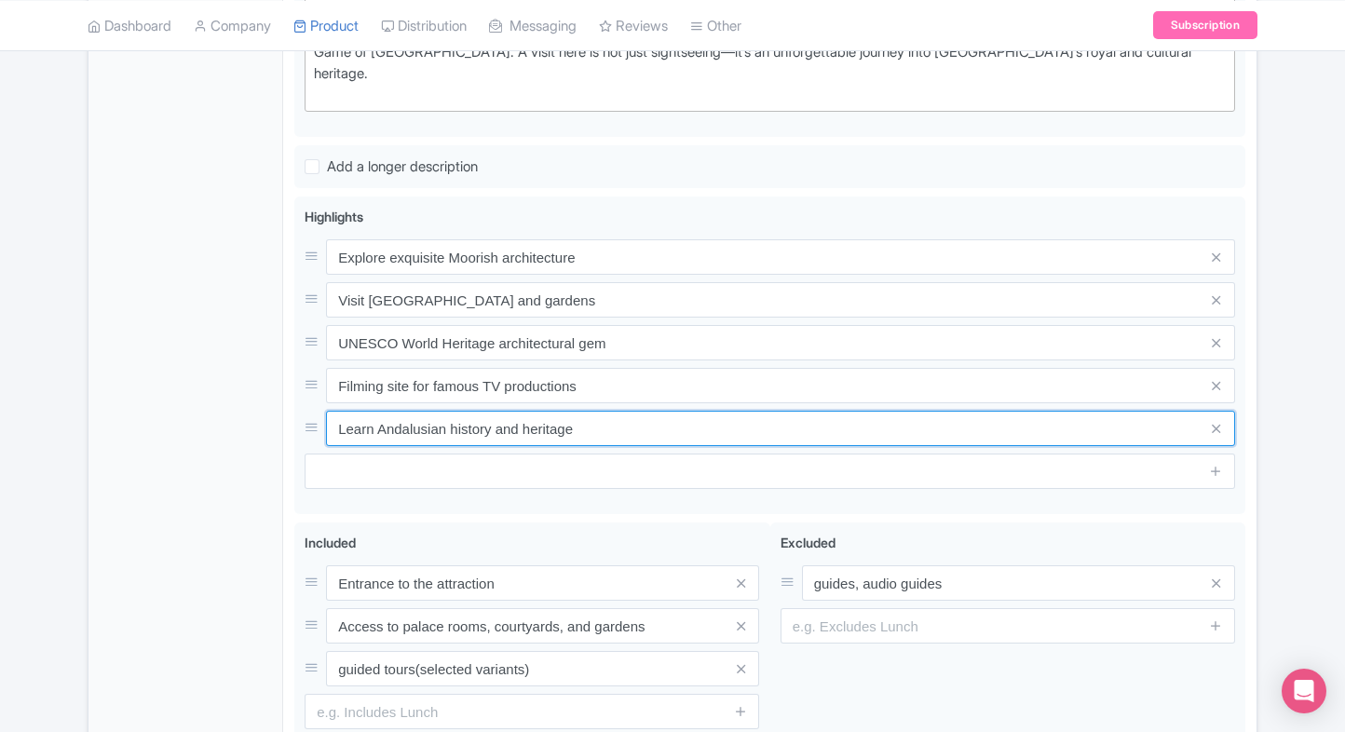
type input "Learn Andalusian history and heritage"
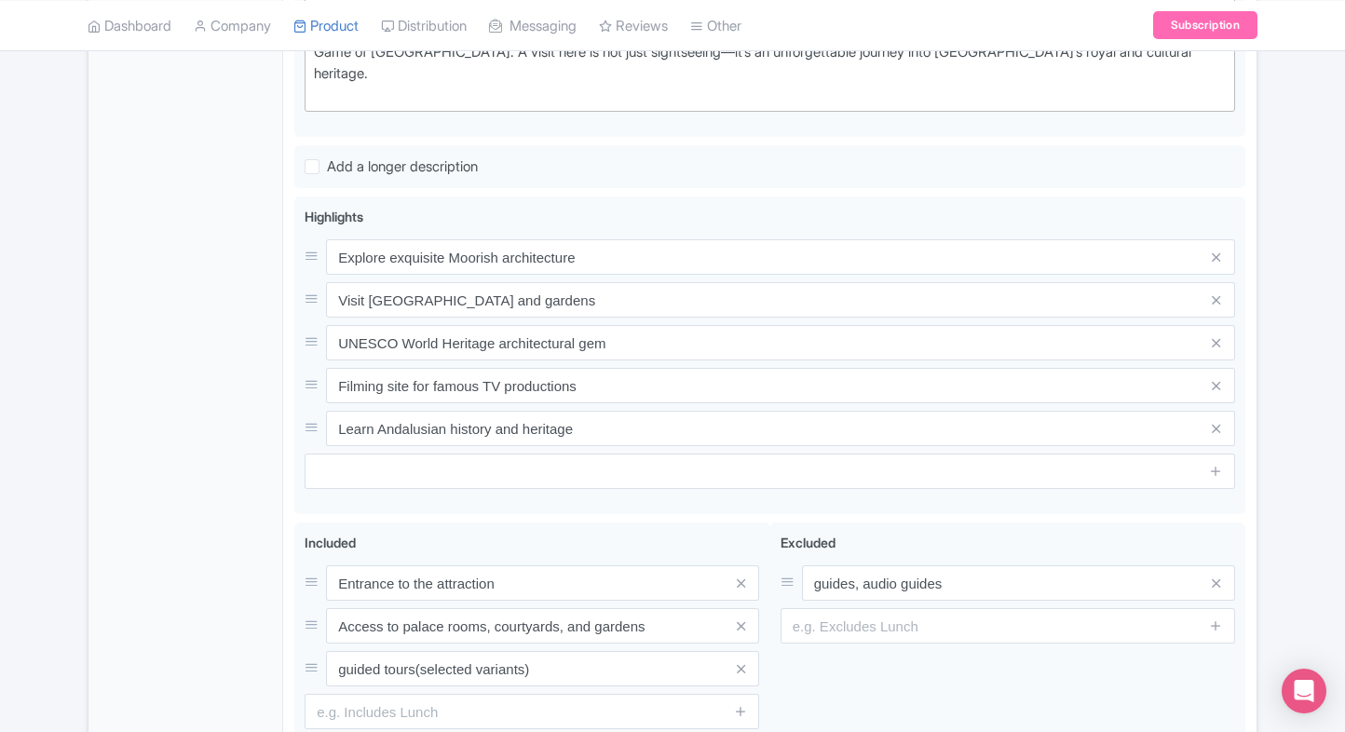
click at [119, 436] on div "General Booking Info Locations Settings Pricing Gallery Itinerary FAQs" at bounding box center [186, 237] width 195 height 1191
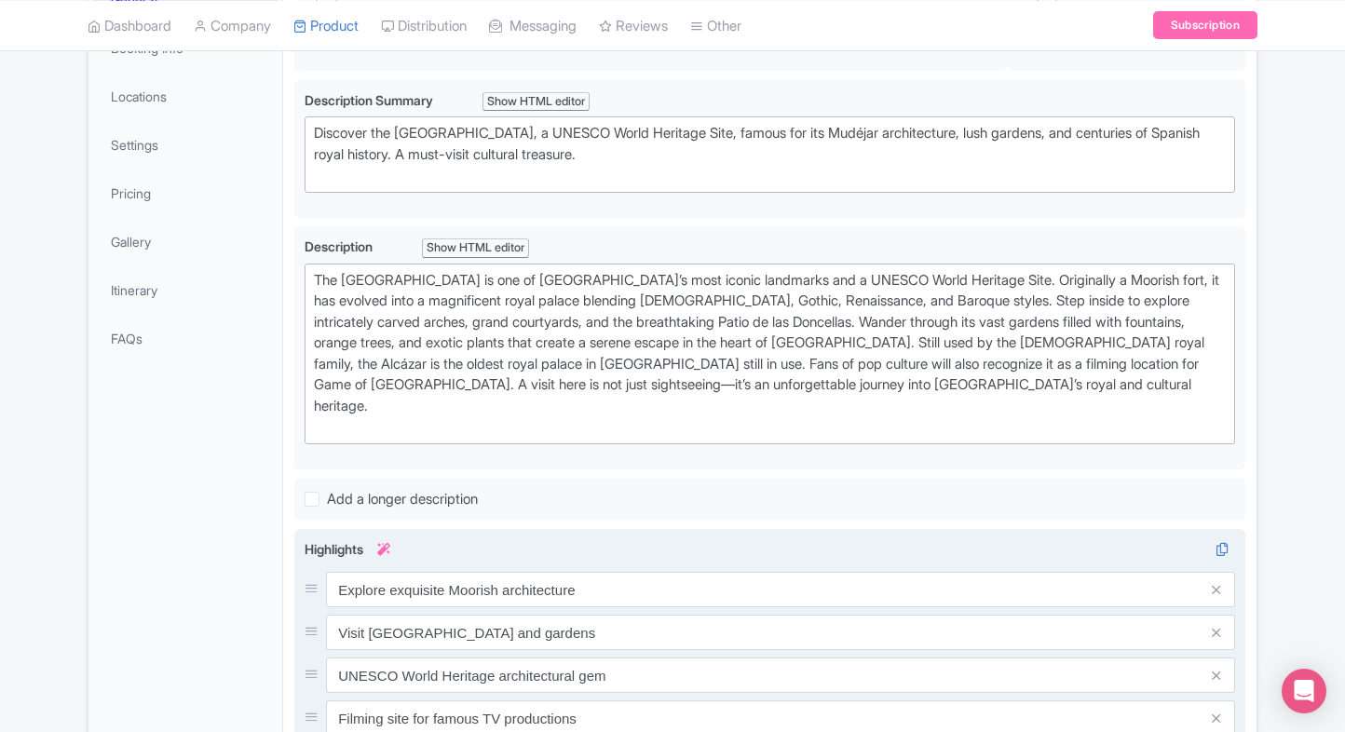
scroll to position [837, 0]
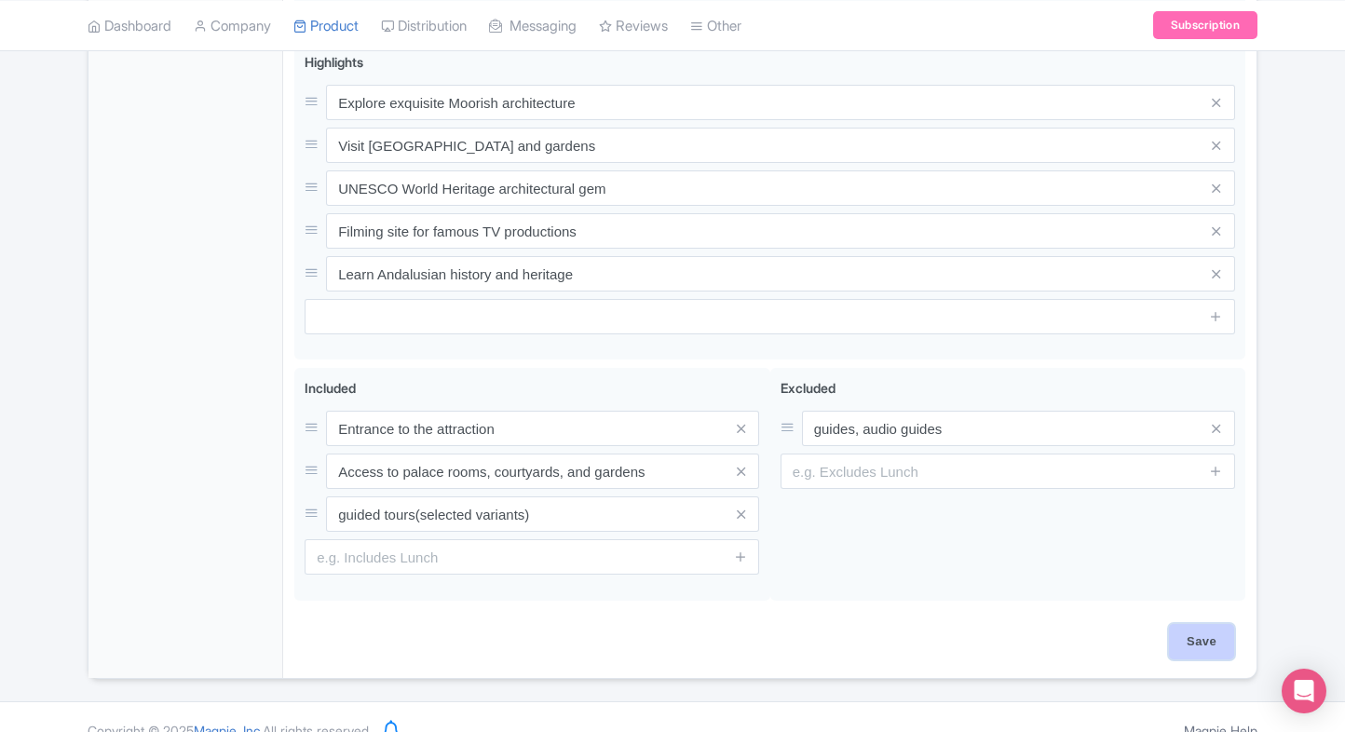
click at [1212, 628] on input "Save" at bounding box center [1201, 641] width 65 height 35
type input "Saving..."
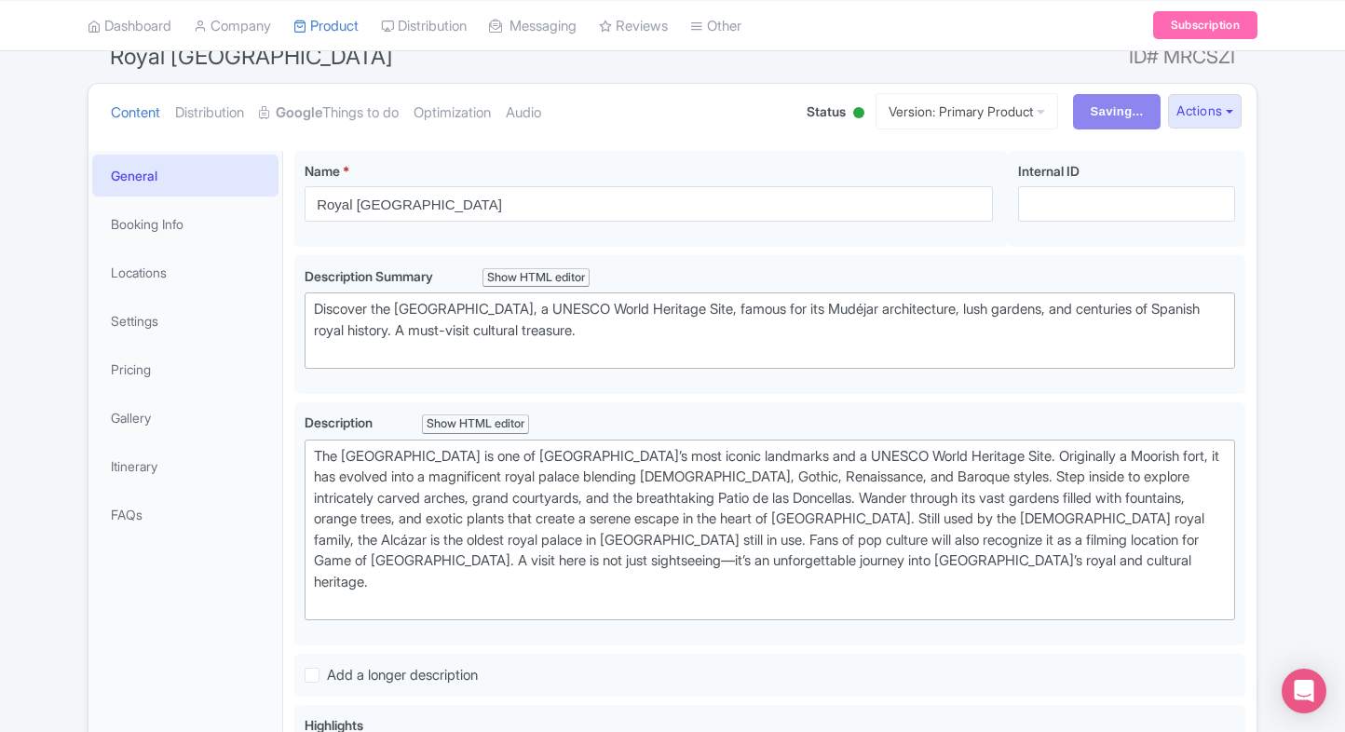
scroll to position [172, 0]
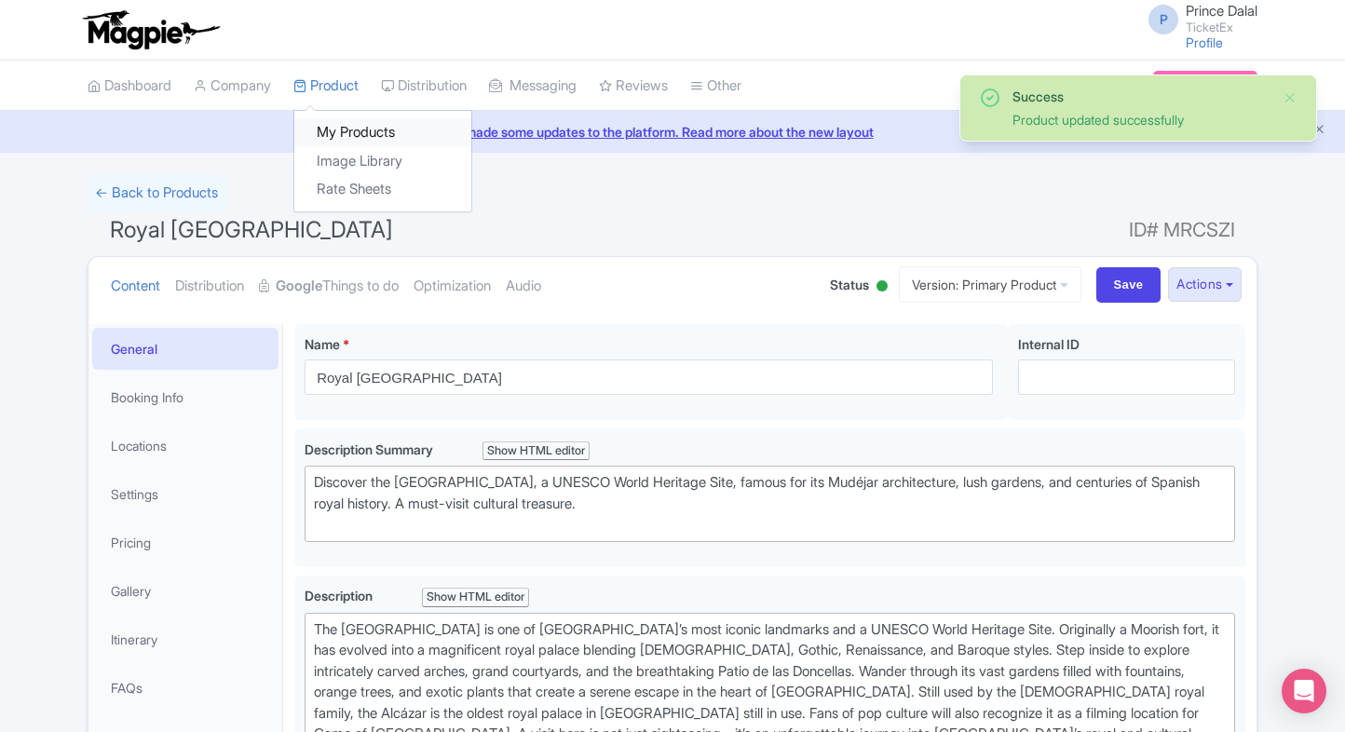
click at [333, 129] on link "My Products" at bounding box center [382, 132] width 177 height 29
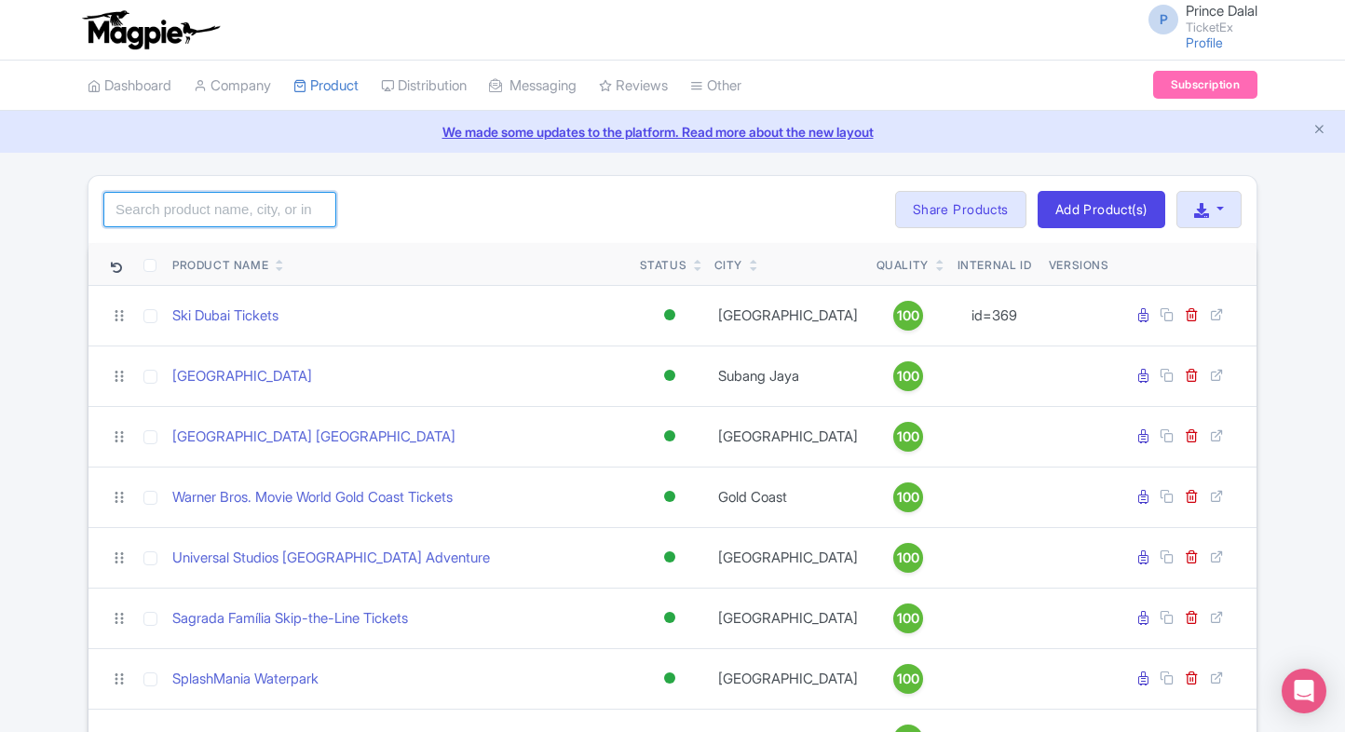
drag, startPoint x: 0, startPoint y: 0, endPoint x: 189, endPoint y: 203, distance: 277.5
click at [189, 203] on input "search" at bounding box center [219, 209] width 233 height 35
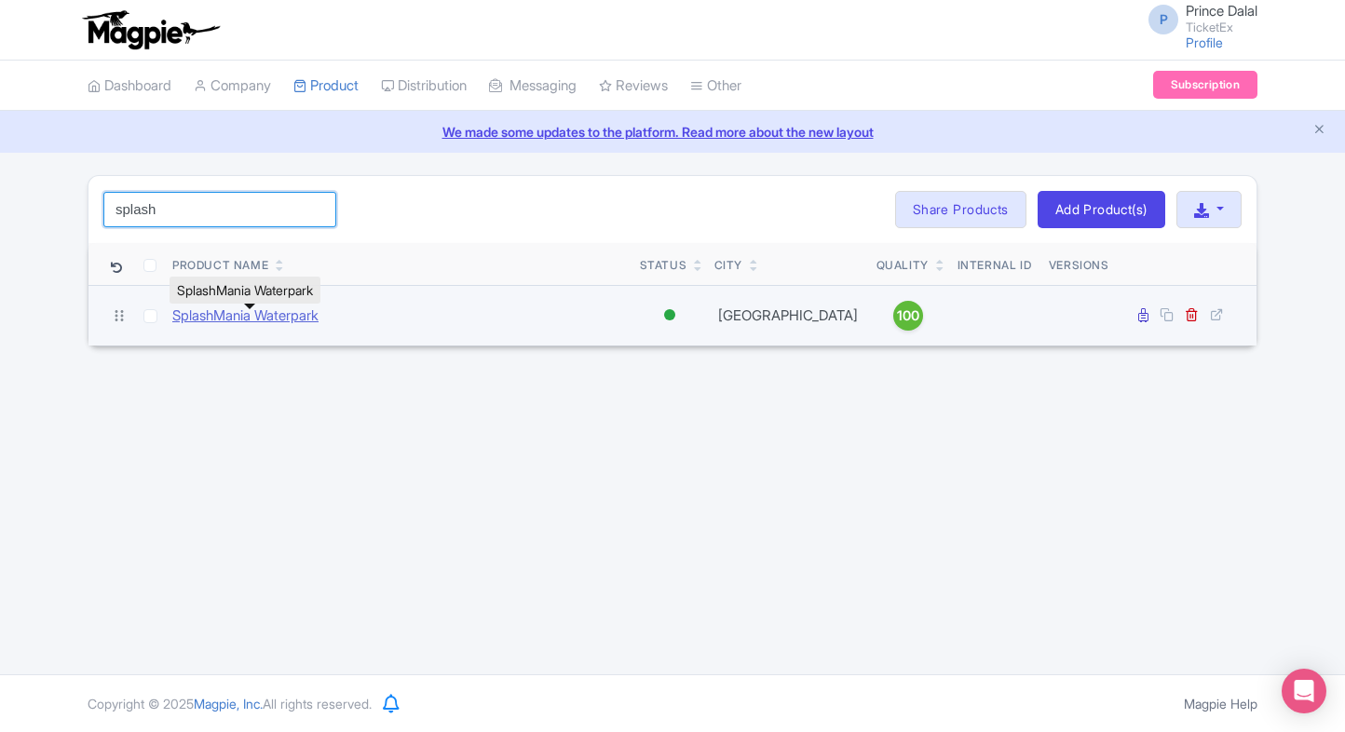
type input "splash"
click at [263, 322] on link "SplashMania Waterpark" at bounding box center [245, 316] width 146 height 21
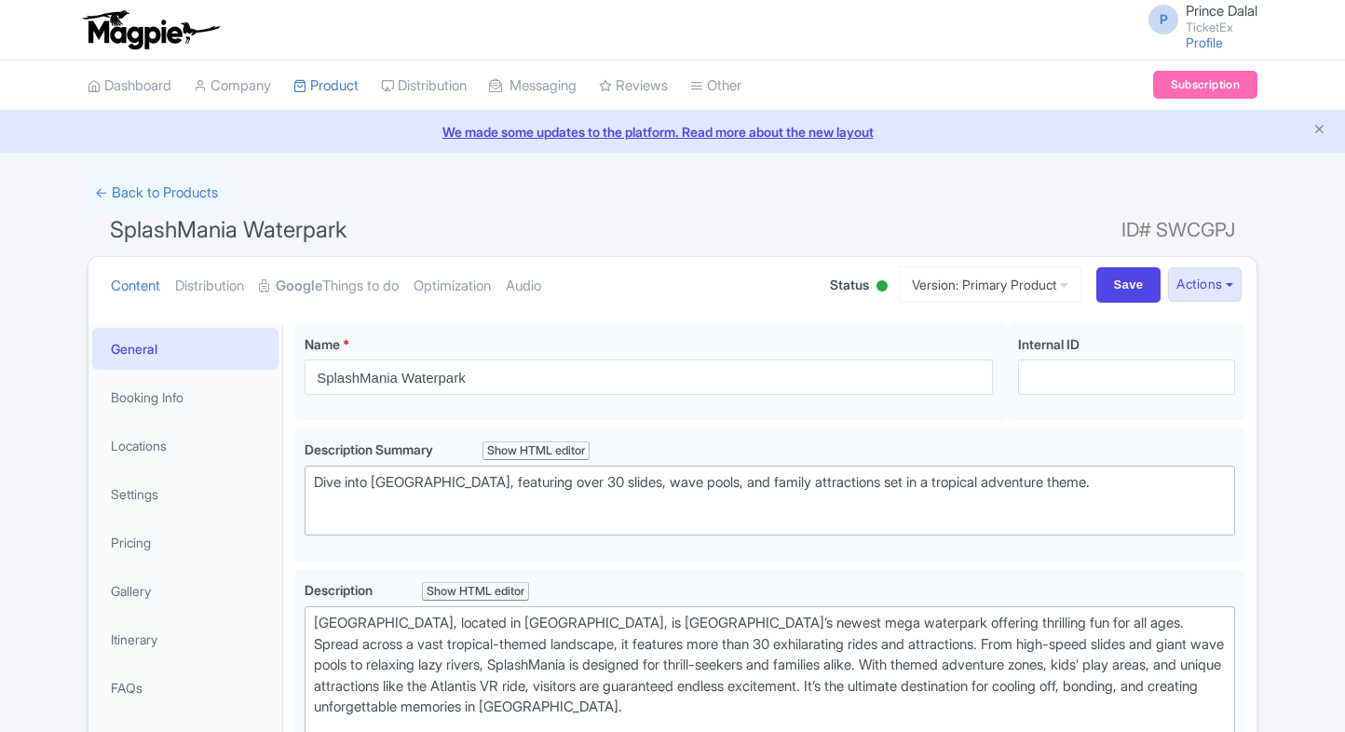
scroll to position [626, 0]
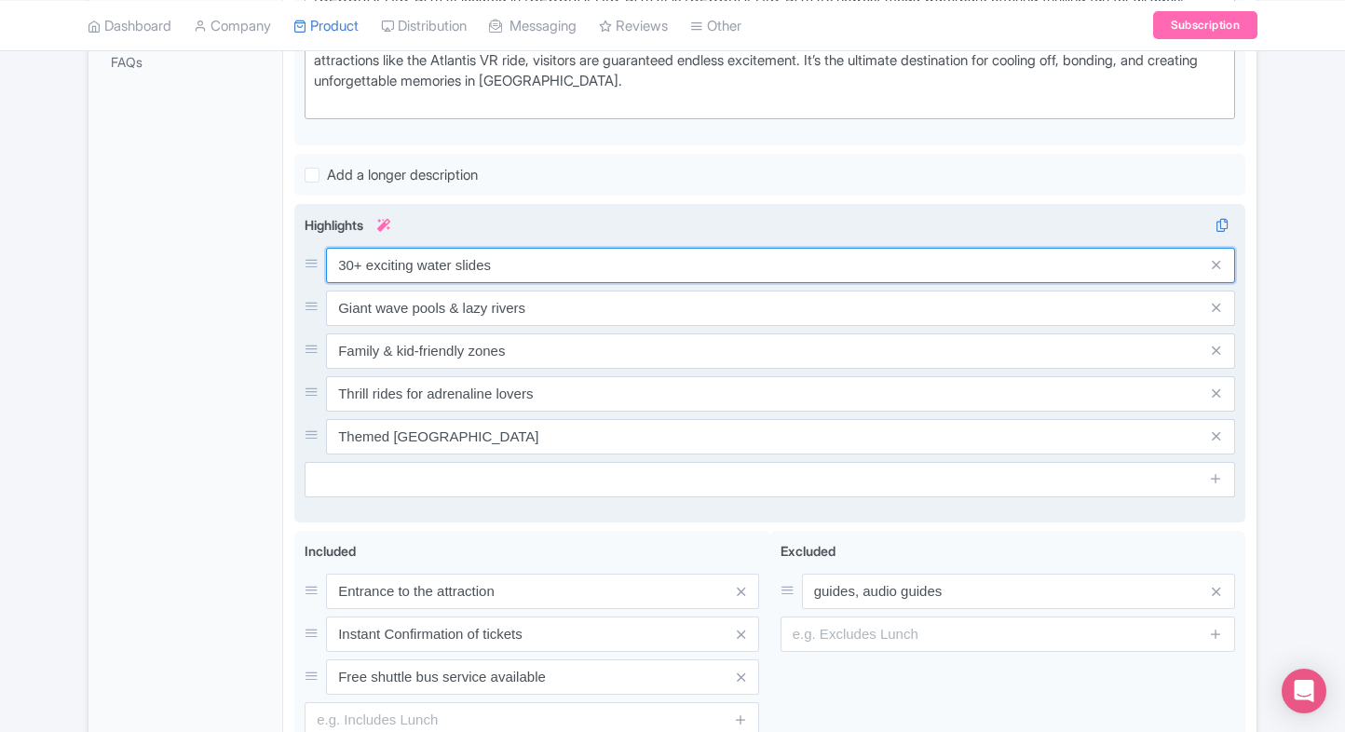
click at [466, 278] on input "30+ exciting water slides" at bounding box center [780, 265] width 909 height 35
paste input "70+ thrilling water slides and attraction"
type input "70+ thrilling water slides and attractions"
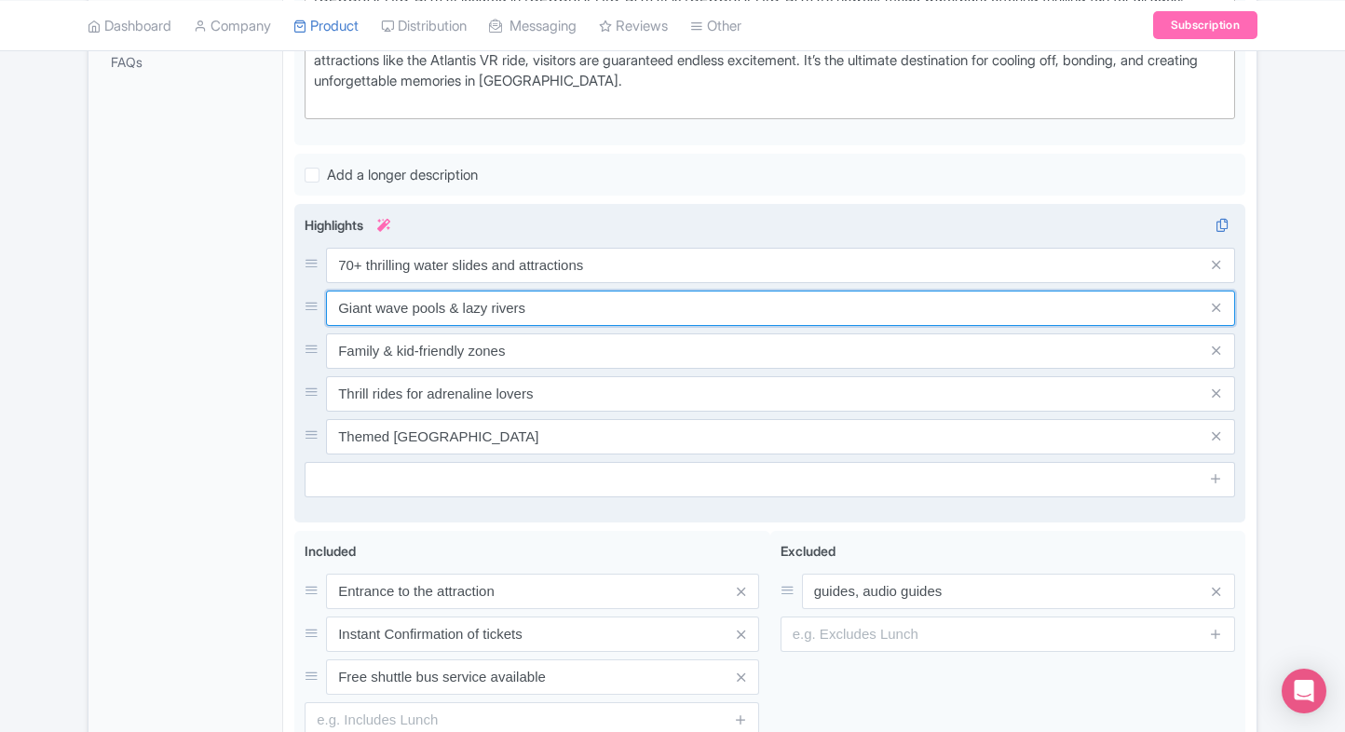
click at [561, 310] on input "Giant wave pools & lazy rivers" at bounding box center [780, 308] width 909 height 35
paste input "Family-friendly wave pools and"
type input "Family-friendly wave pools and lazy rivers"
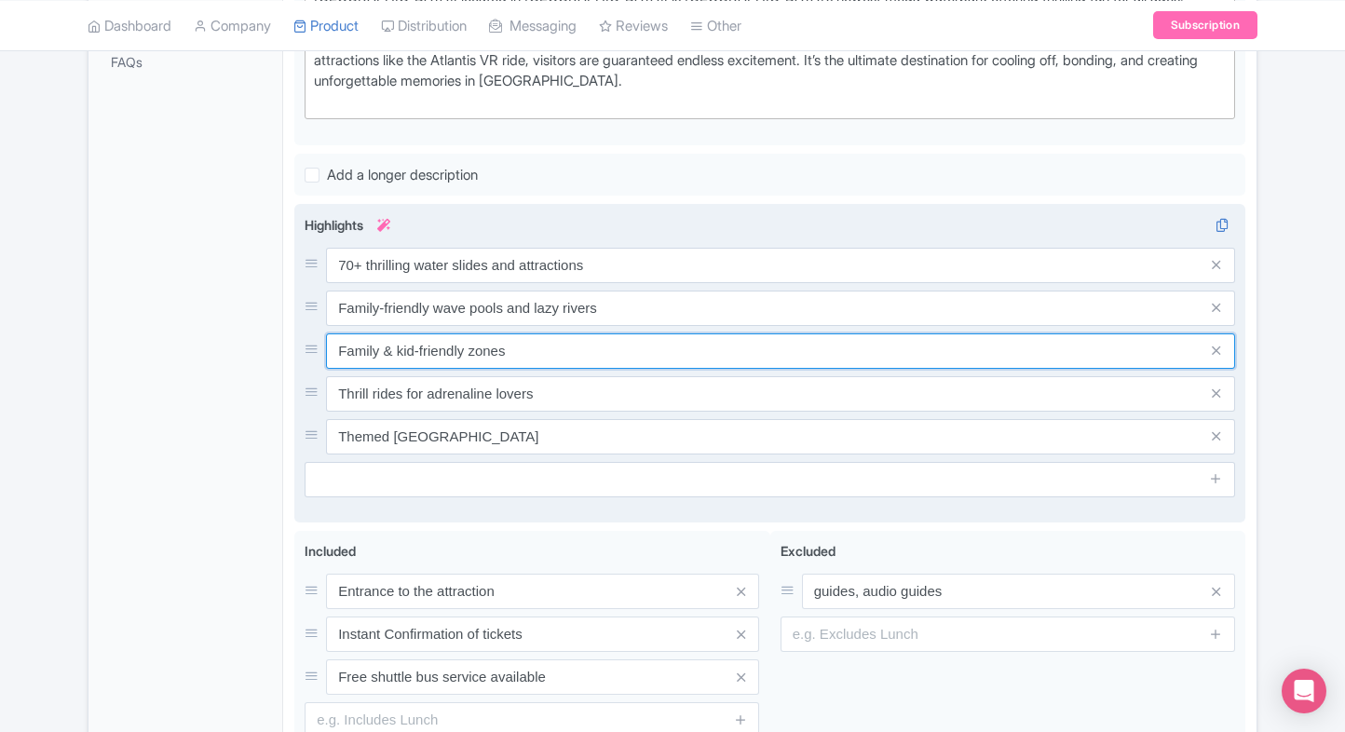
click at [566, 351] on input "Family & kid-friendly zones" at bounding box center [780, 351] width 909 height 35
paste input "Kids’ water play zones with safe fun"
type input "Kids’ water play zones with safe fun"
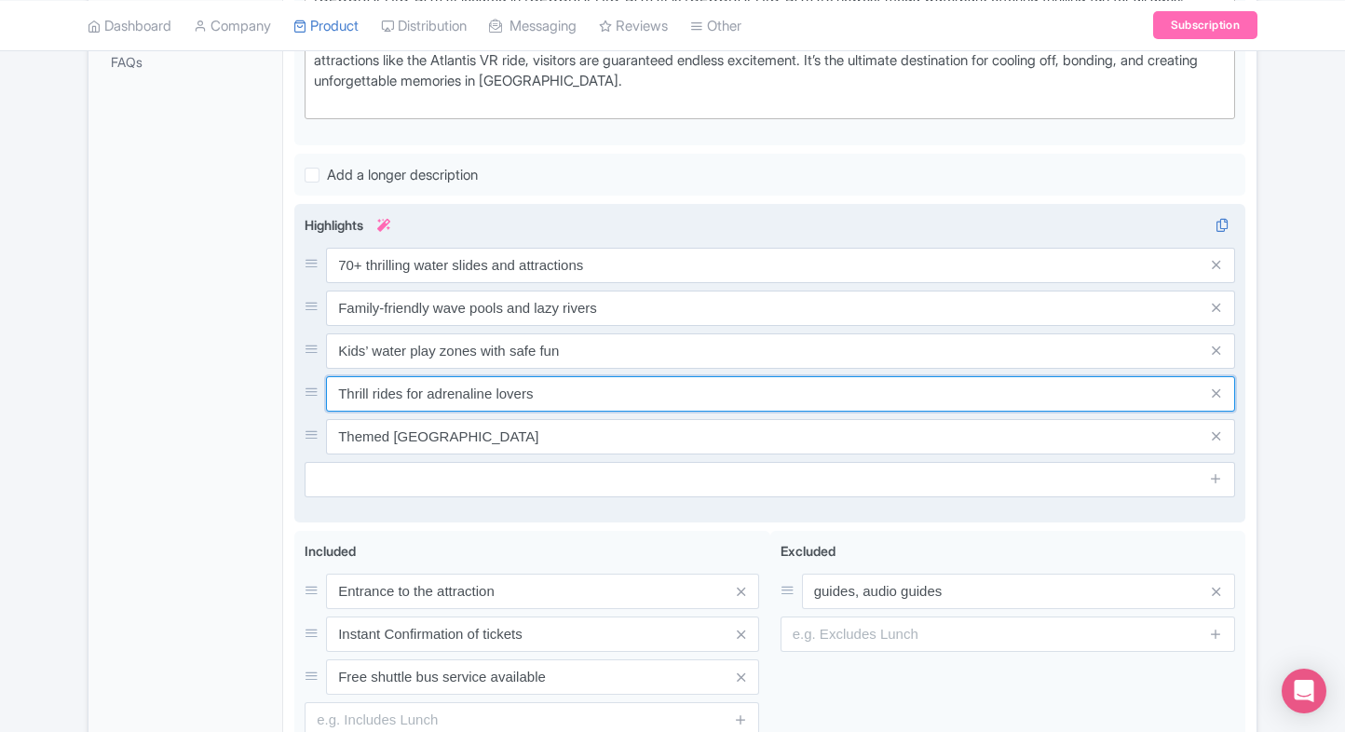
click at [544, 388] on input "Thrill rides for adrenaline lovers" at bounding box center [780, 393] width 909 height 35
paste input "World-class rides for adrenaline seek"
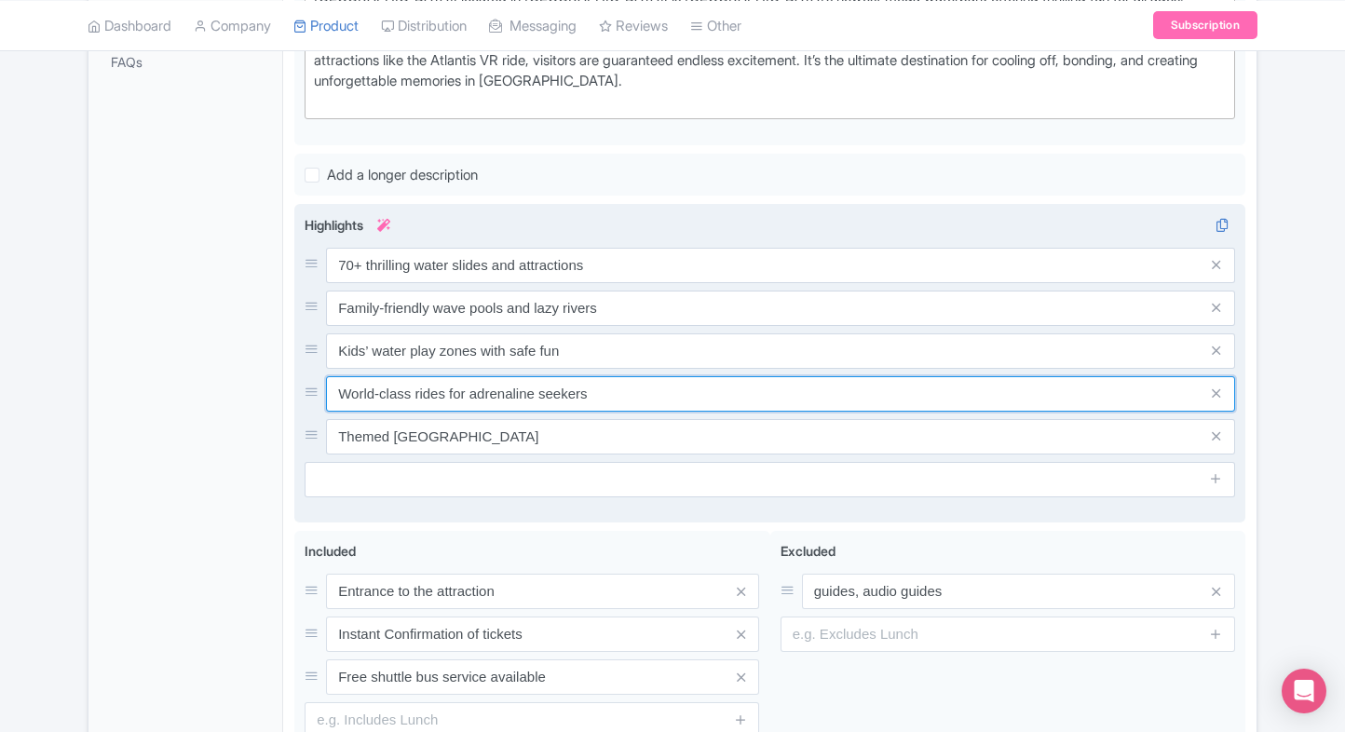
type input "World-class rides for adrenaline seekers"
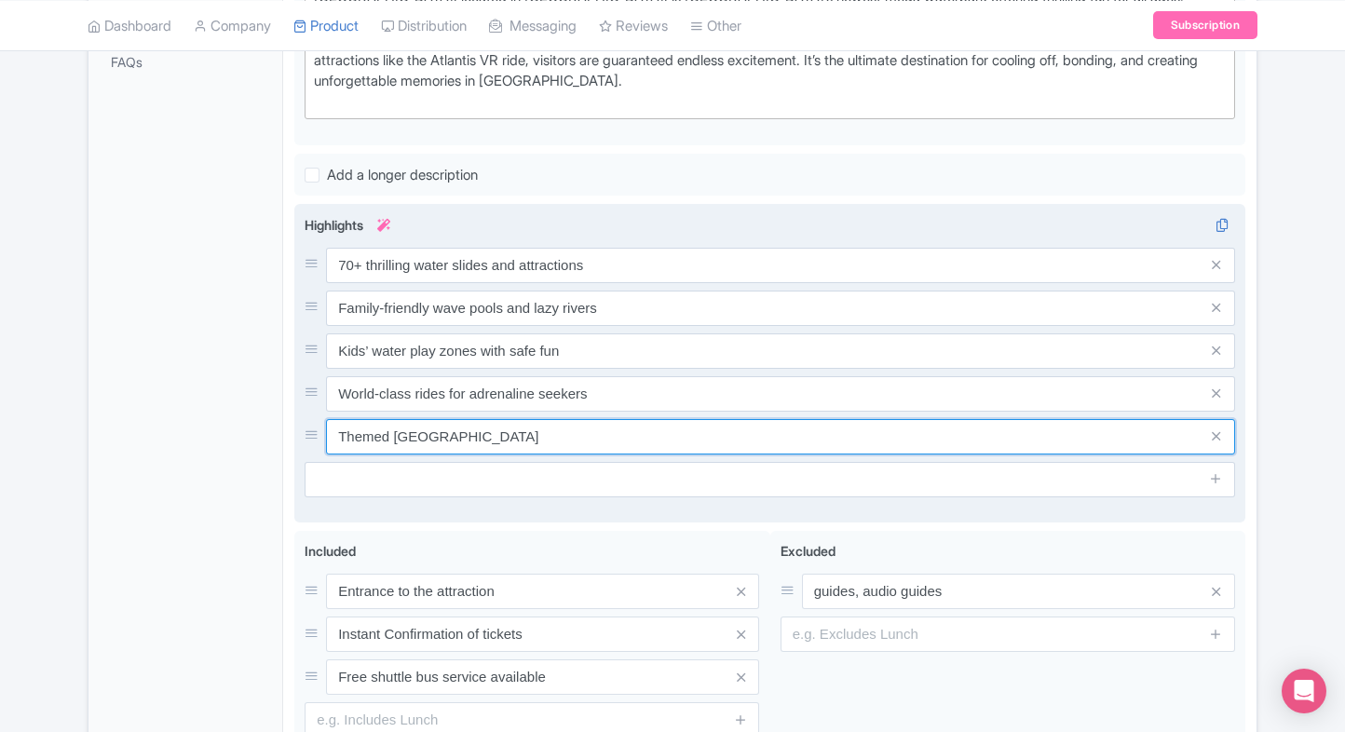
click at [590, 424] on input "Themed tropical adventure park" at bounding box center [780, 436] width 909 height 35
paste input "Perfect tropical escape in Malaysia"
click at [590, 424] on input "Themed tropical adventure park" at bounding box center [780, 436] width 909 height 35
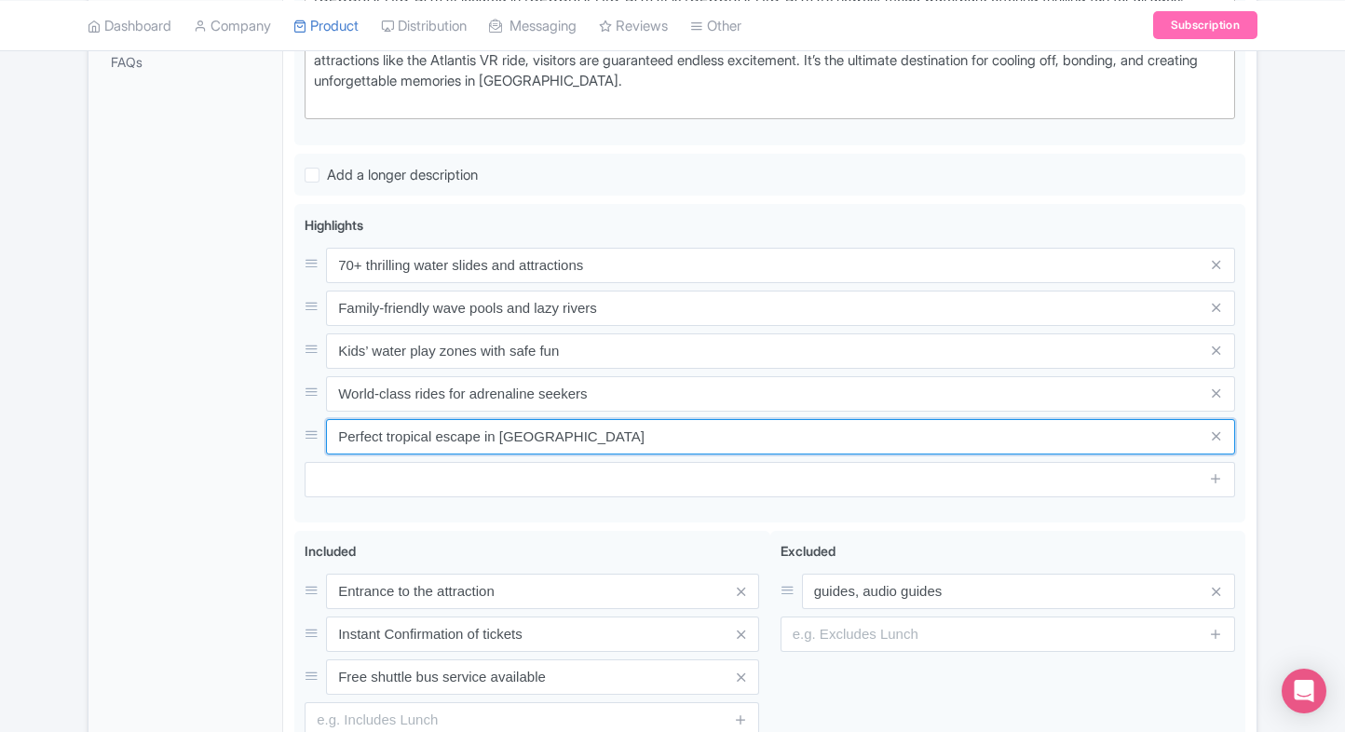
type input "Perfect tropical escape in Malaysia"
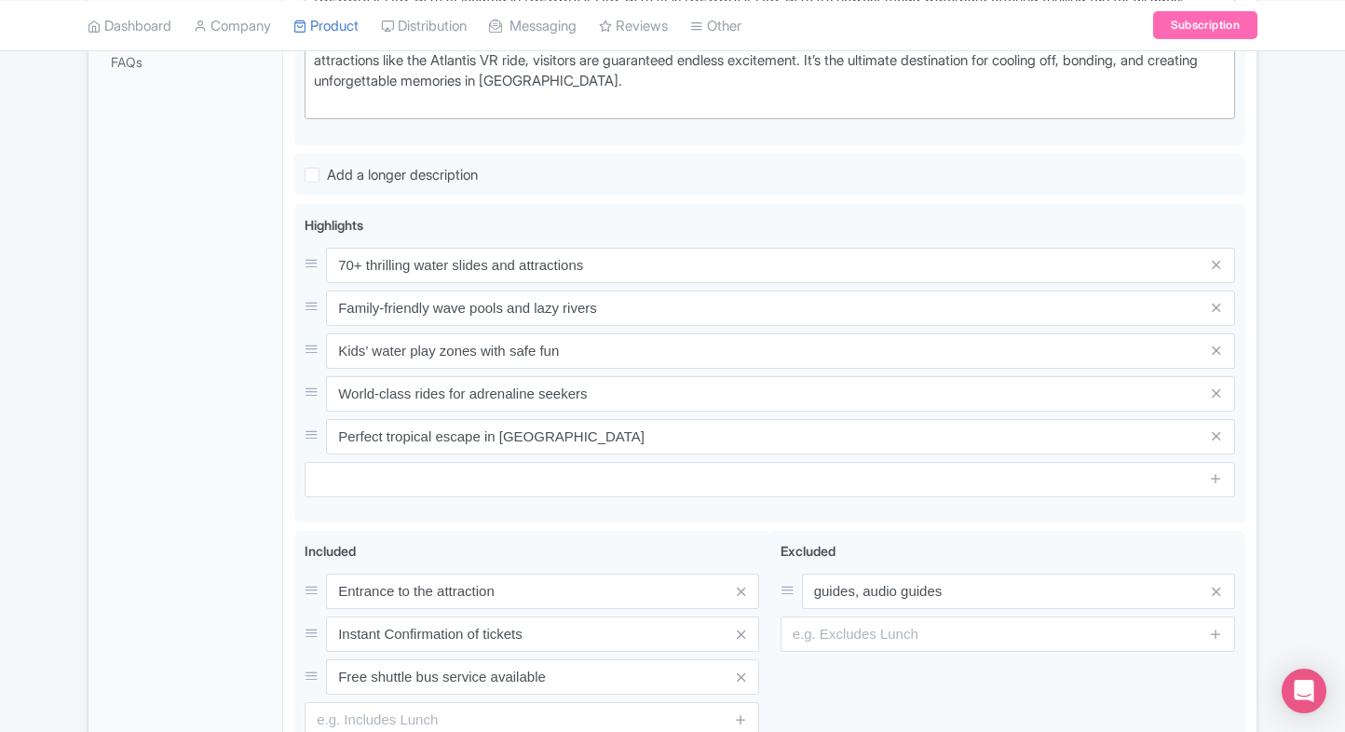
click at [210, 443] on div "General Booking Info Locations Settings Pricing Gallery Itinerary FAQs" at bounding box center [186, 269] width 195 height 1142
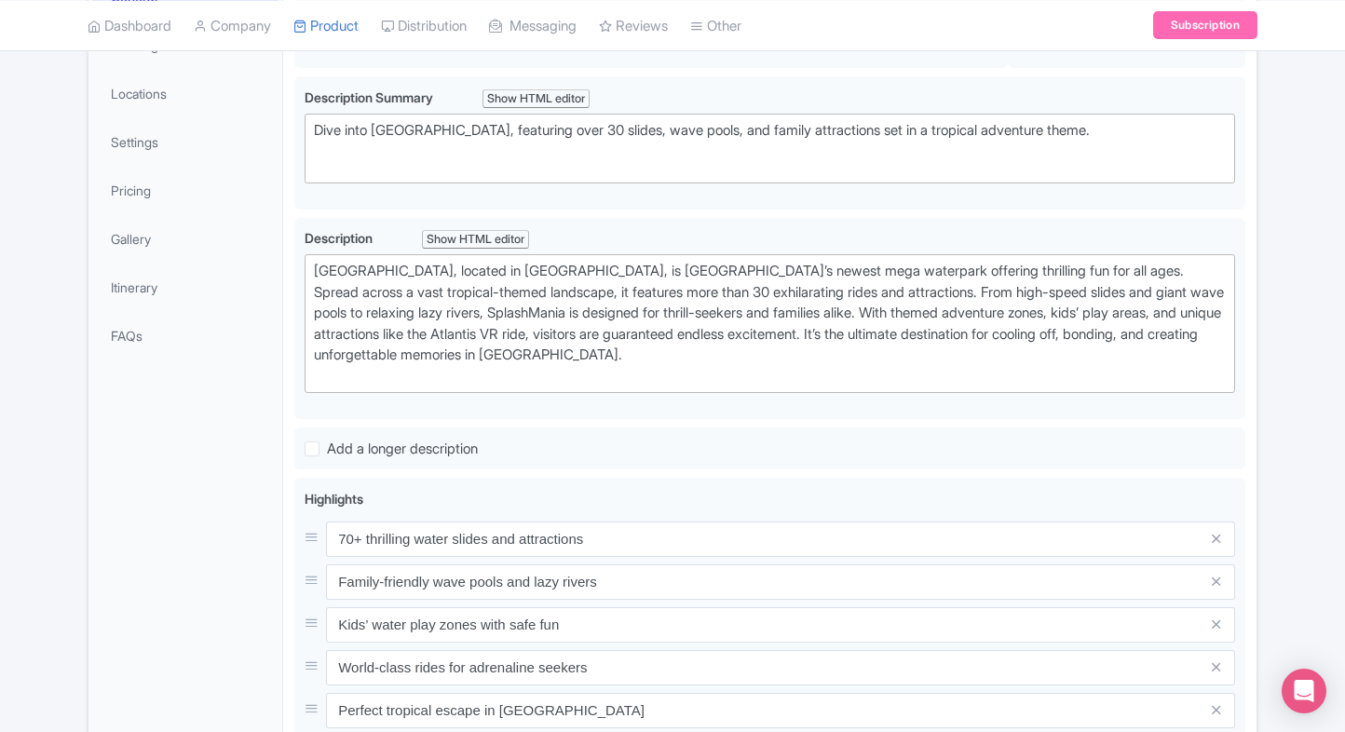
scroll to position [811, 0]
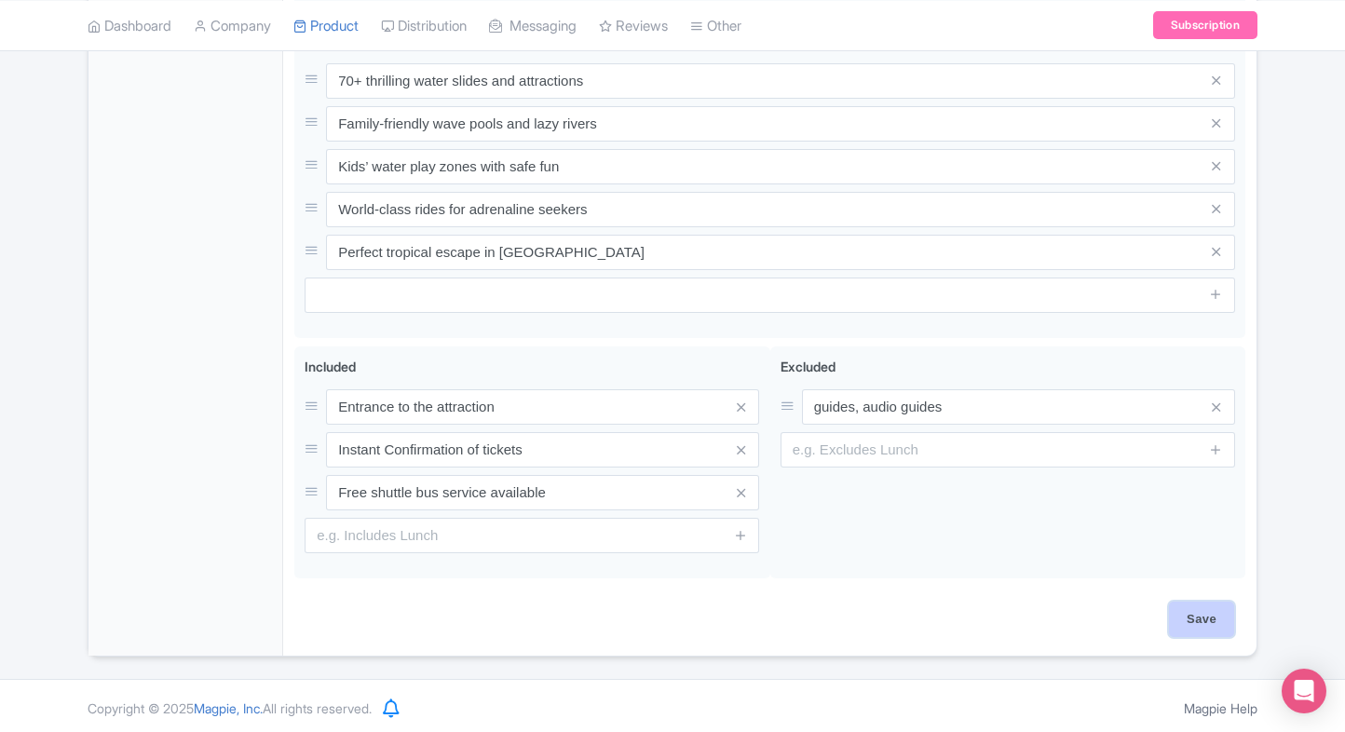
click at [1186, 620] on input "Save" at bounding box center [1201, 619] width 65 height 35
type input "Saving..."
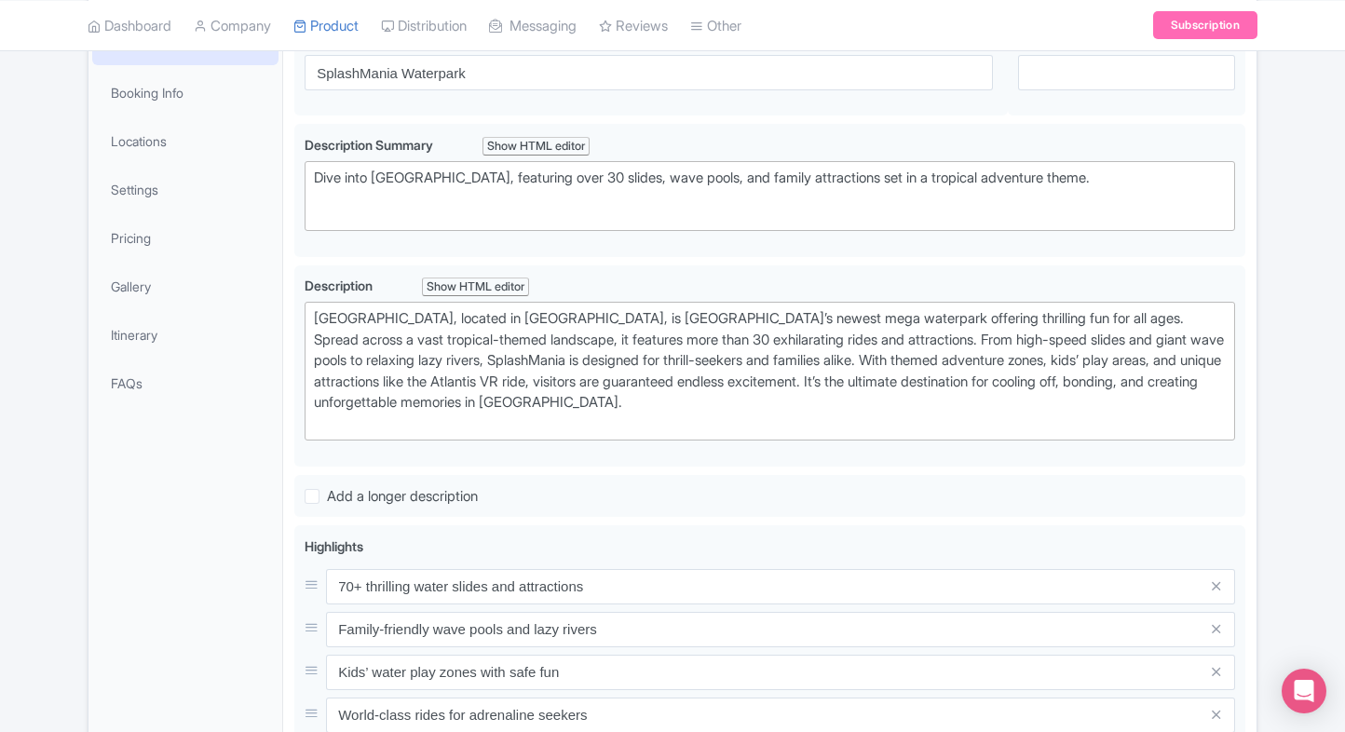
scroll to position [278, 0]
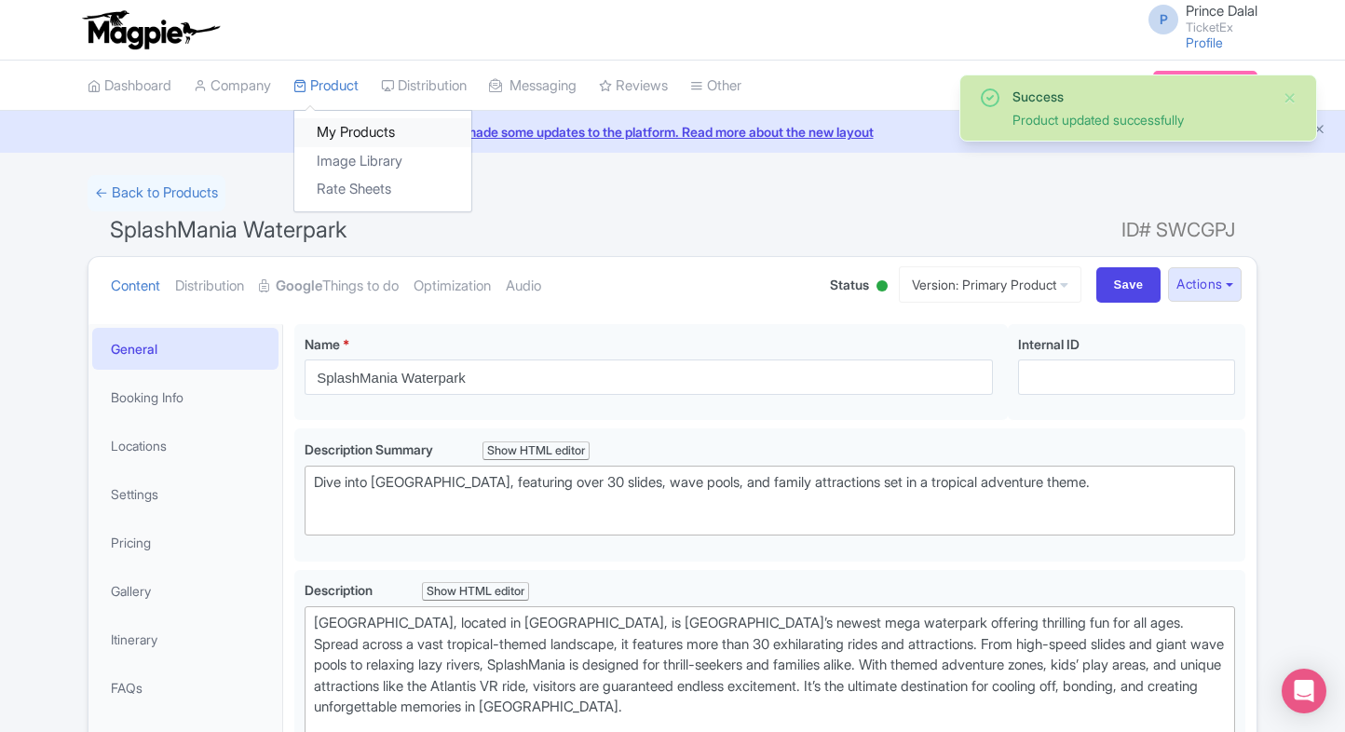
click at [321, 122] on link "My Products" at bounding box center [382, 132] width 177 height 29
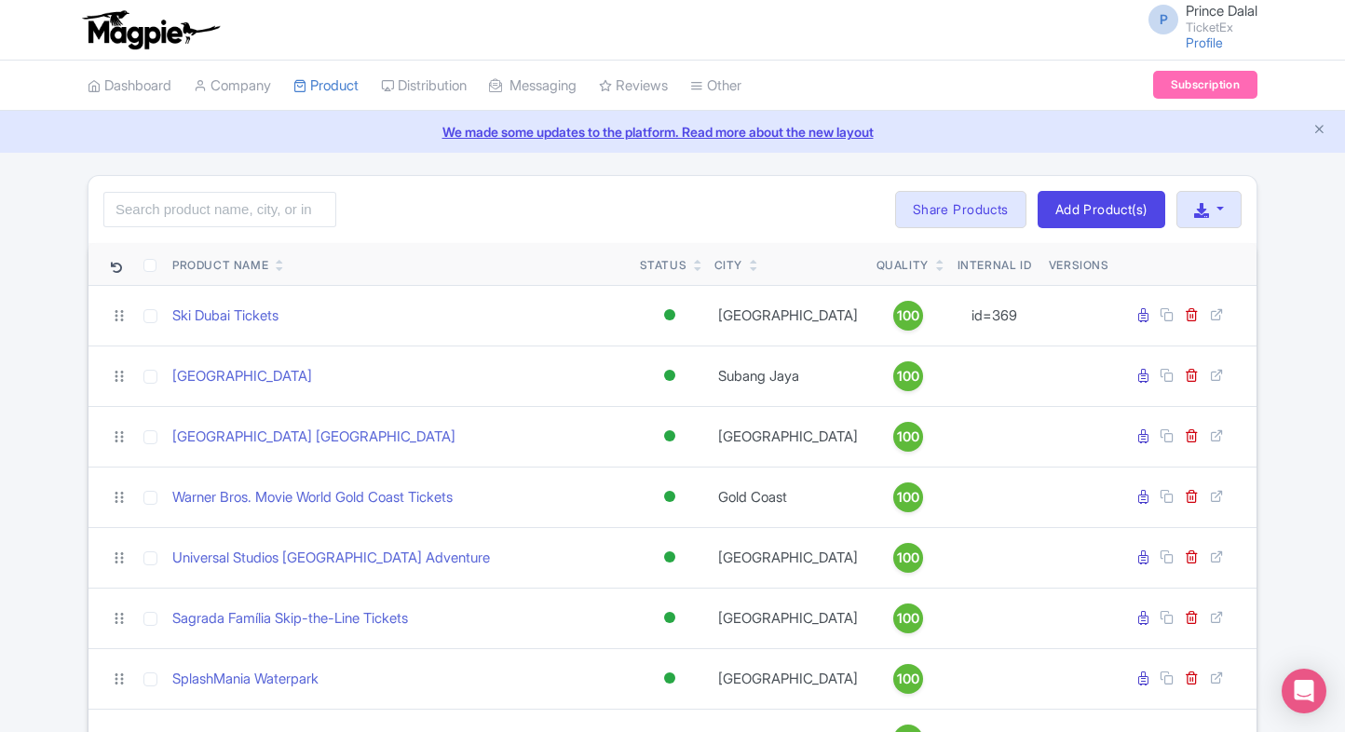
click at [165, 212] on input "search" at bounding box center [219, 209] width 233 height 35
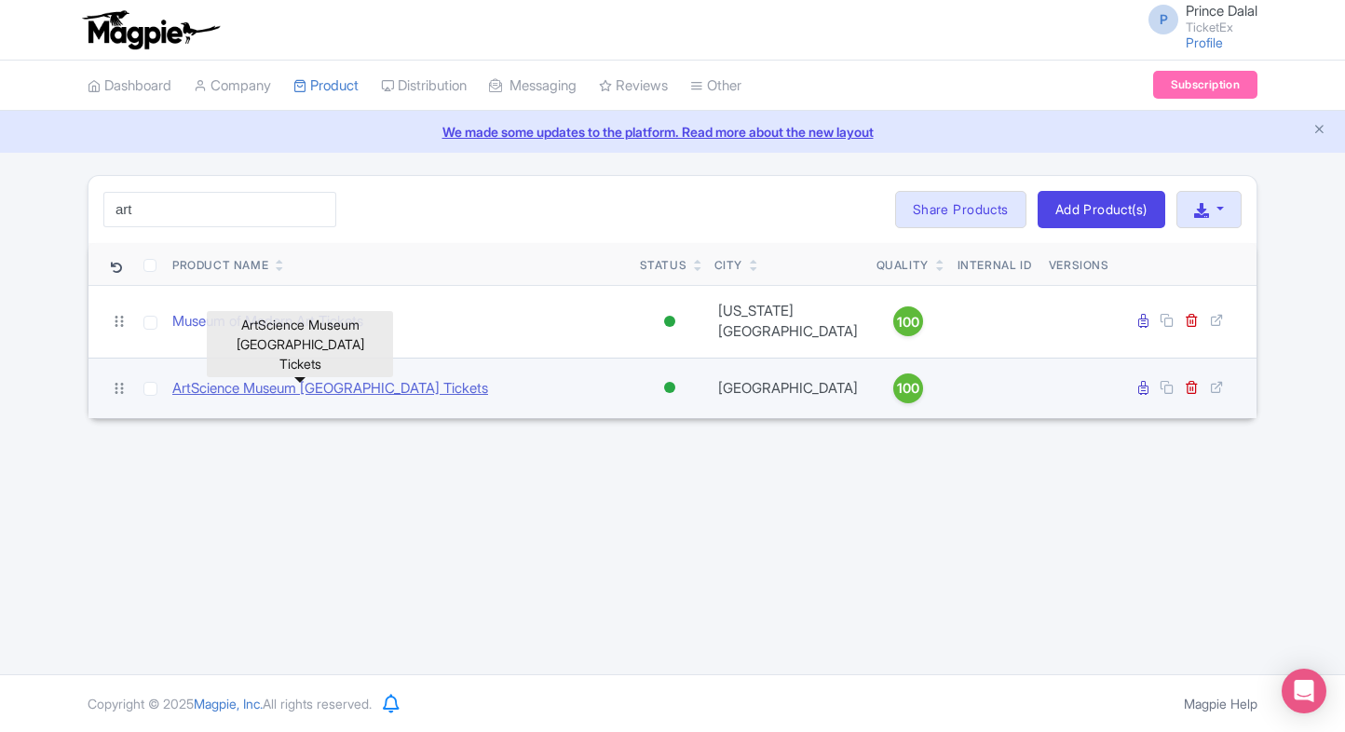
type input "art"
click at [277, 378] on link "ArtScience Museum [GEOGRAPHIC_DATA] Tickets" at bounding box center [330, 388] width 316 height 21
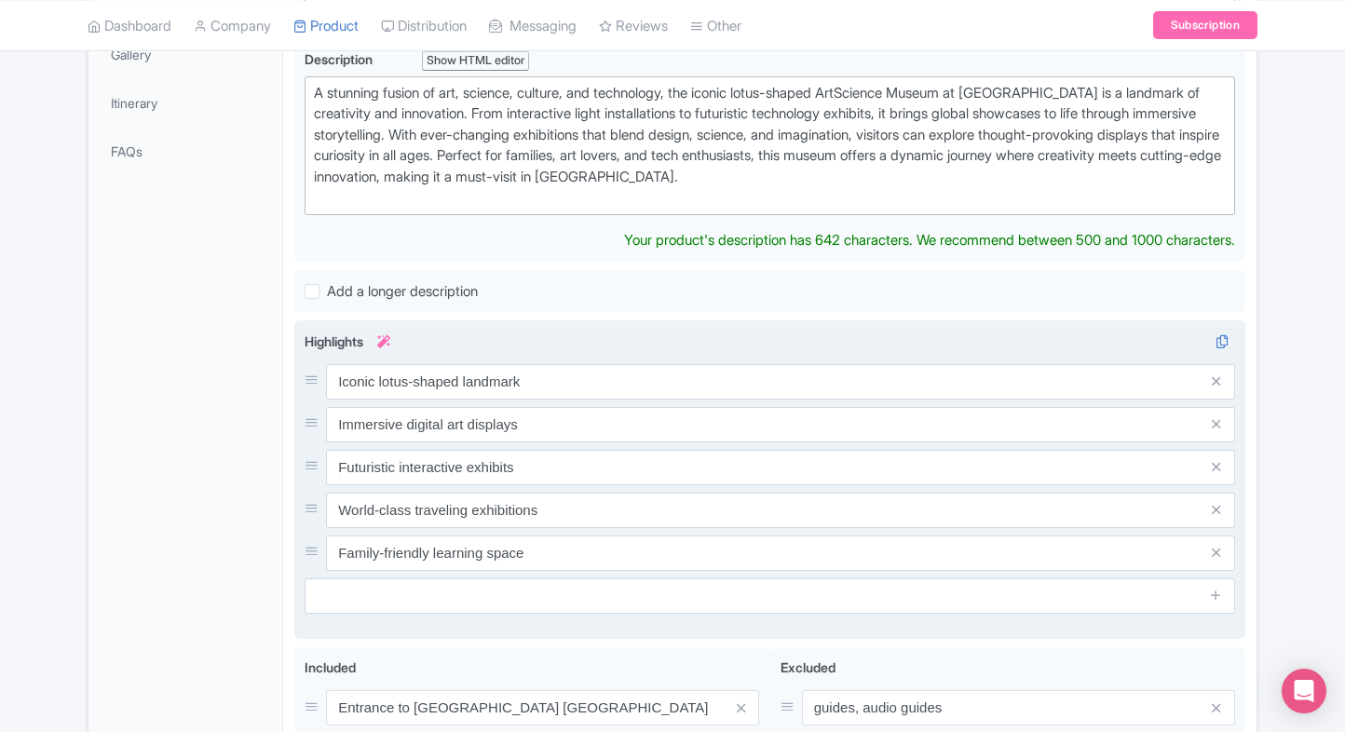
scroll to position [583, 0]
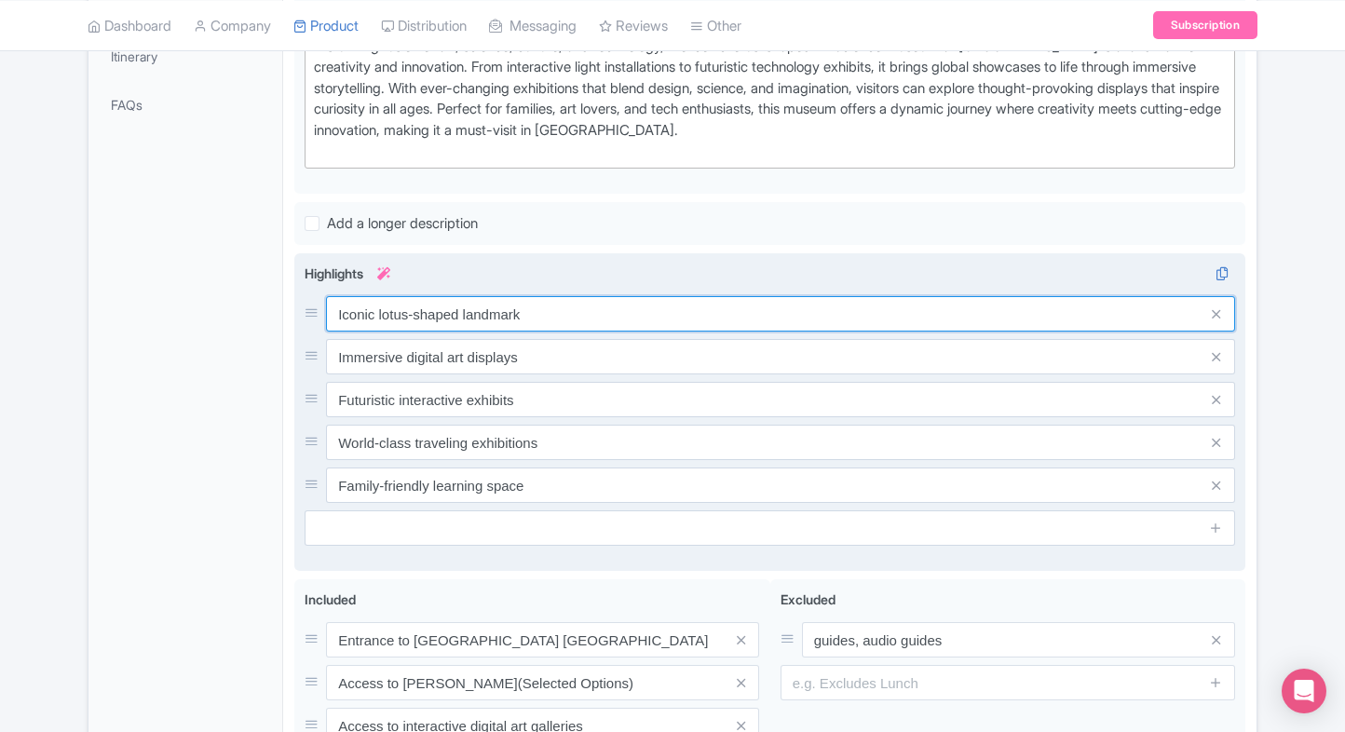
click at [544, 348] on div "Iconic lotus-shaped landmark Immersive digital art displays Futuristic interact…" at bounding box center [770, 399] width 931 height 207
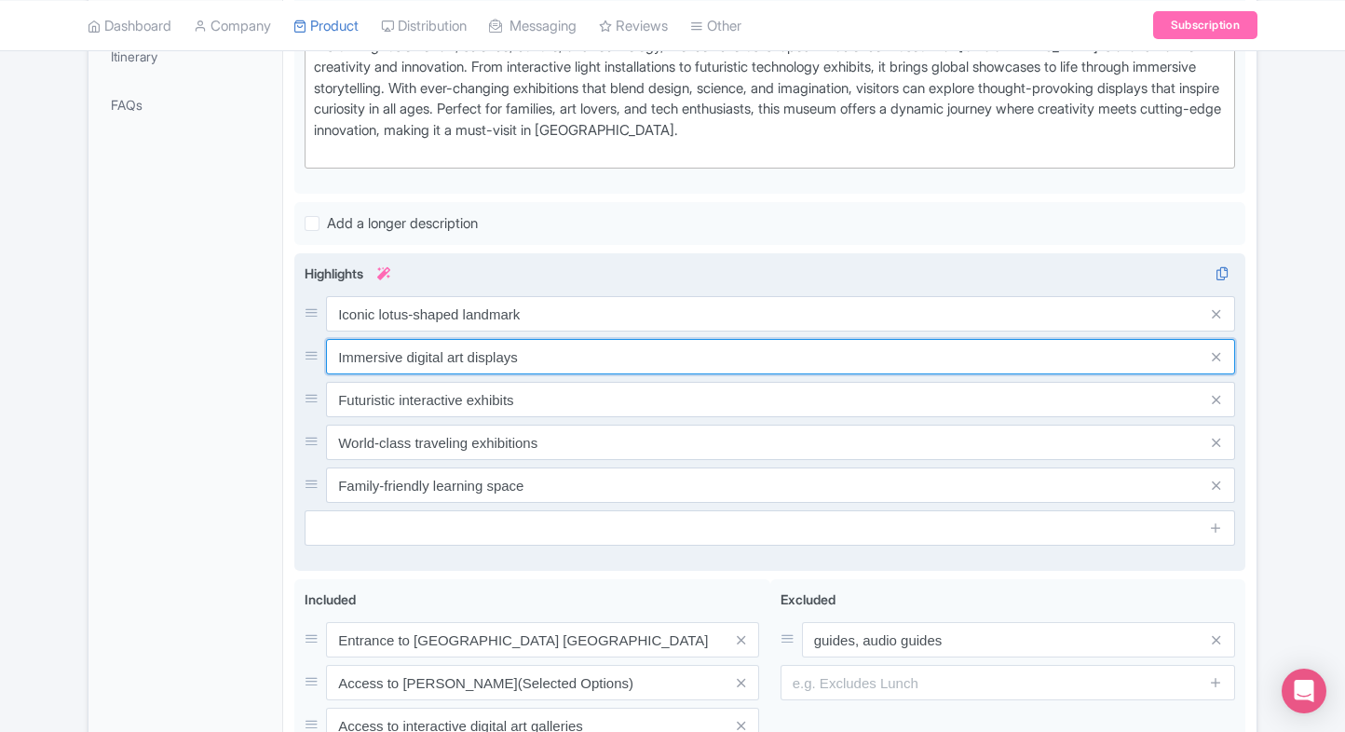
click at [544, 348] on input "Immersive digital art displays" at bounding box center [780, 356] width 909 height 35
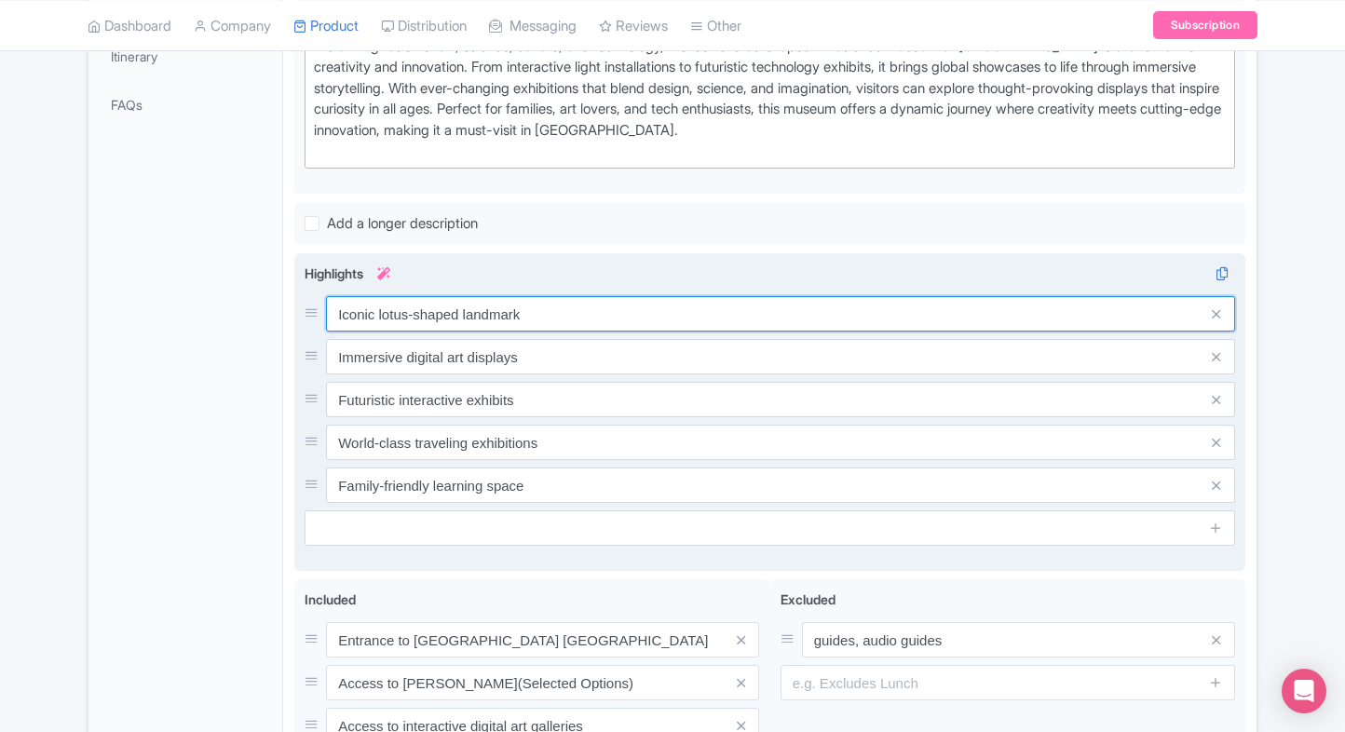
click at [552, 326] on input "Iconic lotus-shaped landmark" at bounding box center [780, 313] width 909 height 35
paste input "Futuristic lotus-shaped iconic building"
type input "Futuristic lotus-shaped iconic building"
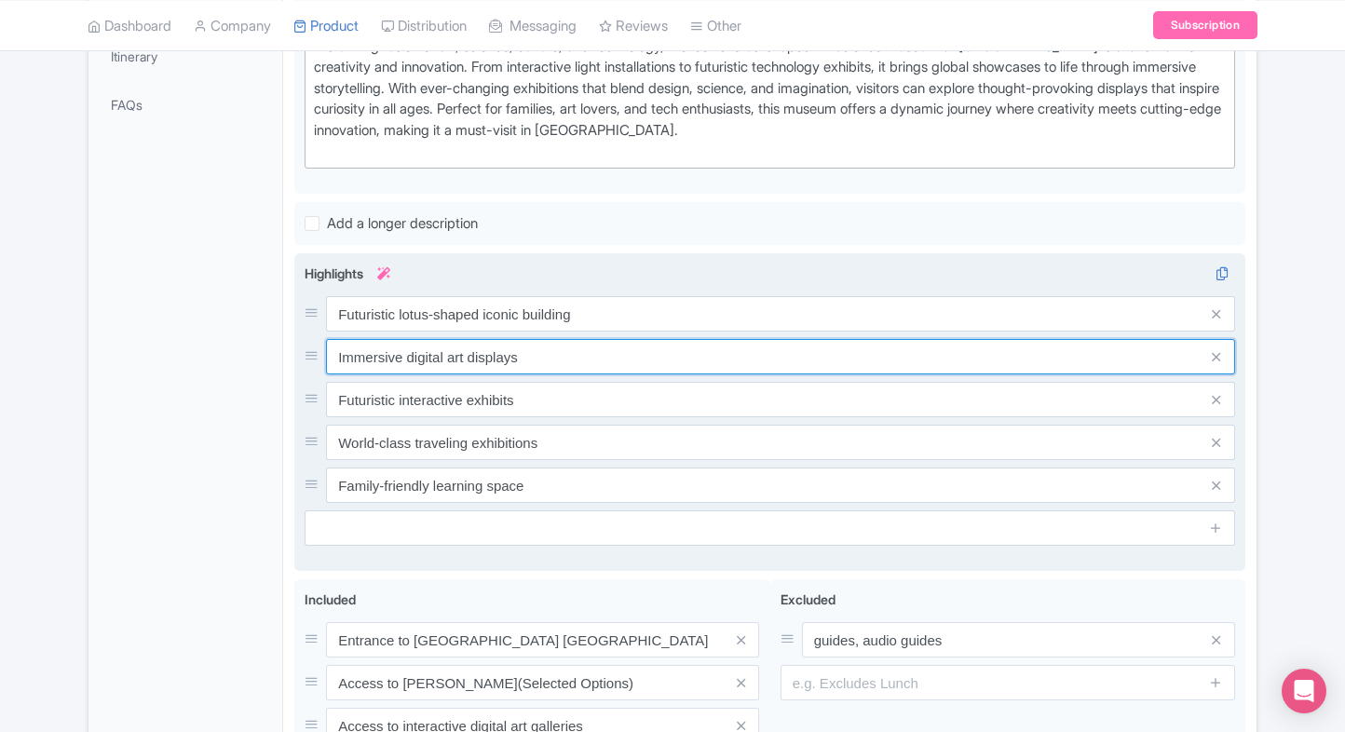
click at [469, 366] on input "Immersive digital art displays" at bounding box center [780, 356] width 909 height 35
paste input "Explore interactive digital installation"
type input "Explore interactive digital installations"
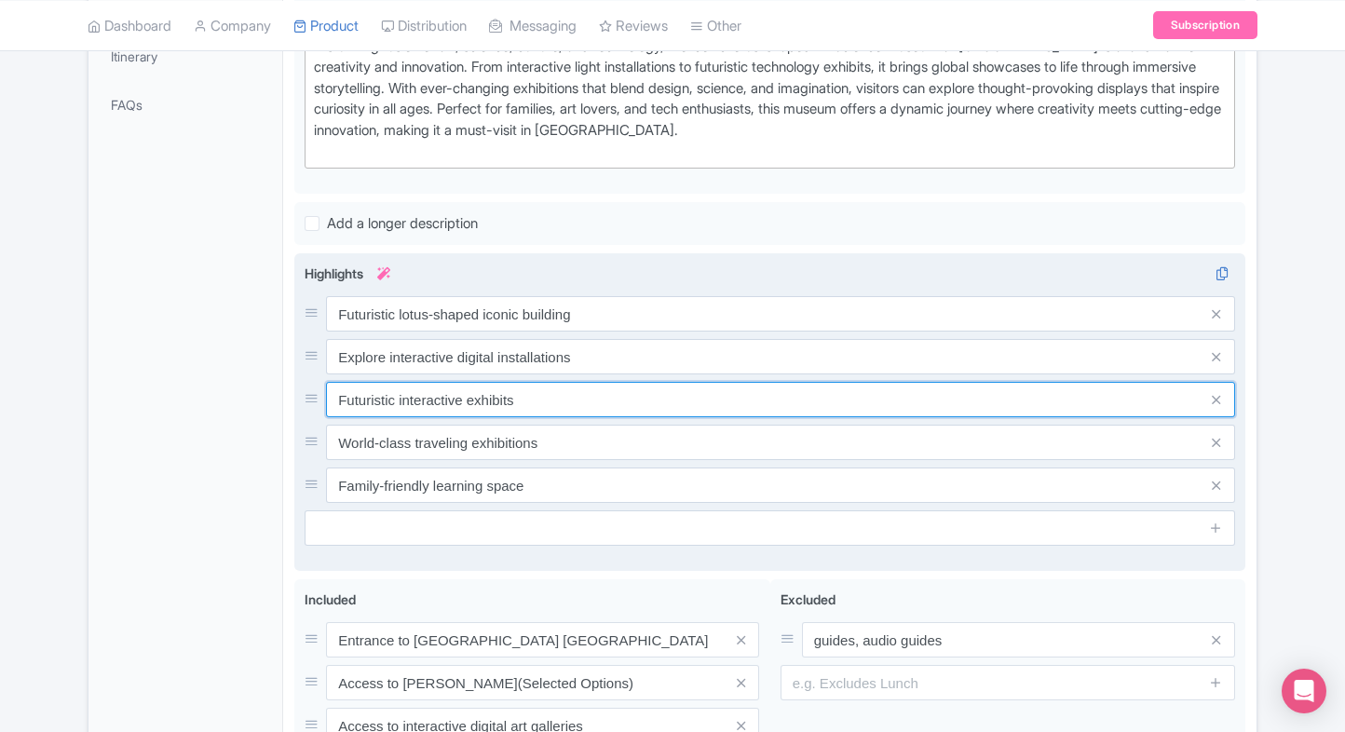
click at [583, 387] on input "Futuristic interactive exhibits" at bounding box center [780, 399] width 909 height 35
paste input "amous “Future World” light exhibition"
type input "Famous “Future World” light exhibitions"
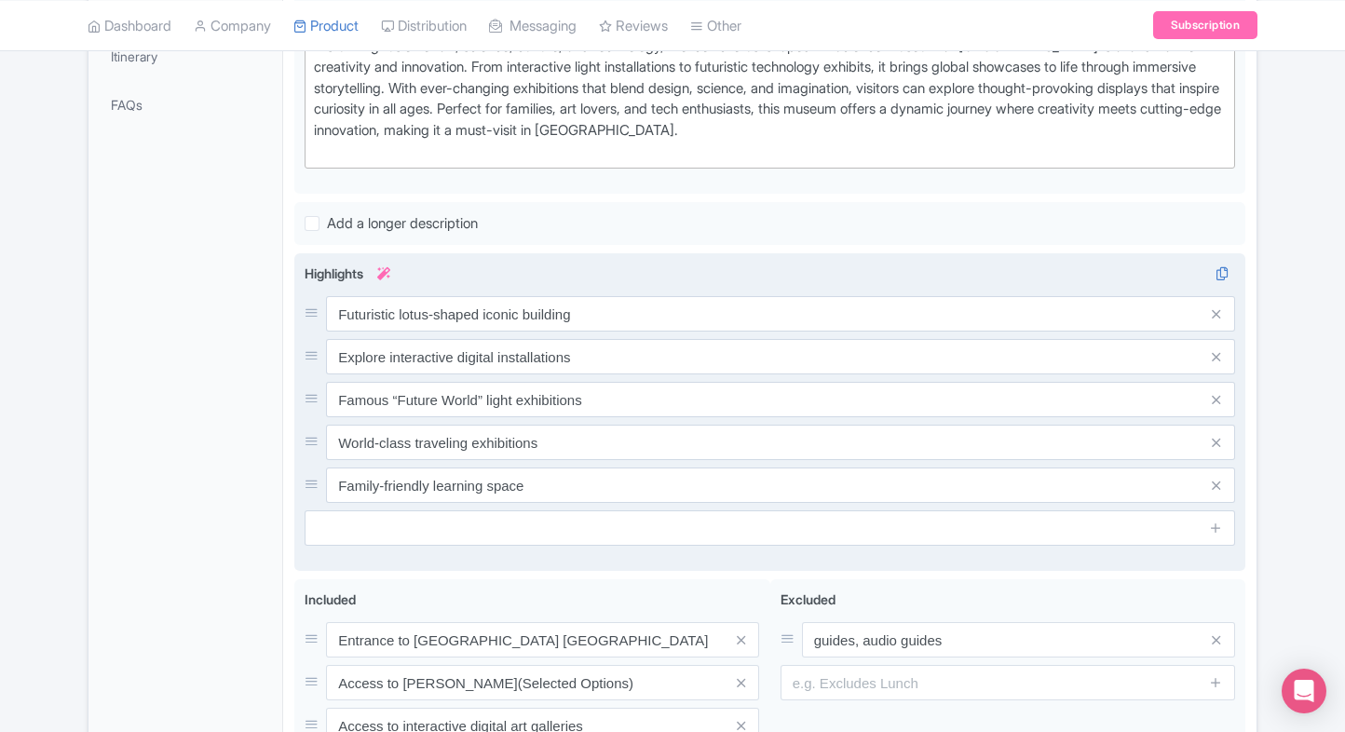
click at [529, 417] on div "Futuristic lotus-shaped iconic building Explore interactive digital installatio…" at bounding box center [770, 399] width 931 height 207
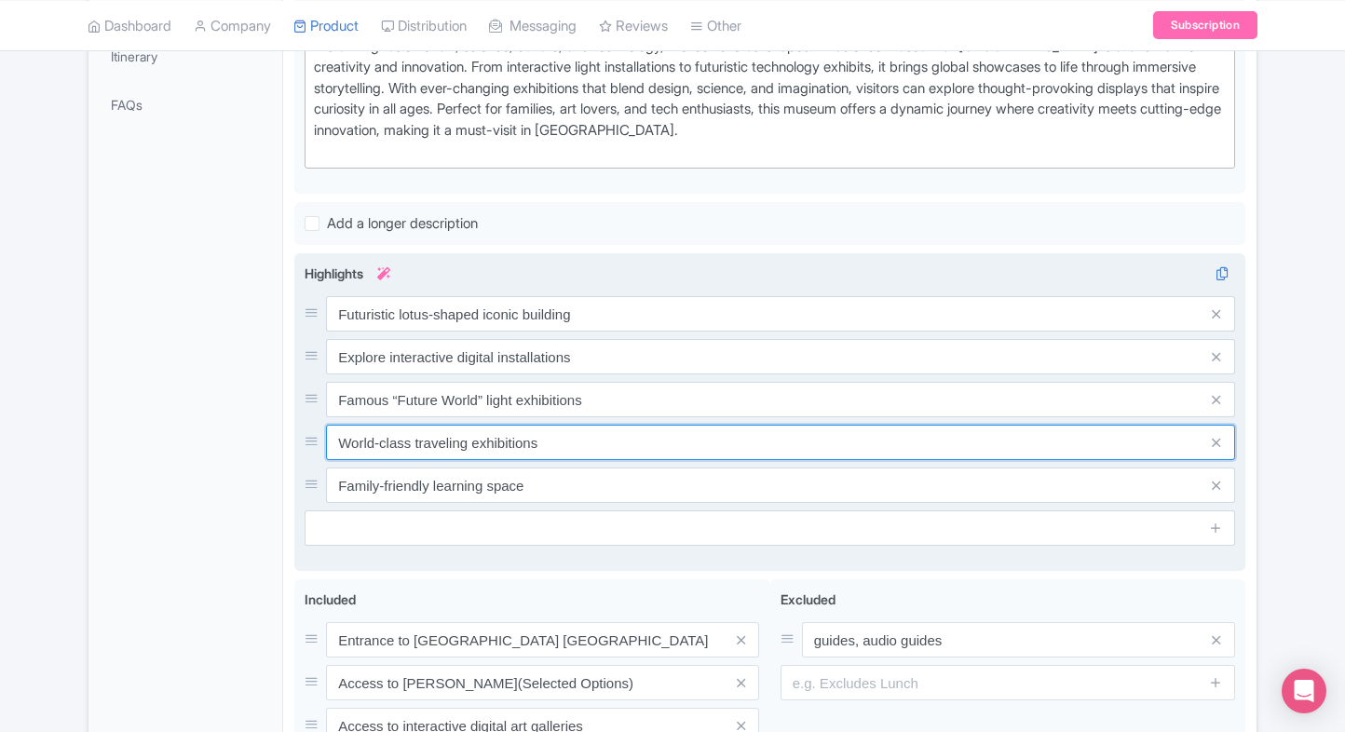
click at [522, 426] on input "World-class traveling exhibitions" at bounding box center [780, 442] width 909 height 35
paste input "Family-friendly immersive experience"
type input "Family-friendly immersive experiences"
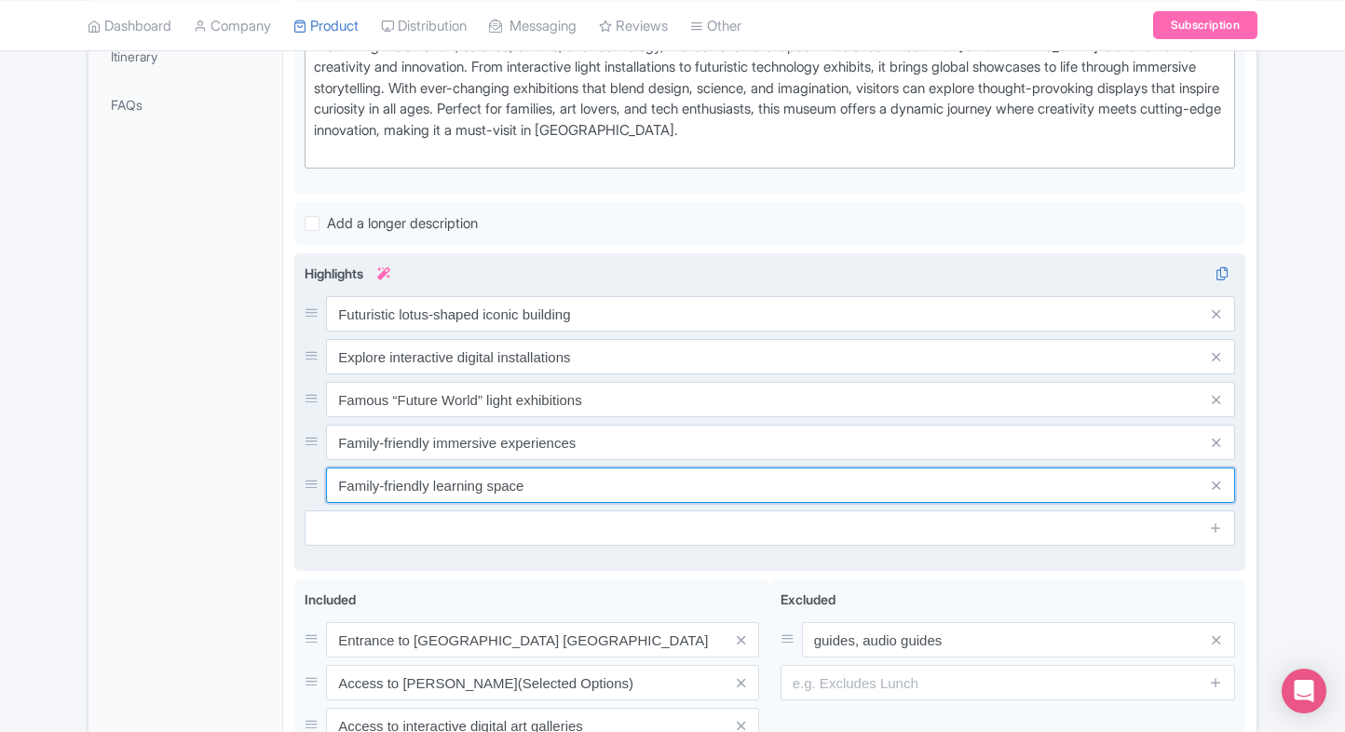
click at [611, 478] on input "Family-friendly learning space" at bounding box center [780, 485] width 909 height 35
paste input "Located at [GEOGRAPHIC_DATA]"
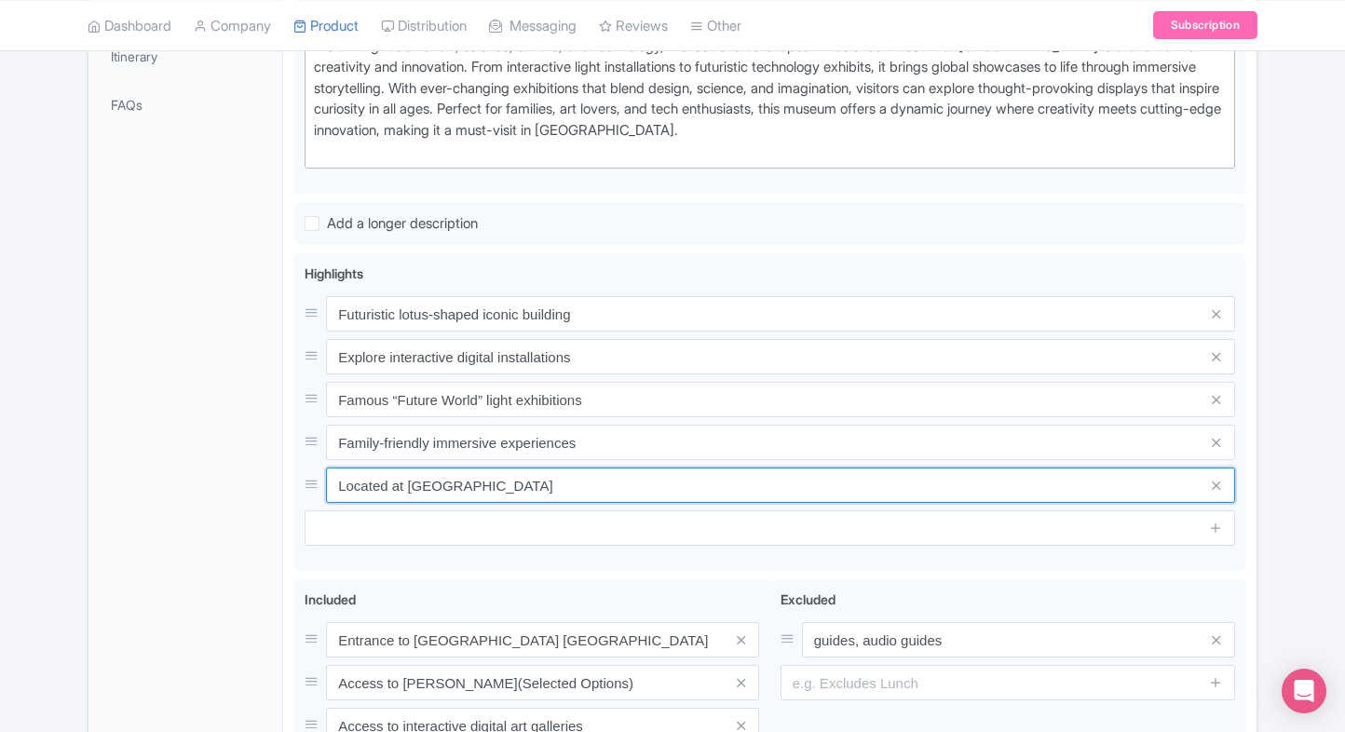
type input "Located at [GEOGRAPHIC_DATA]"
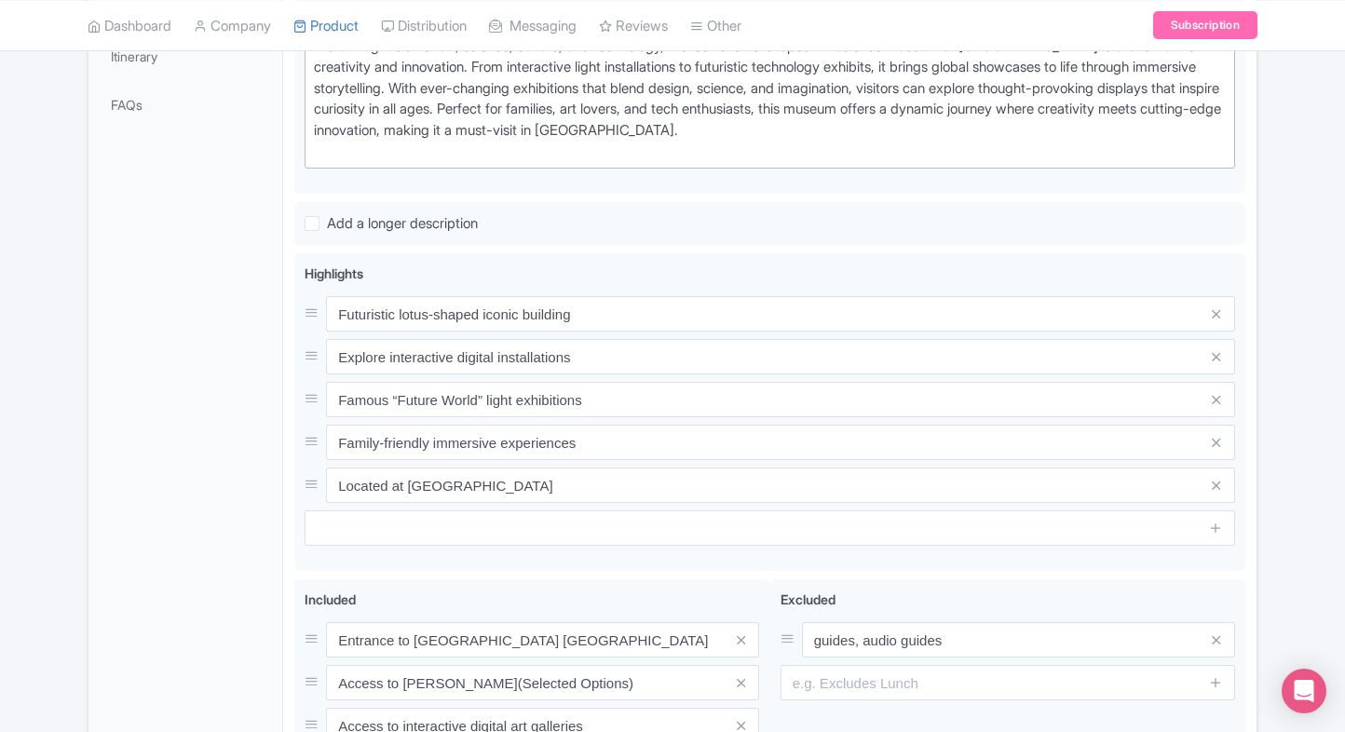
click at [154, 415] on div "General Booking Info Locations Settings Pricing Gallery Itinerary FAQs" at bounding box center [186, 315] width 195 height 1149
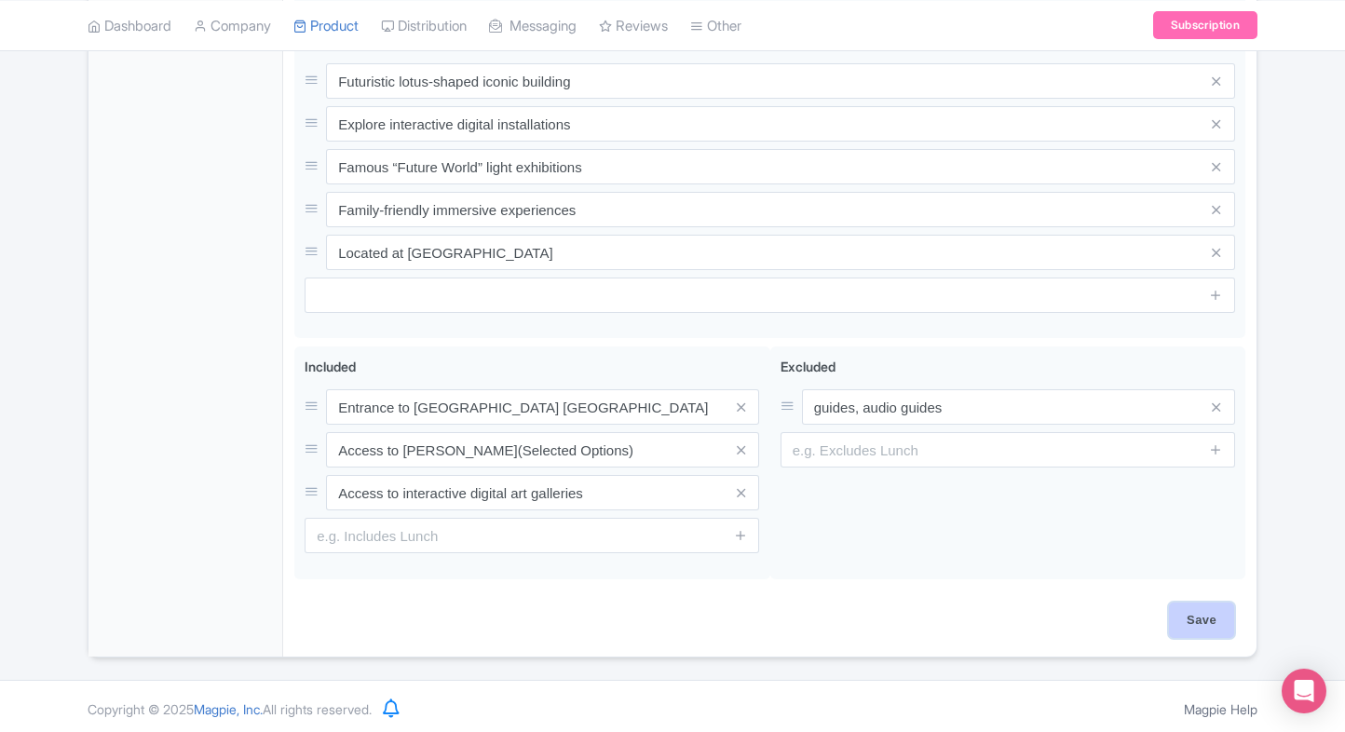
click at [1219, 628] on input "Save" at bounding box center [1201, 620] width 65 height 35
type input "Saving..."
